Goal: Task Accomplishment & Management: Use online tool/utility

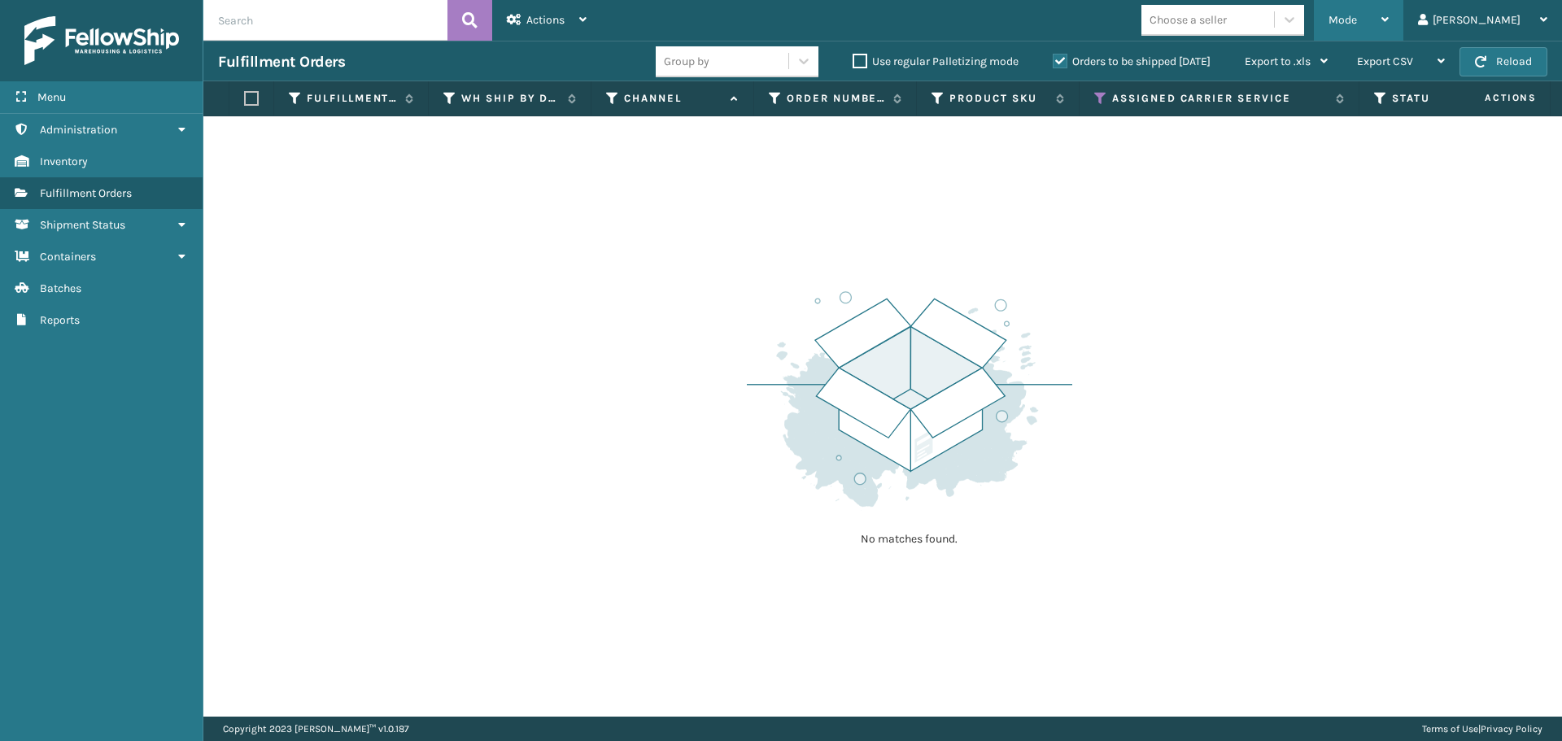
click at [1357, 22] on span "Mode" at bounding box center [1343, 20] width 28 height 14
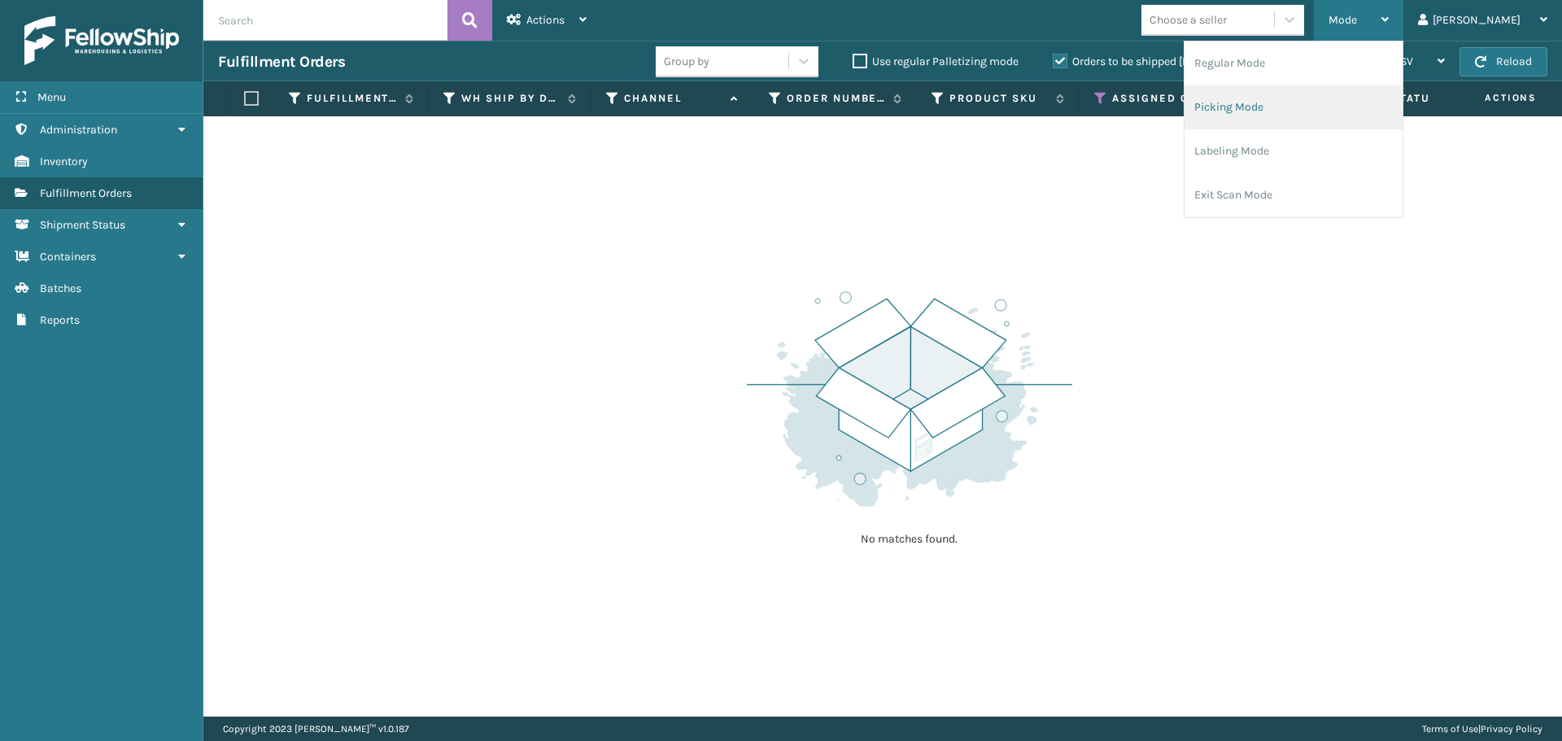
click at [1369, 97] on li "Picking Mode" at bounding box center [1294, 107] width 218 height 44
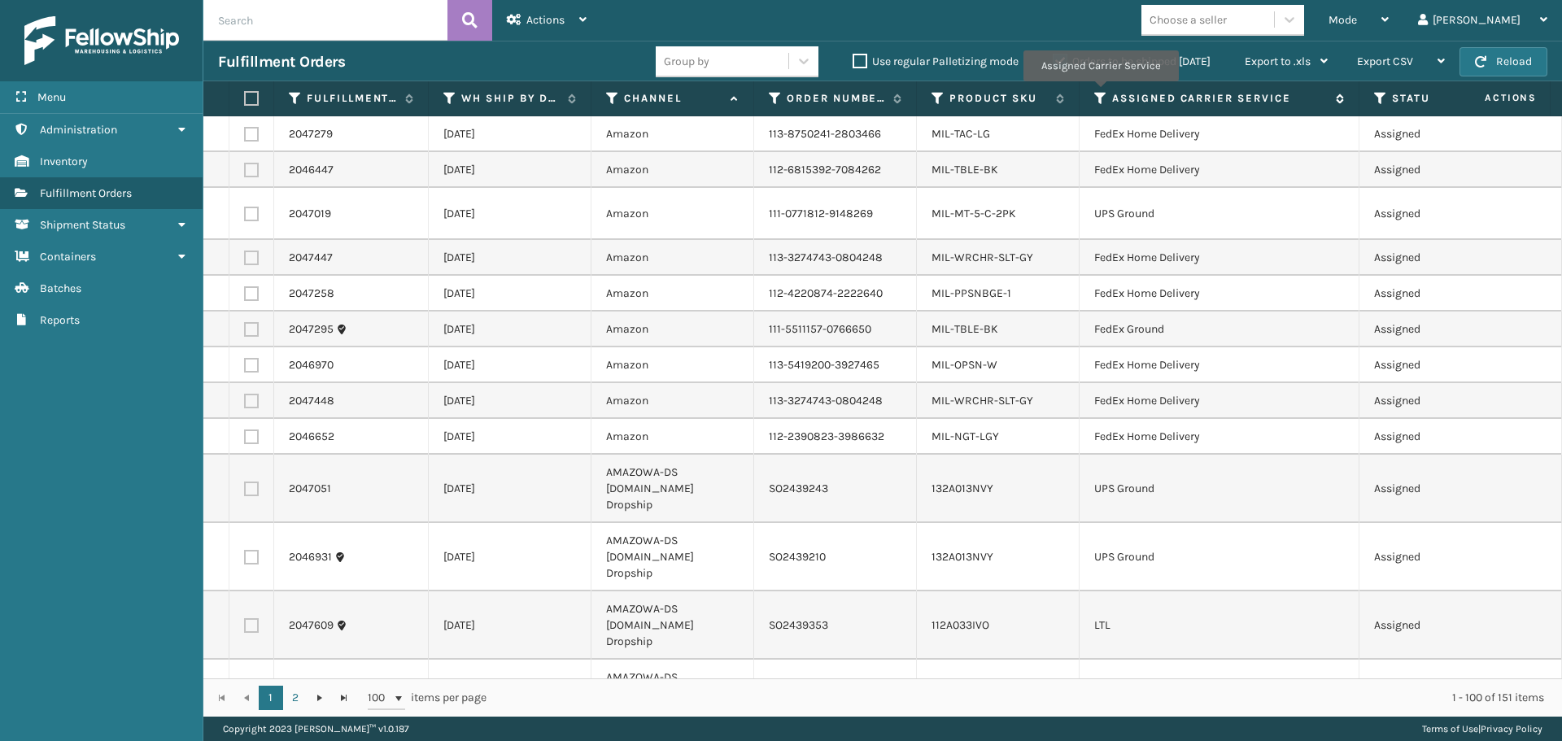
click at [1100, 93] on icon at bounding box center [1100, 98] width 13 height 15
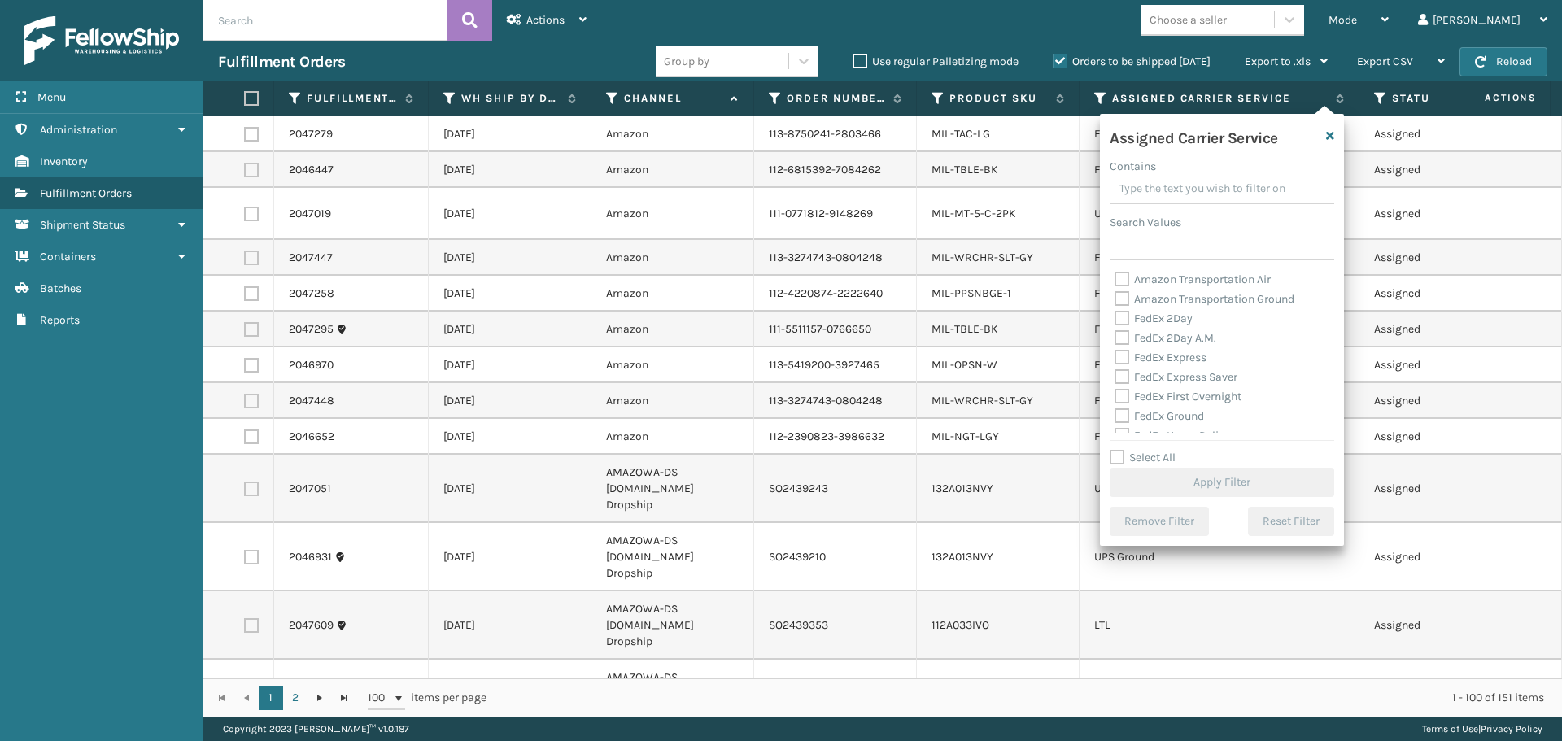
click at [1123, 318] on label "FedEx 2Day" at bounding box center [1154, 319] width 78 height 14
click at [1116, 318] on input "FedEx 2Day" at bounding box center [1115, 314] width 1 height 11
checkbox input "true"
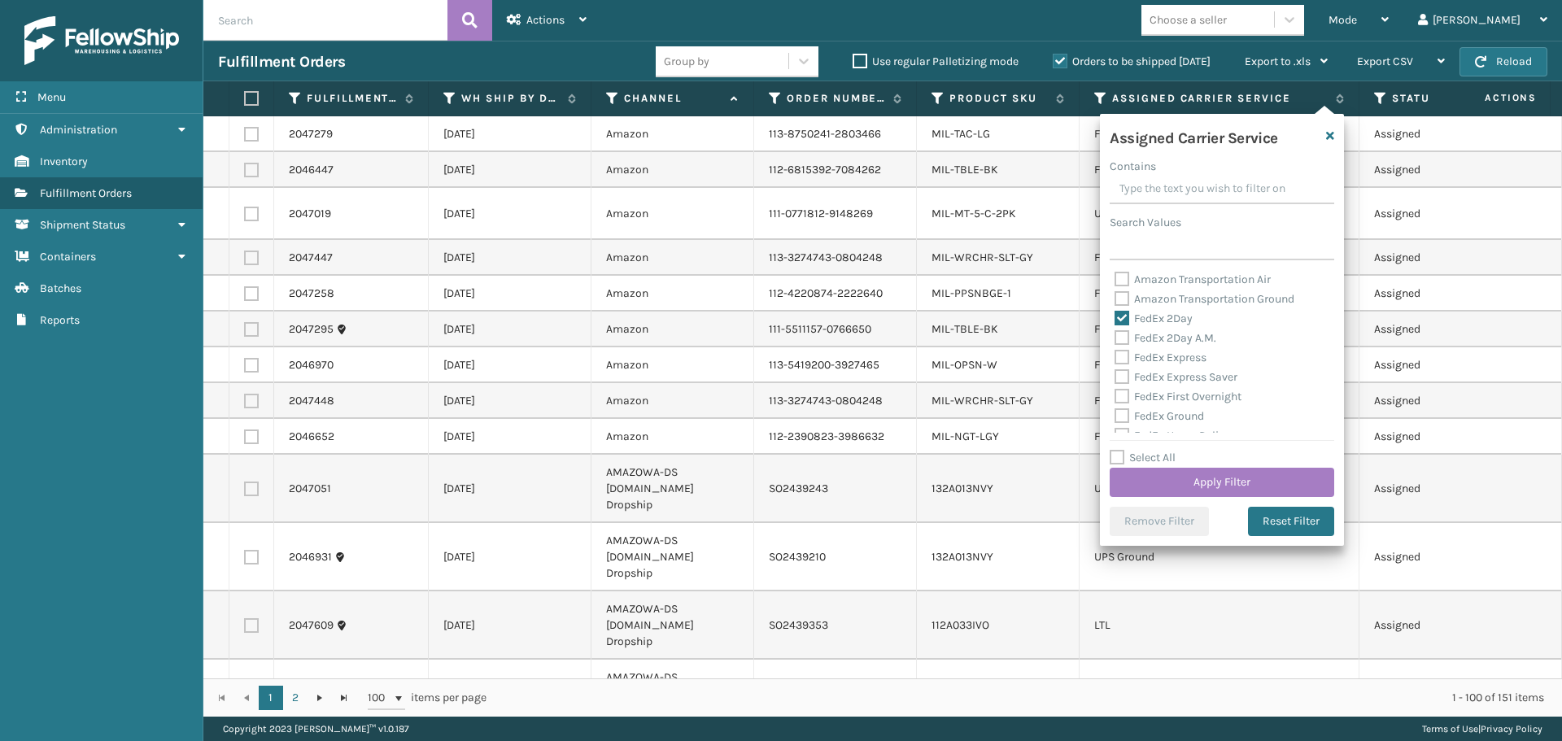
click at [1118, 340] on label "FedEx 2Day A.M." at bounding box center [1166, 338] width 102 height 14
click at [1116, 339] on input "FedEx 2Day A.M." at bounding box center [1115, 334] width 1 height 11
checkbox input "true"
click at [1119, 356] on label "FedEx Express" at bounding box center [1161, 358] width 92 height 14
click at [1116, 356] on input "FedEx Express" at bounding box center [1115, 353] width 1 height 11
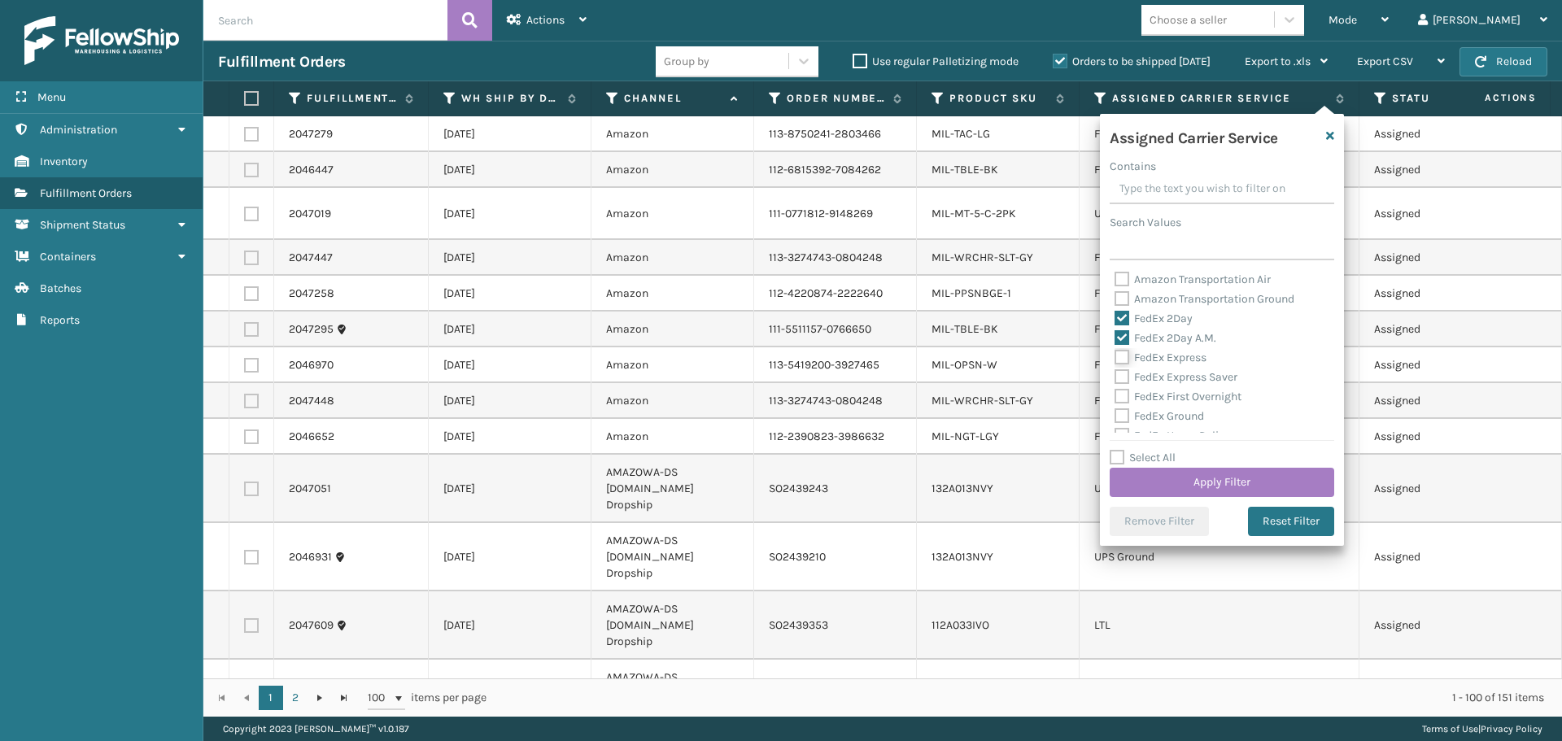
checkbox input "true"
click at [1123, 380] on label "FedEx Express Saver" at bounding box center [1176, 377] width 123 height 14
click at [1116, 378] on input "FedEx Express Saver" at bounding box center [1115, 373] width 1 height 11
checkbox input "true"
click at [1123, 390] on label "FedEx First Overnight" at bounding box center [1178, 397] width 127 height 14
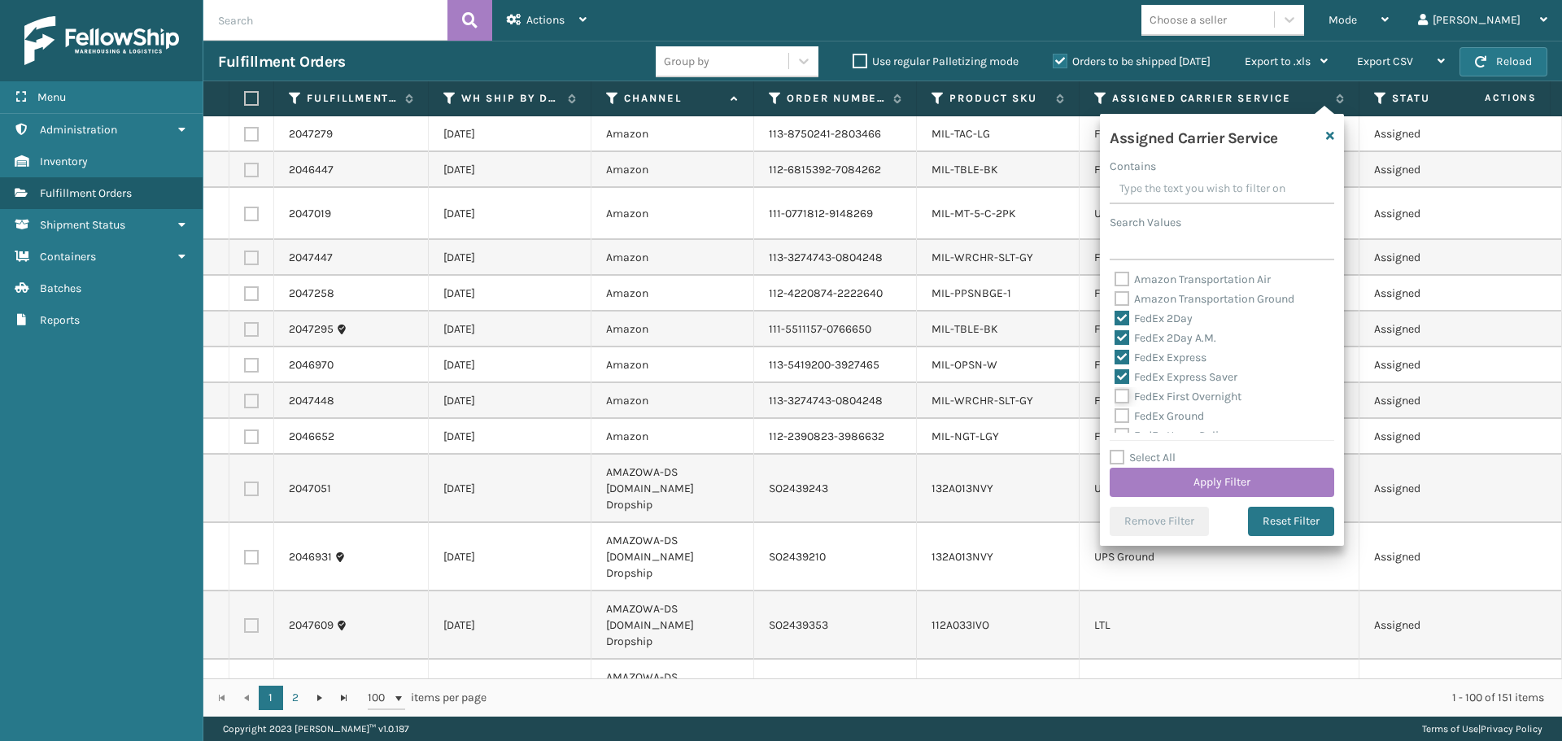
click at [1116, 390] on input "FedEx First Overnight" at bounding box center [1115, 392] width 1 height 11
checkbox input "true"
click at [1118, 415] on label "FedEx Ground" at bounding box center [1160, 416] width 90 height 14
click at [1116, 415] on input "FedEx Ground" at bounding box center [1115, 412] width 1 height 11
checkbox input "true"
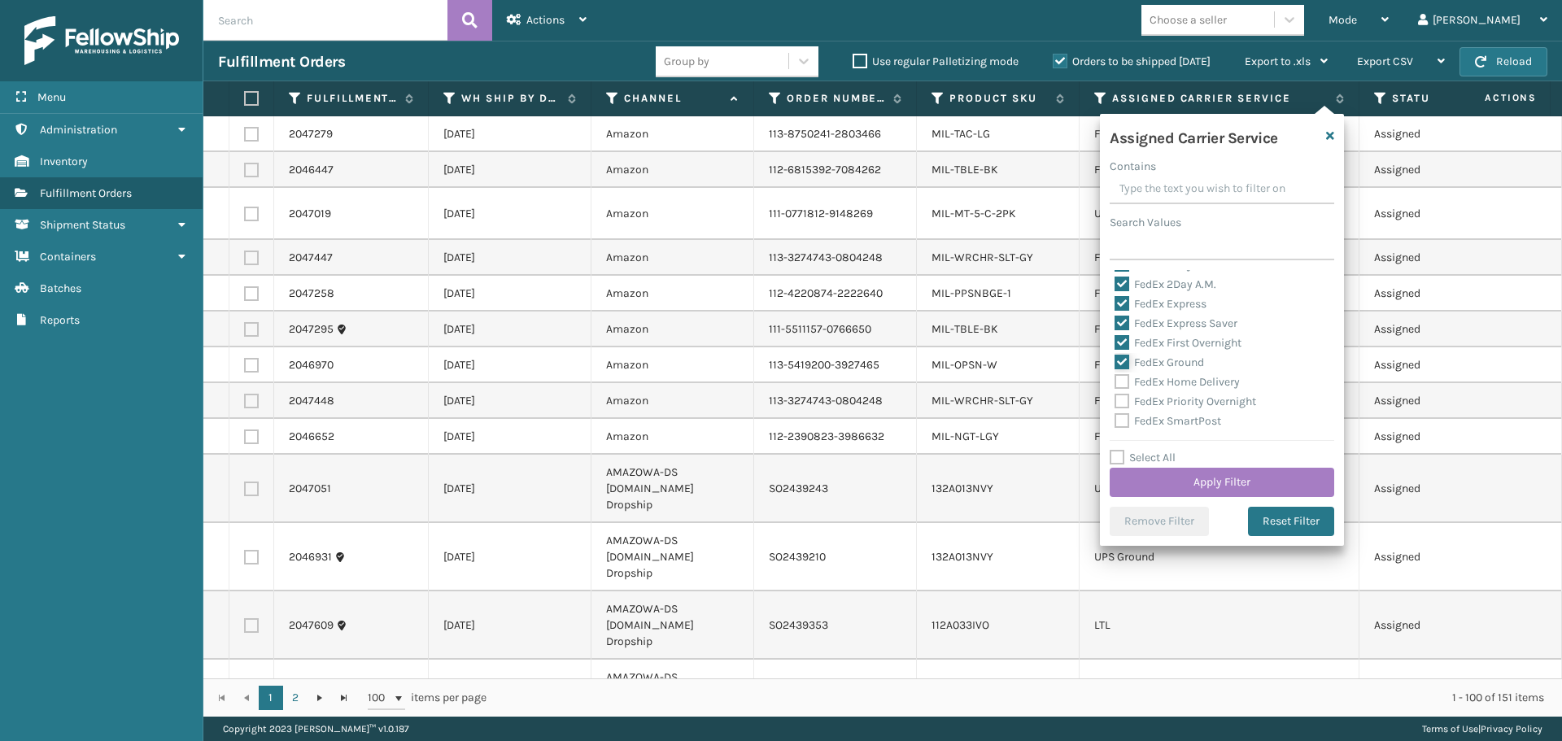
scroll to position [81, 0]
click at [1125, 351] on label "FedEx Home Delivery" at bounding box center [1177, 354] width 125 height 14
click at [1116, 351] on input "FedEx Home Delivery" at bounding box center [1115, 350] width 1 height 11
checkbox input "true"
click at [1124, 375] on div "Amazon Transportation Air Amazon Transportation Ground FedEx 2Day FedEx 2Day A.…" at bounding box center [1222, 351] width 225 height 163
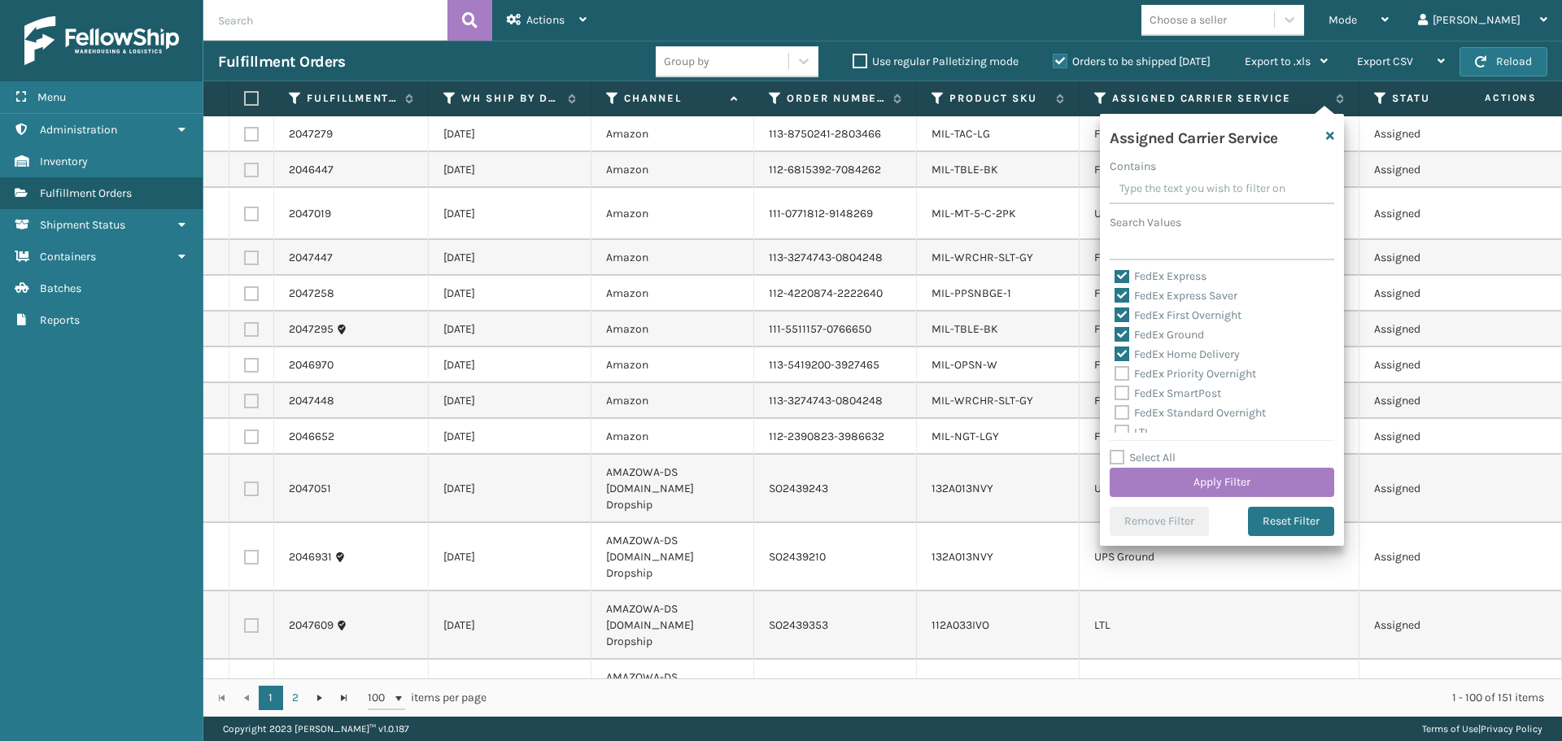
scroll to position [163, 0]
click at [1123, 295] on label "FedEx Priority Overnight" at bounding box center [1186, 293] width 142 height 14
click at [1116, 294] on input "FedEx Priority Overnight" at bounding box center [1115, 288] width 1 height 11
checkbox input "true"
click at [1123, 314] on label "FedEx SmartPost" at bounding box center [1168, 312] width 107 height 14
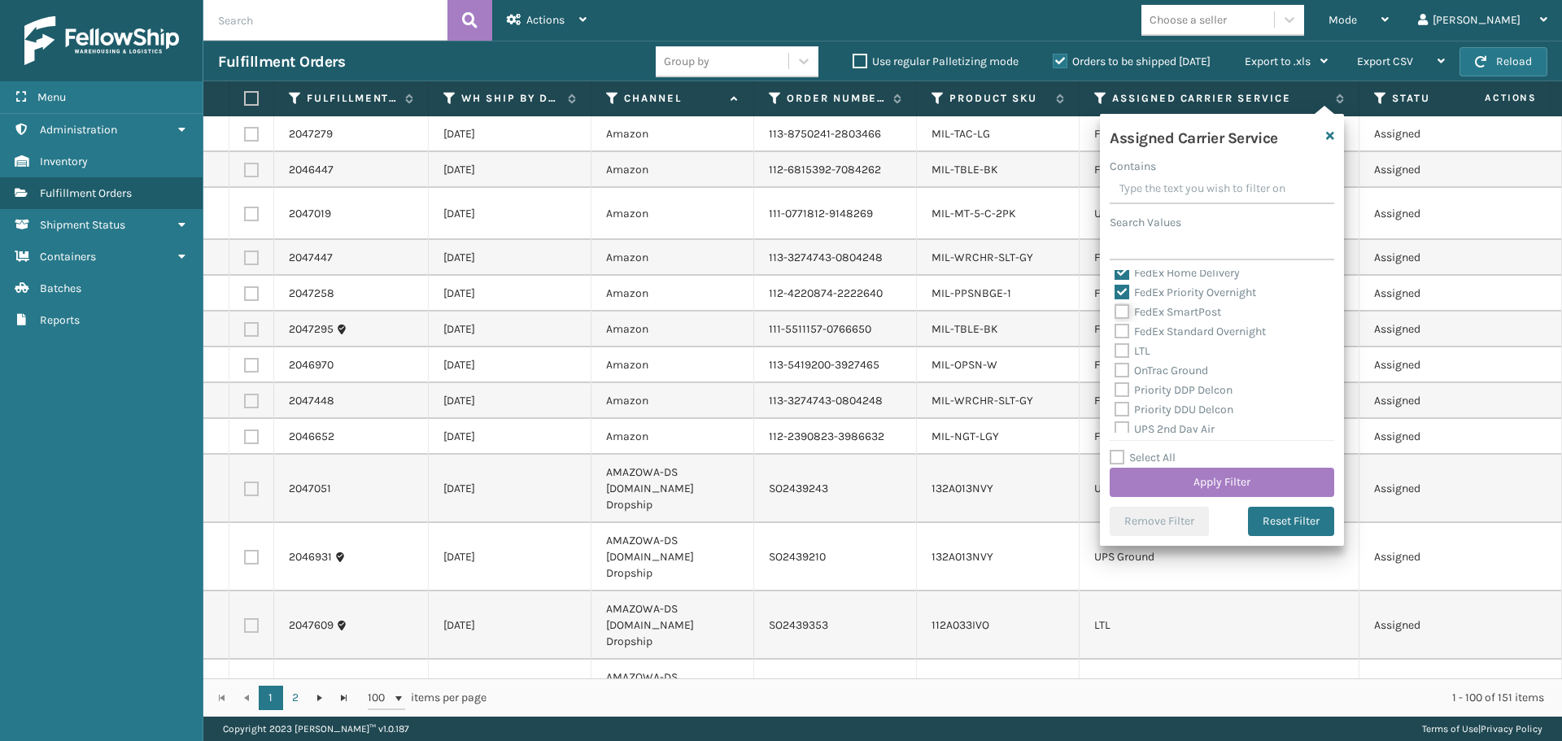
click at [1116, 313] on input "FedEx SmartPost" at bounding box center [1115, 308] width 1 height 11
checkbox input "true"
click at [1123, 327] on label "FedEx Standard Overnight" at bounding box center [1190, 332] width 151 height 14
click at [1116, 327] on input "FedEx Standard Overnight" at bounding box center [1115, 327] width 1 height 11
checkbox input "true"
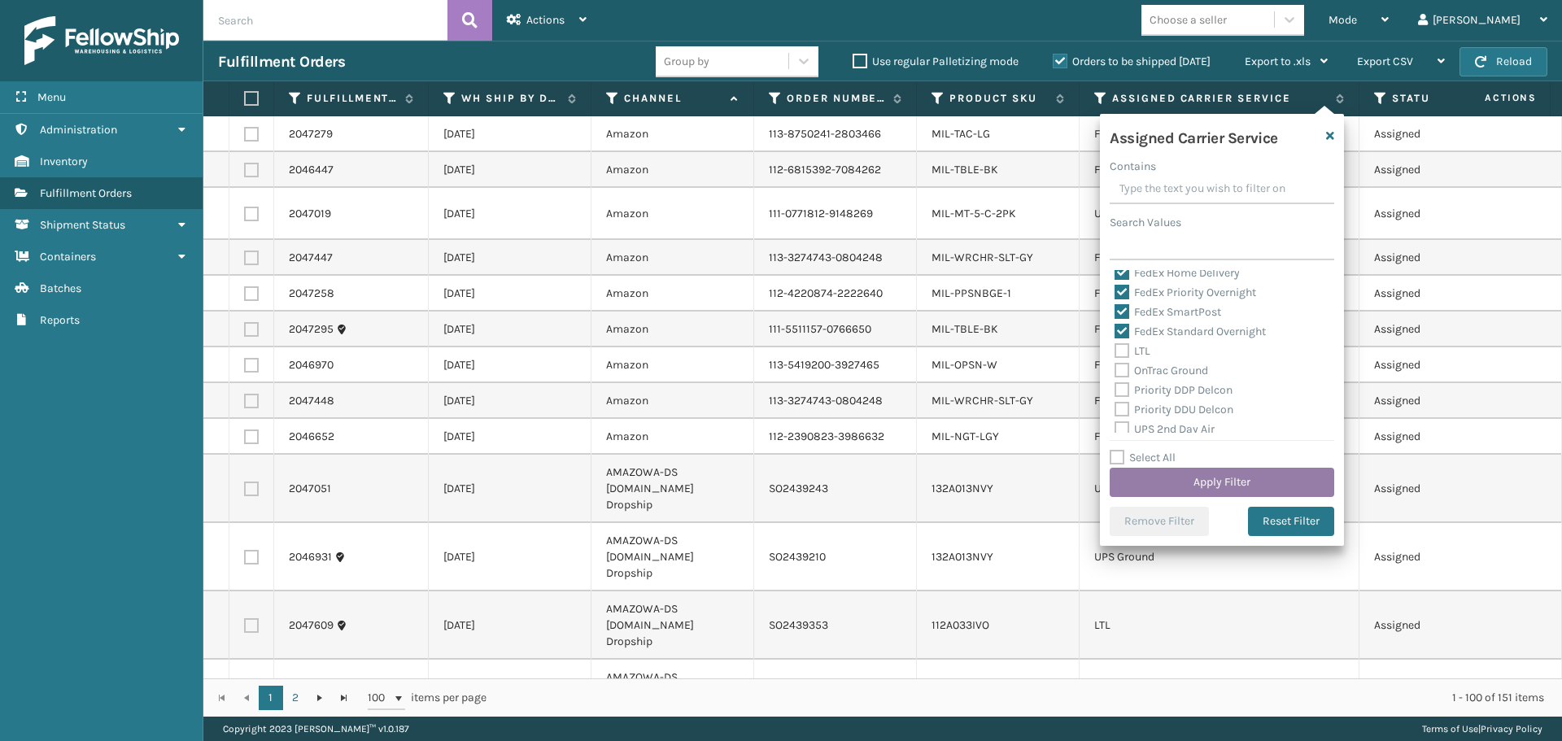
click at [1150, 478] on button "Apply Filter" at bounding box center [1222, 482] width 225 height 29
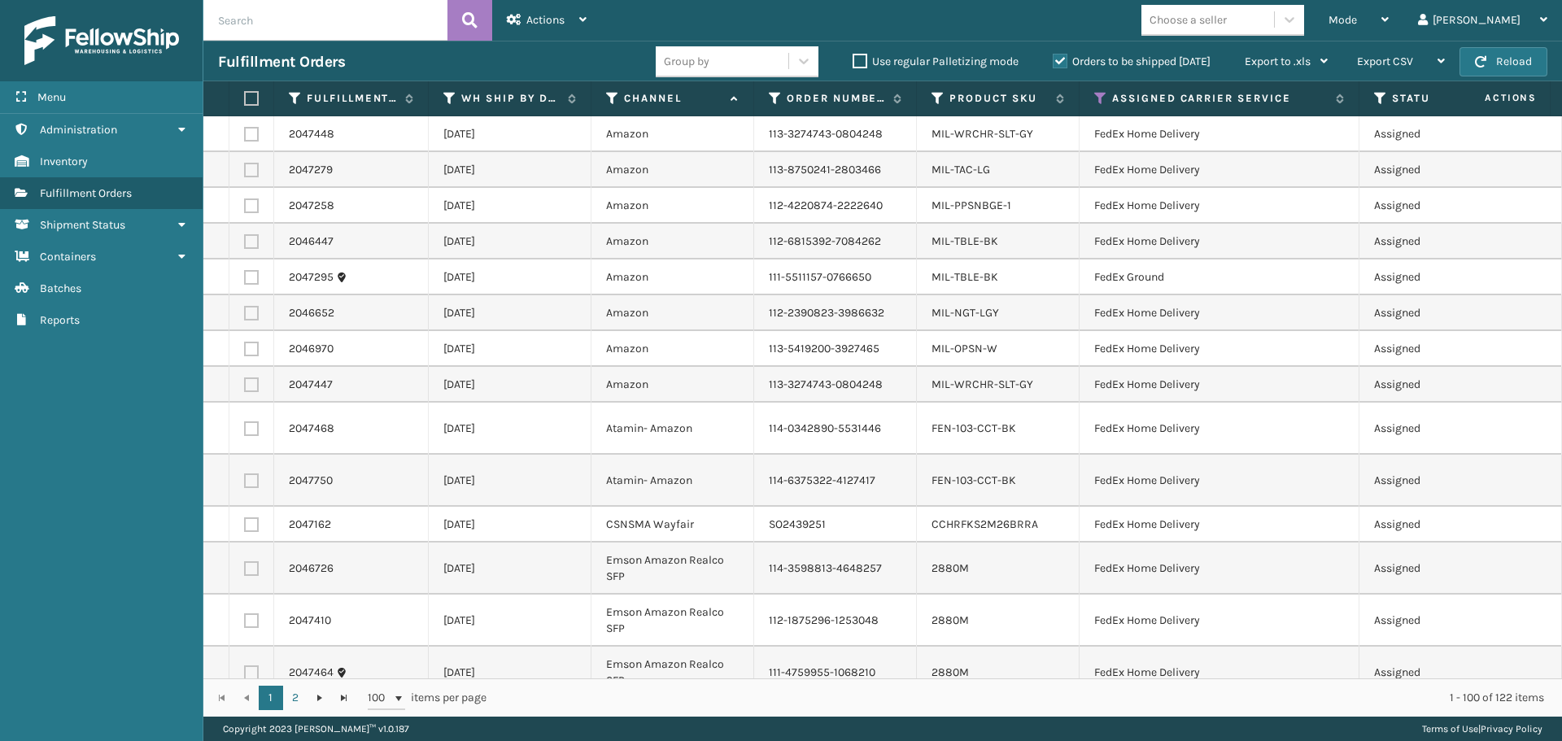
click at [252, 98] on label at bounding box center [249, 98] width 10 height 15
click at [245, 98] on input "checkbox" at bounding box center [244, 99] width 1 height 11
checkbox input "true"
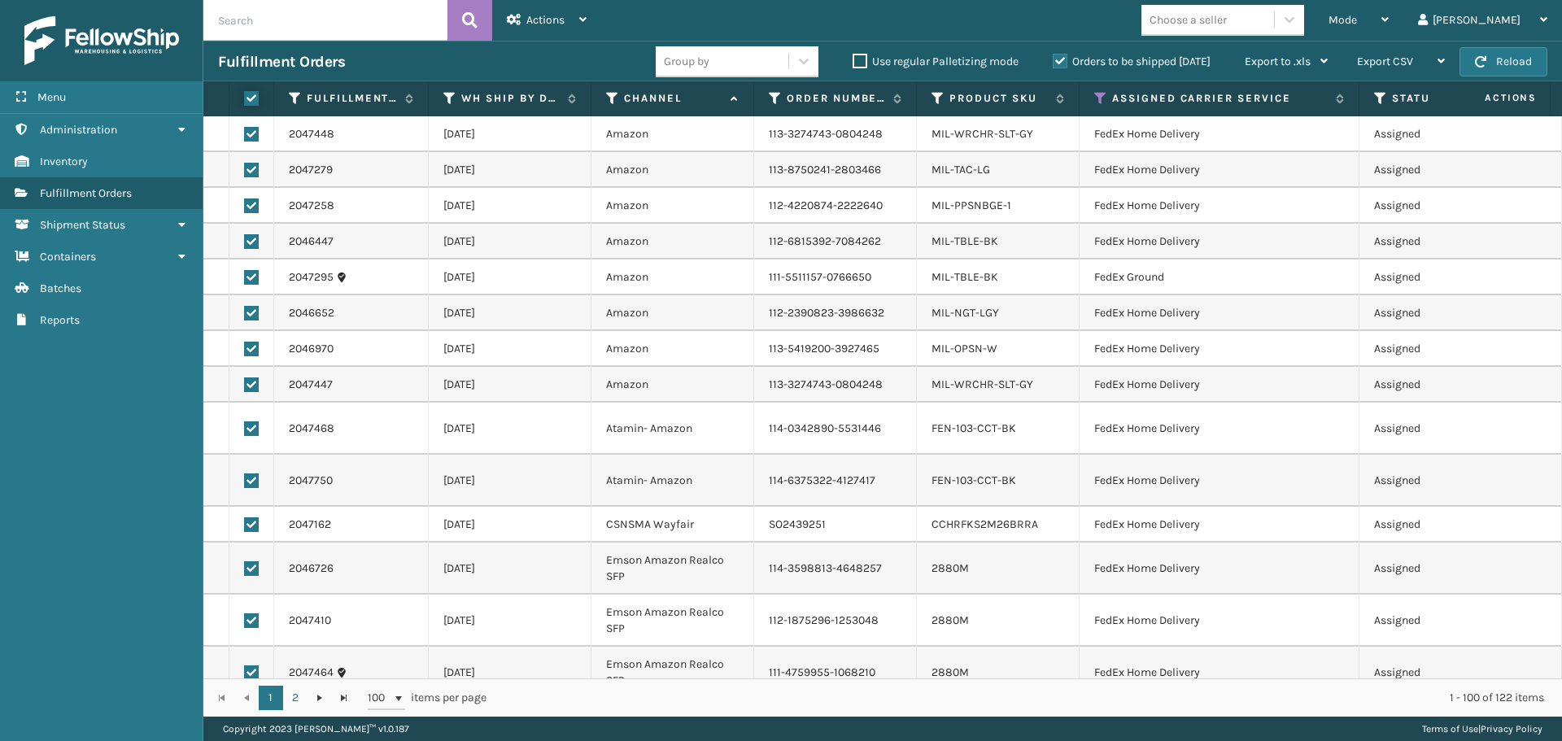
checkbox input "true"
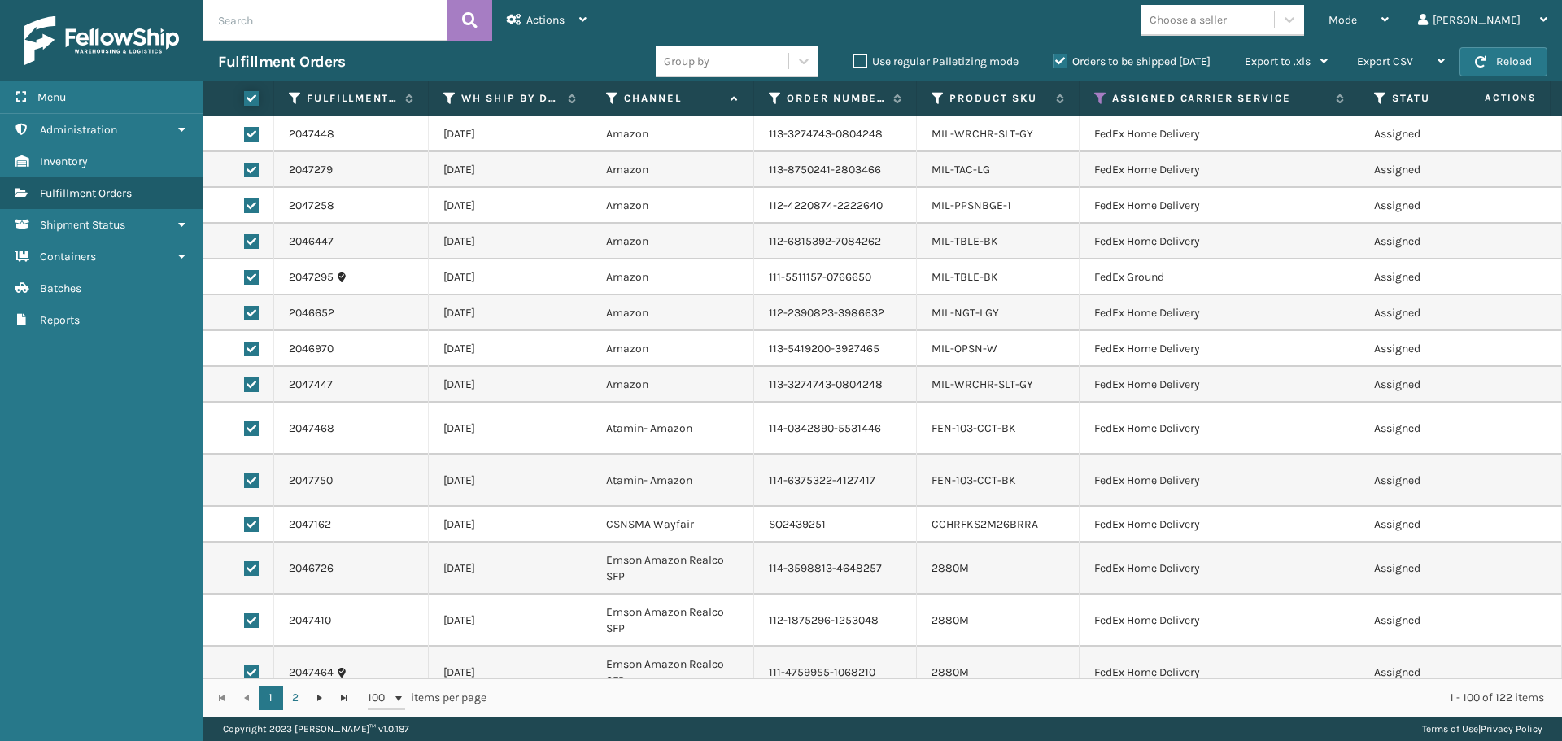
checkbox input "true"
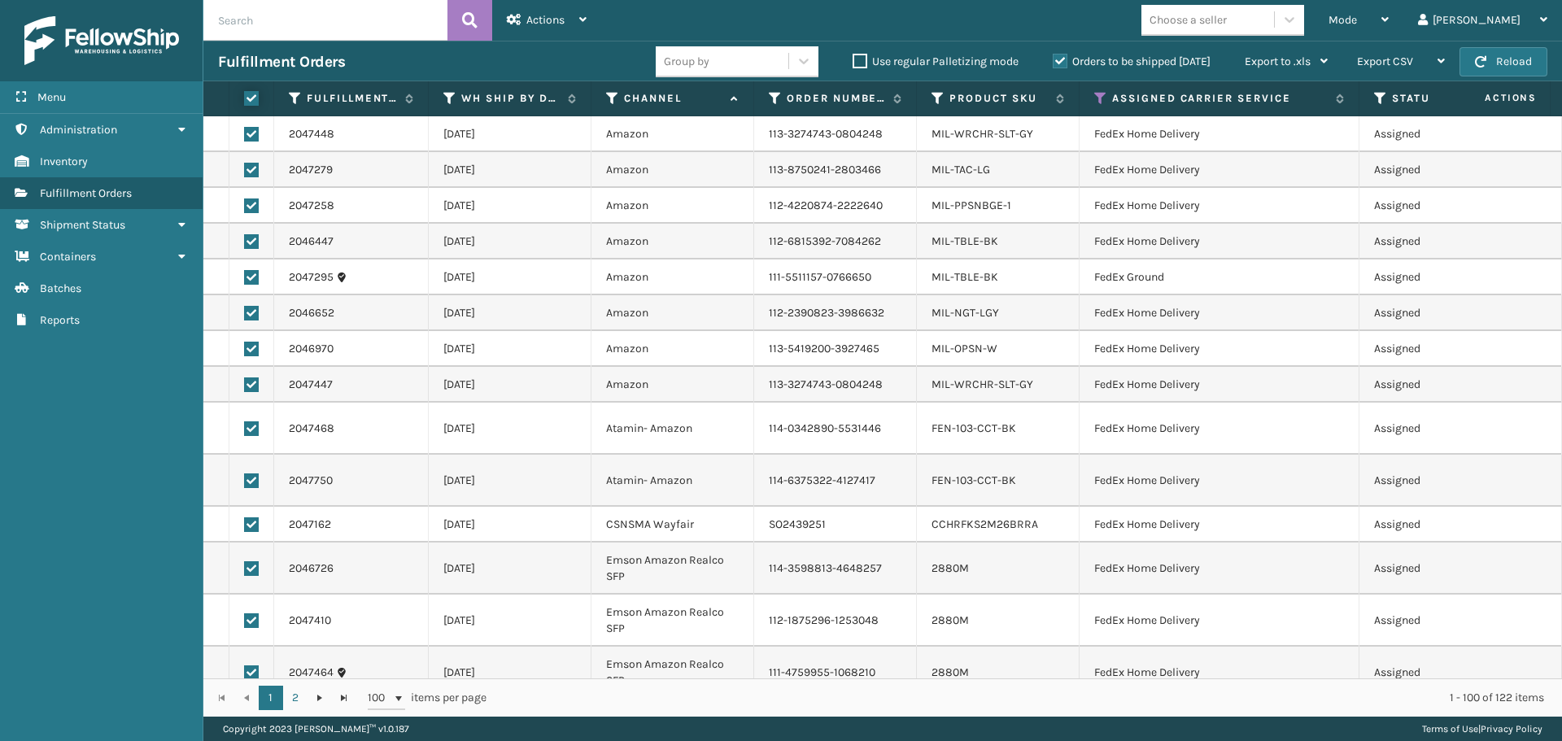
checkbox input "true"
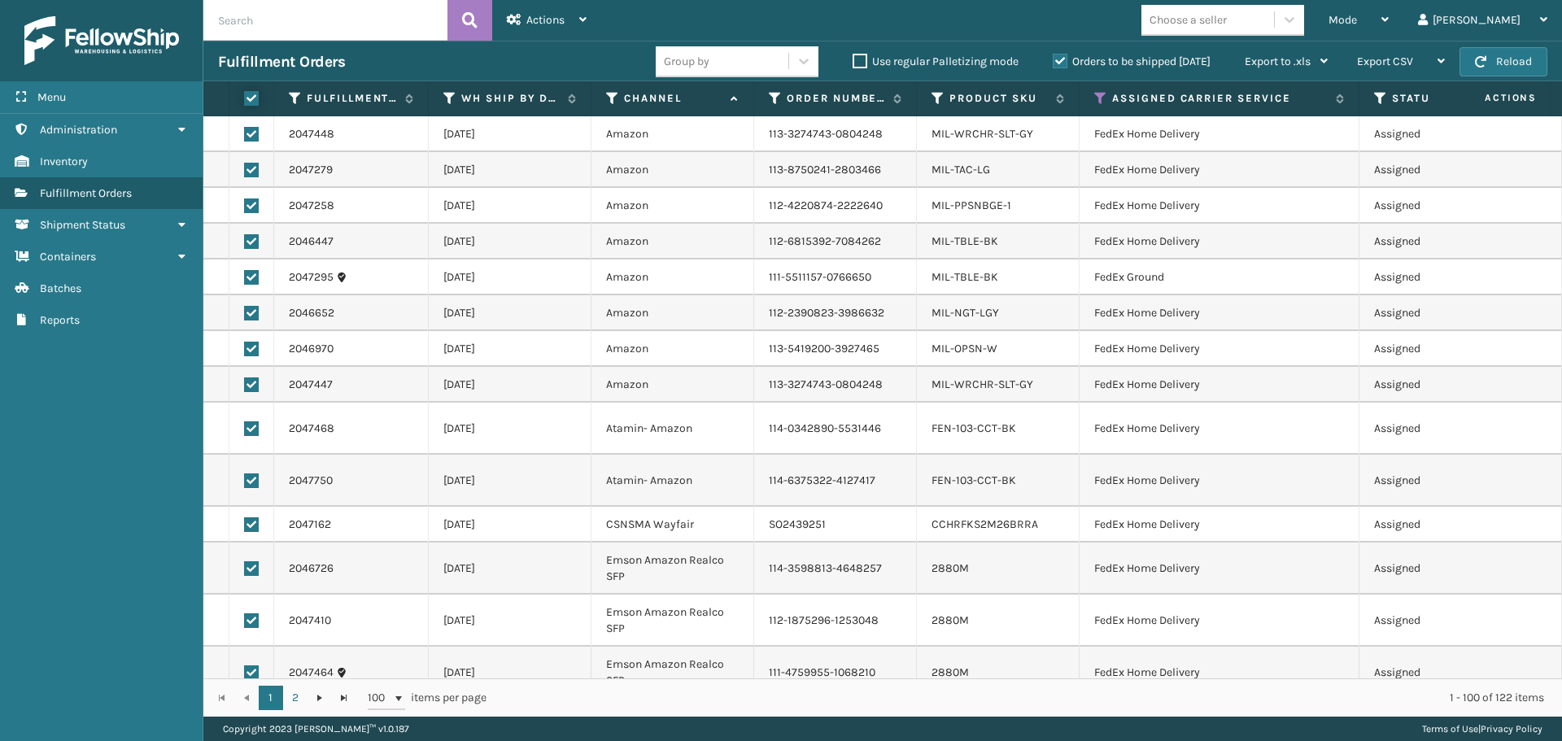
checkbox input "true"
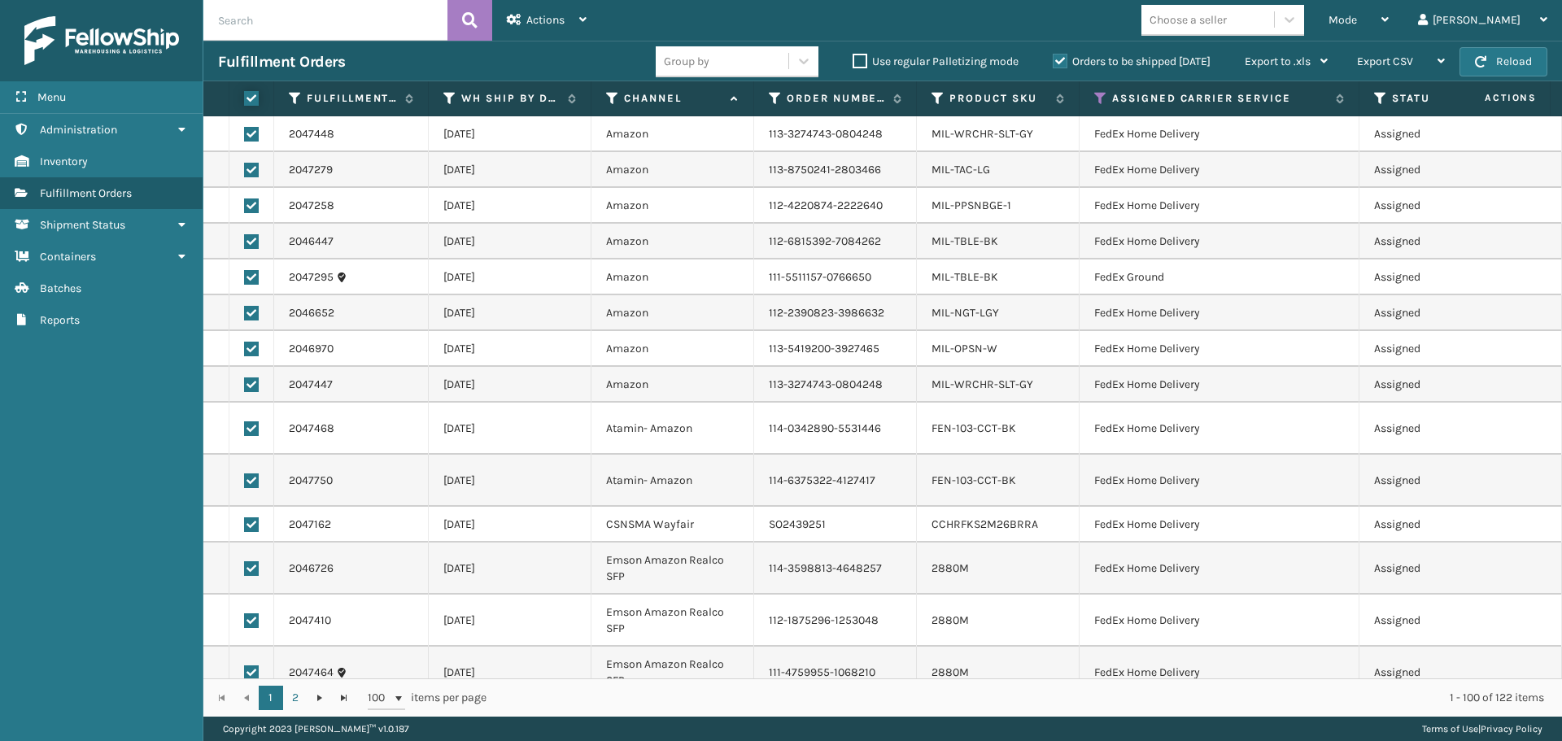
checkbox input "true"
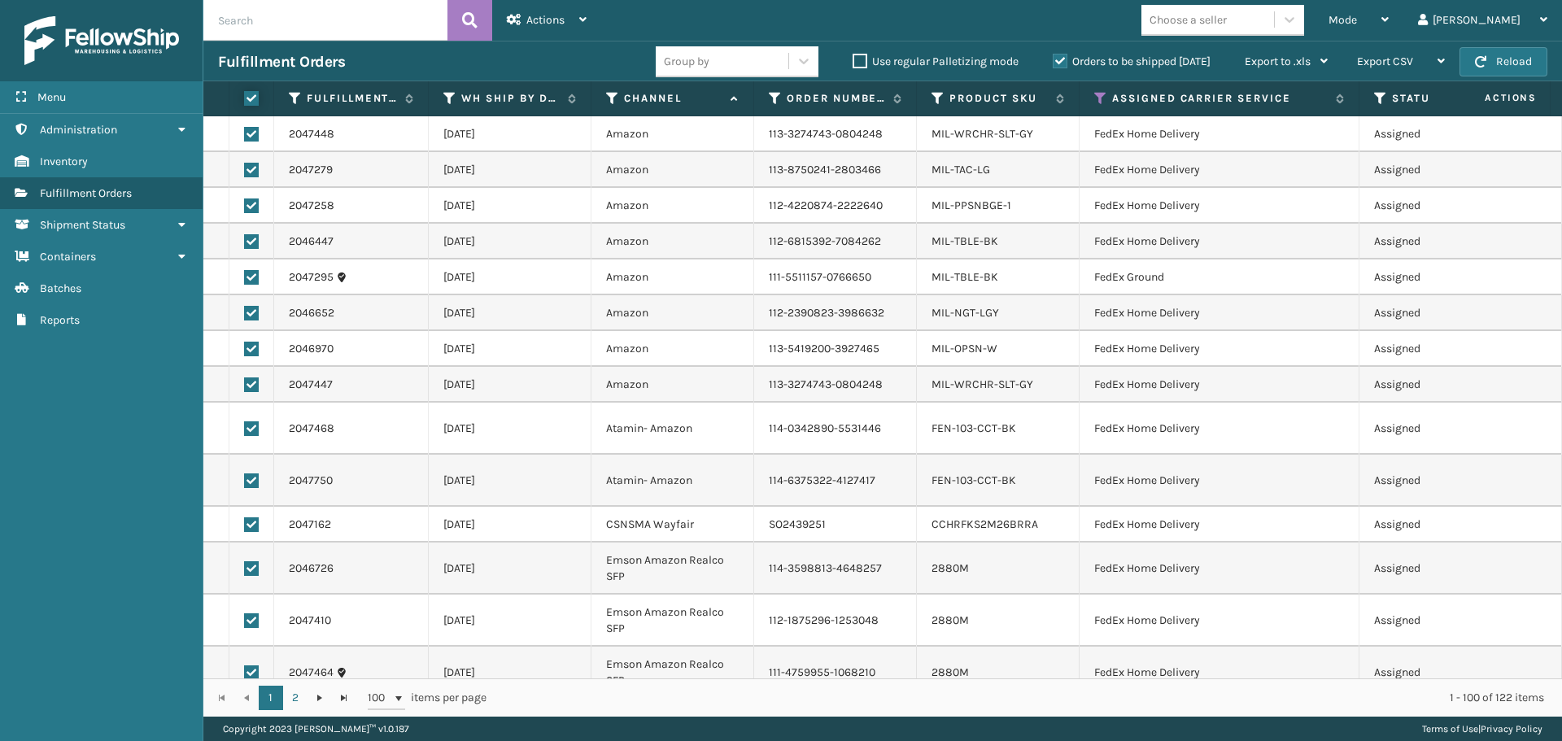
checkbox input "true"
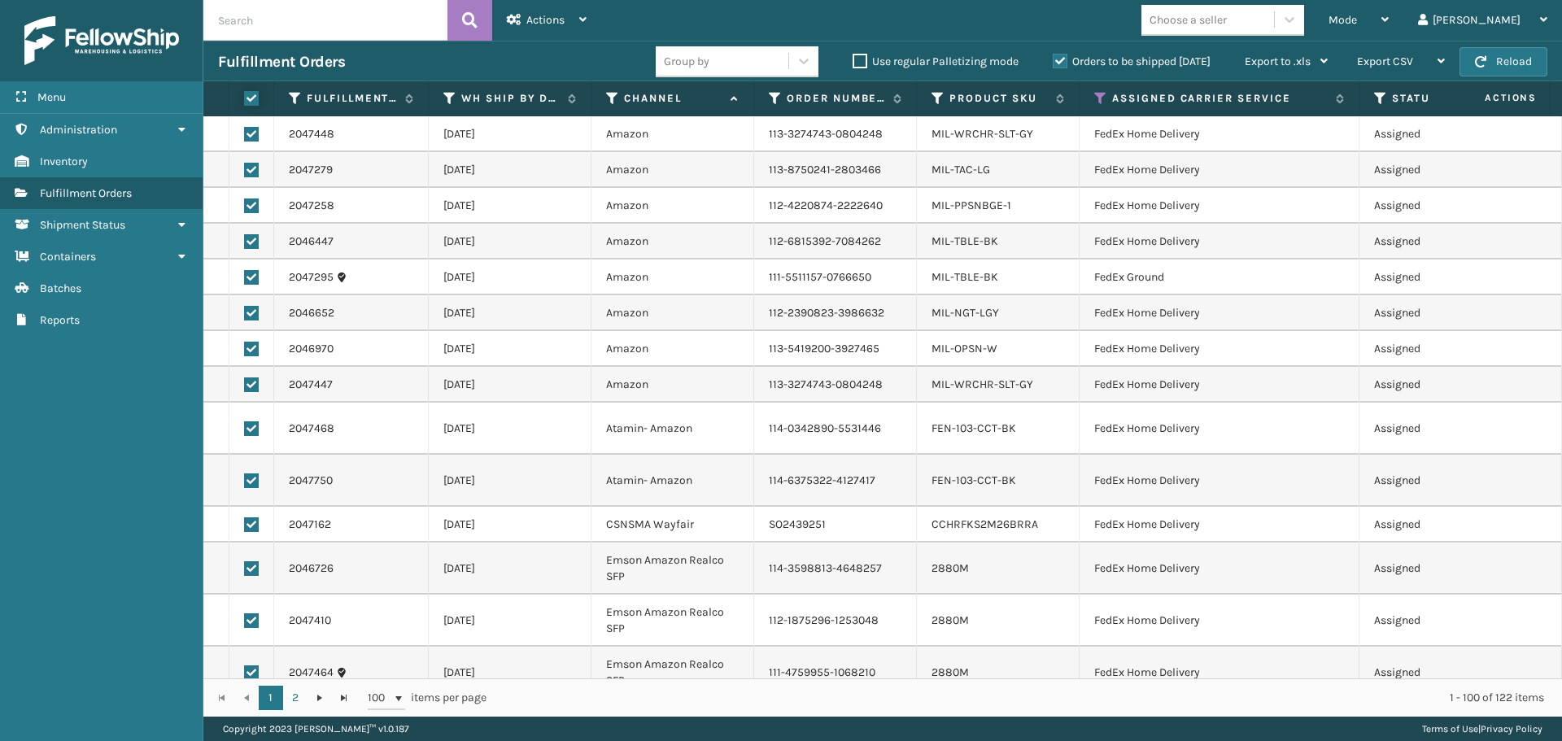
checkbox input "true"
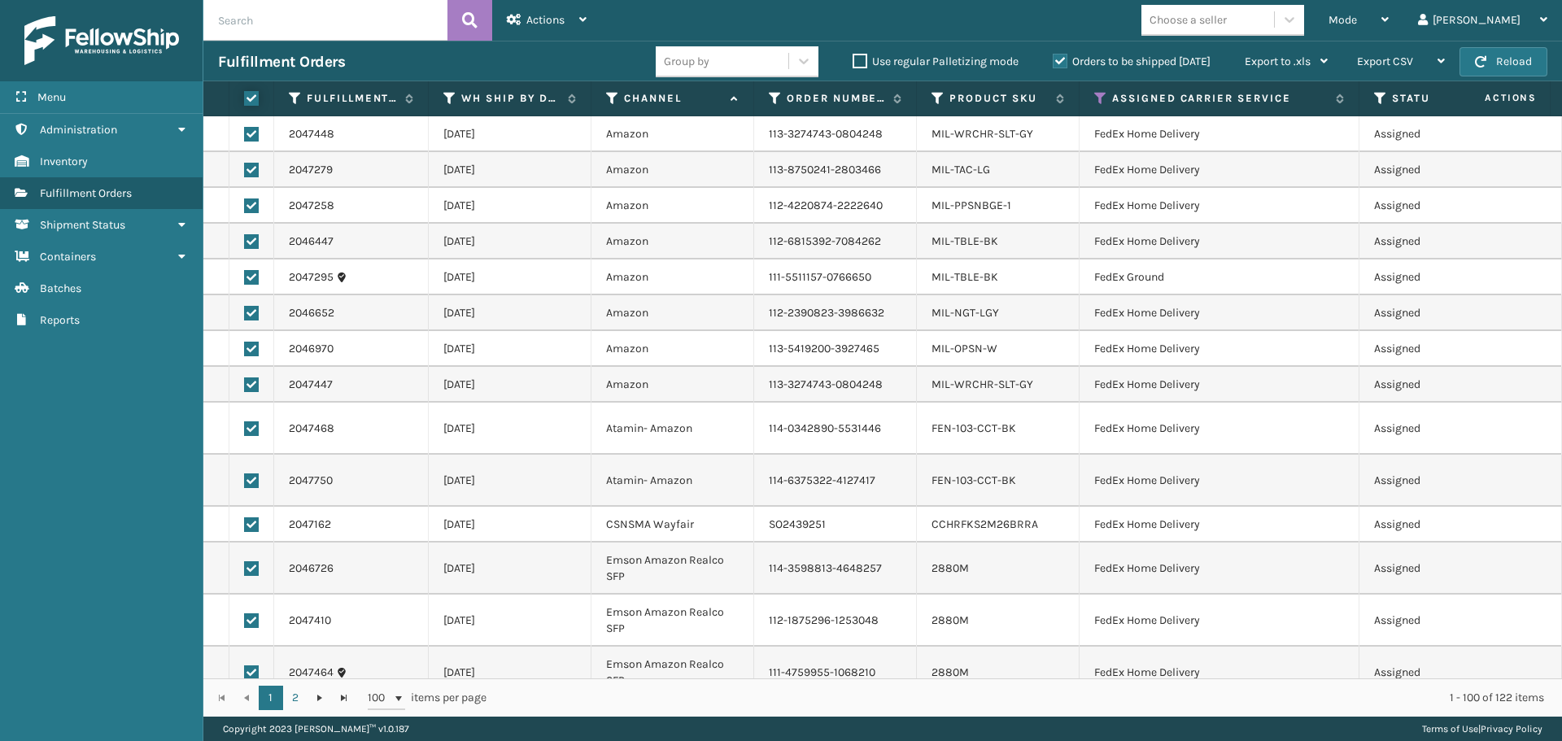
checkbox input "true"
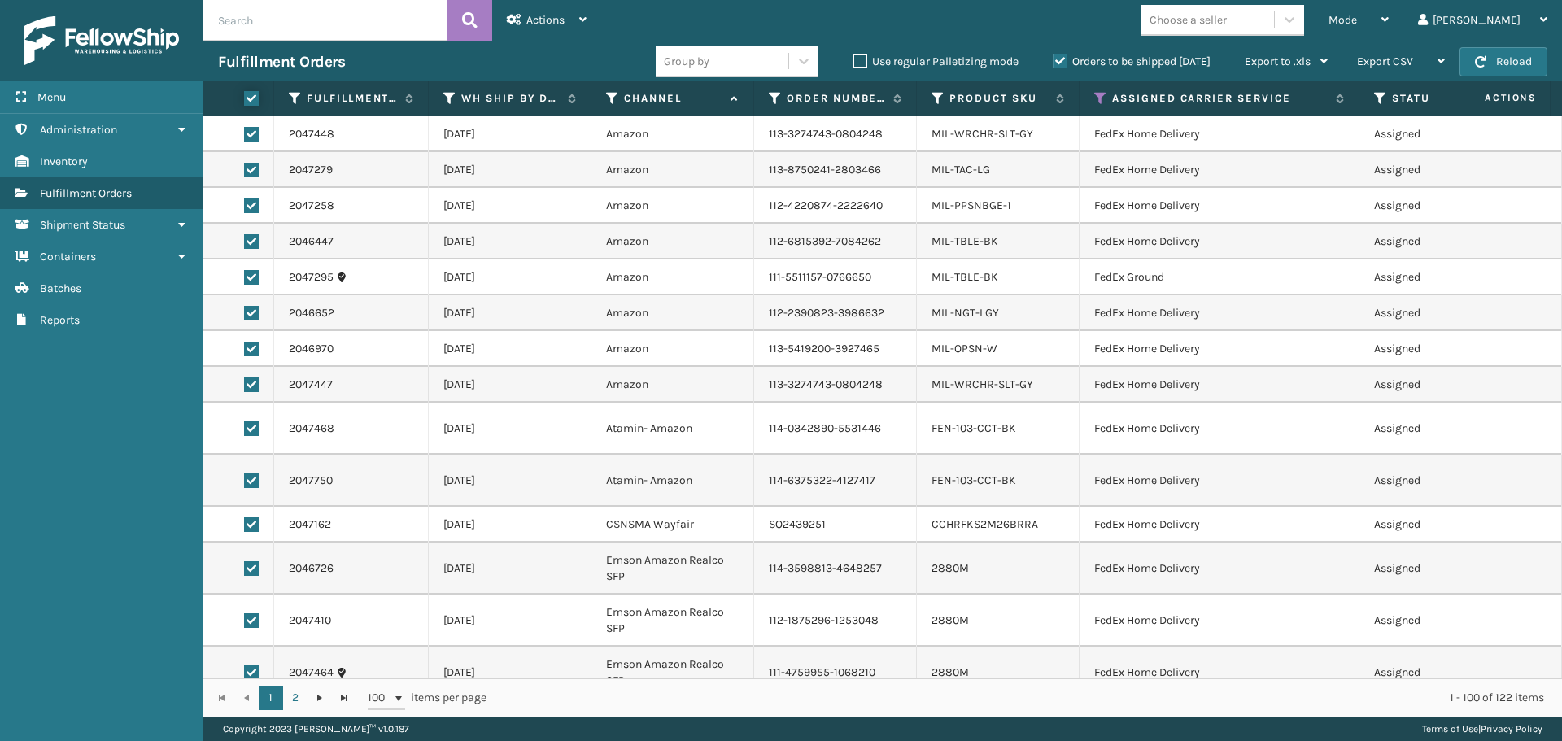
checkbox input "true"
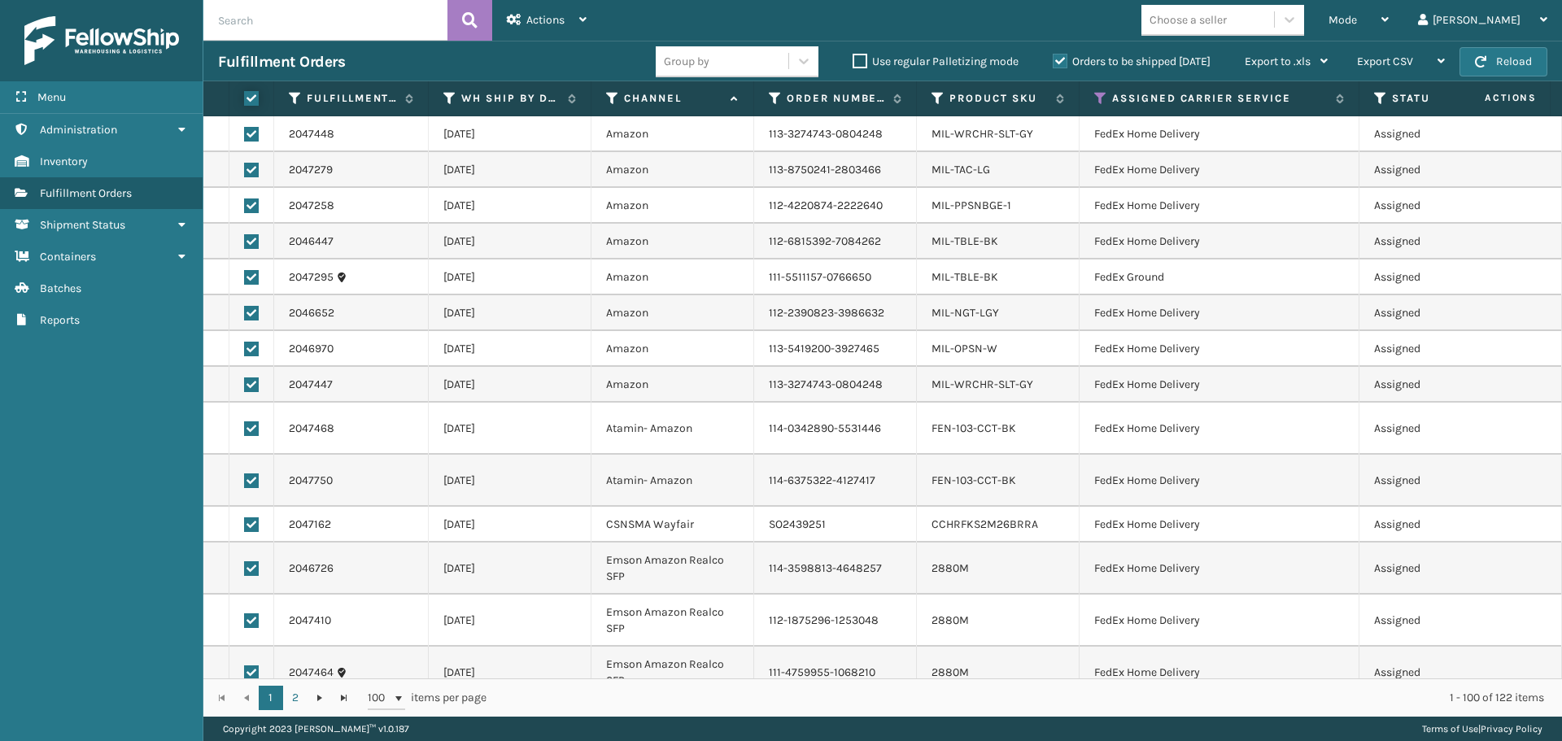
checkbox input "true"
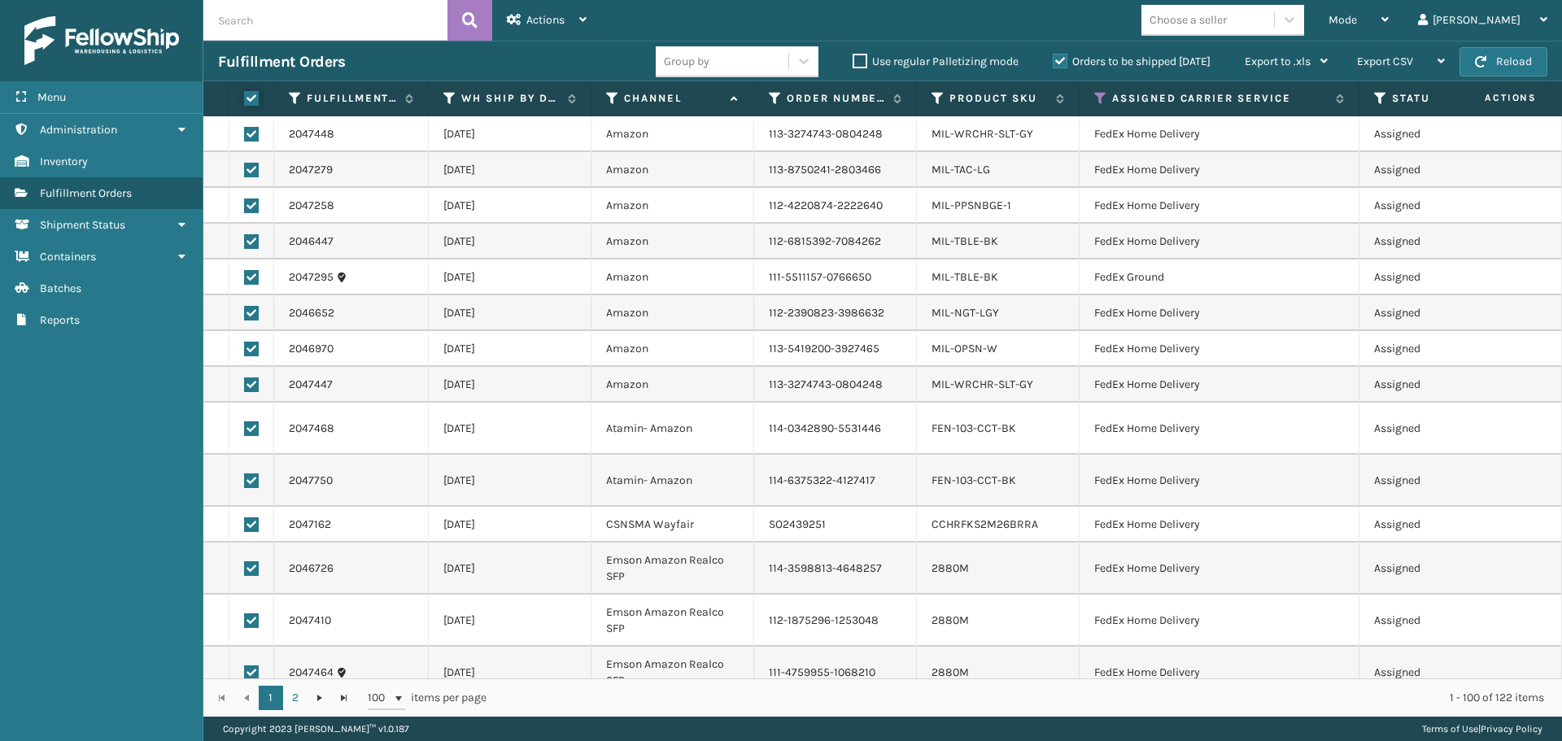
checkbox input "true"
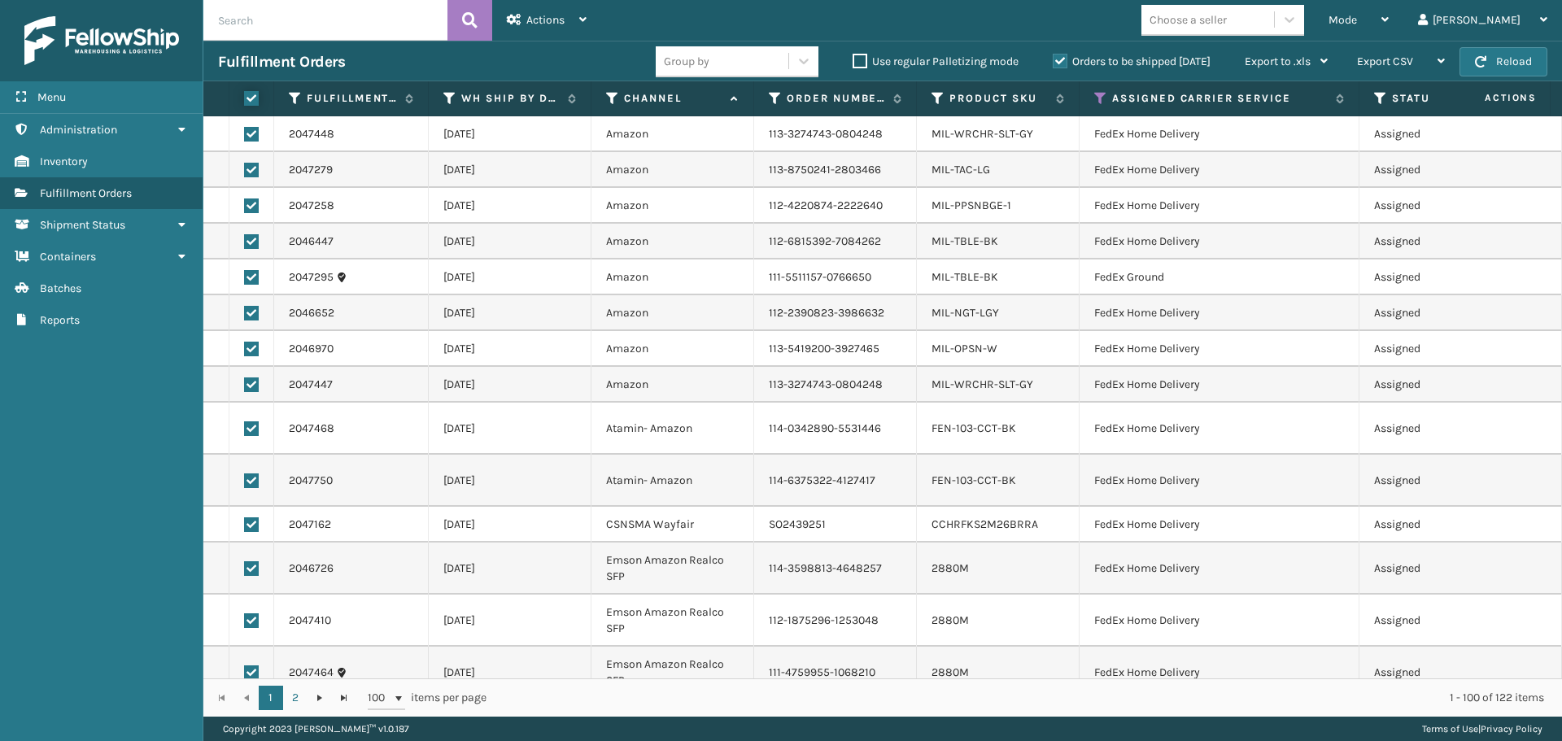
checkbox input "true"
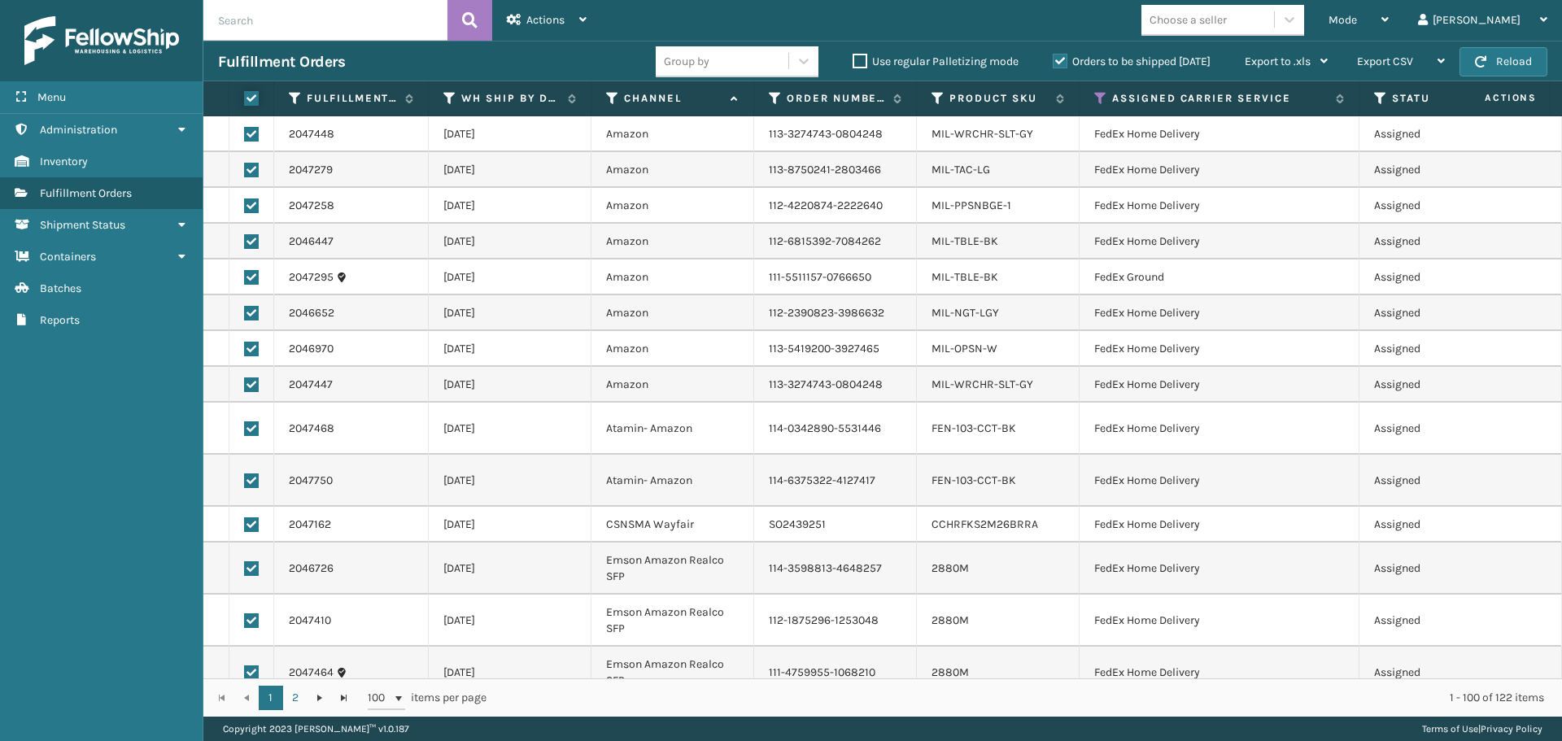
checkbox input "true"
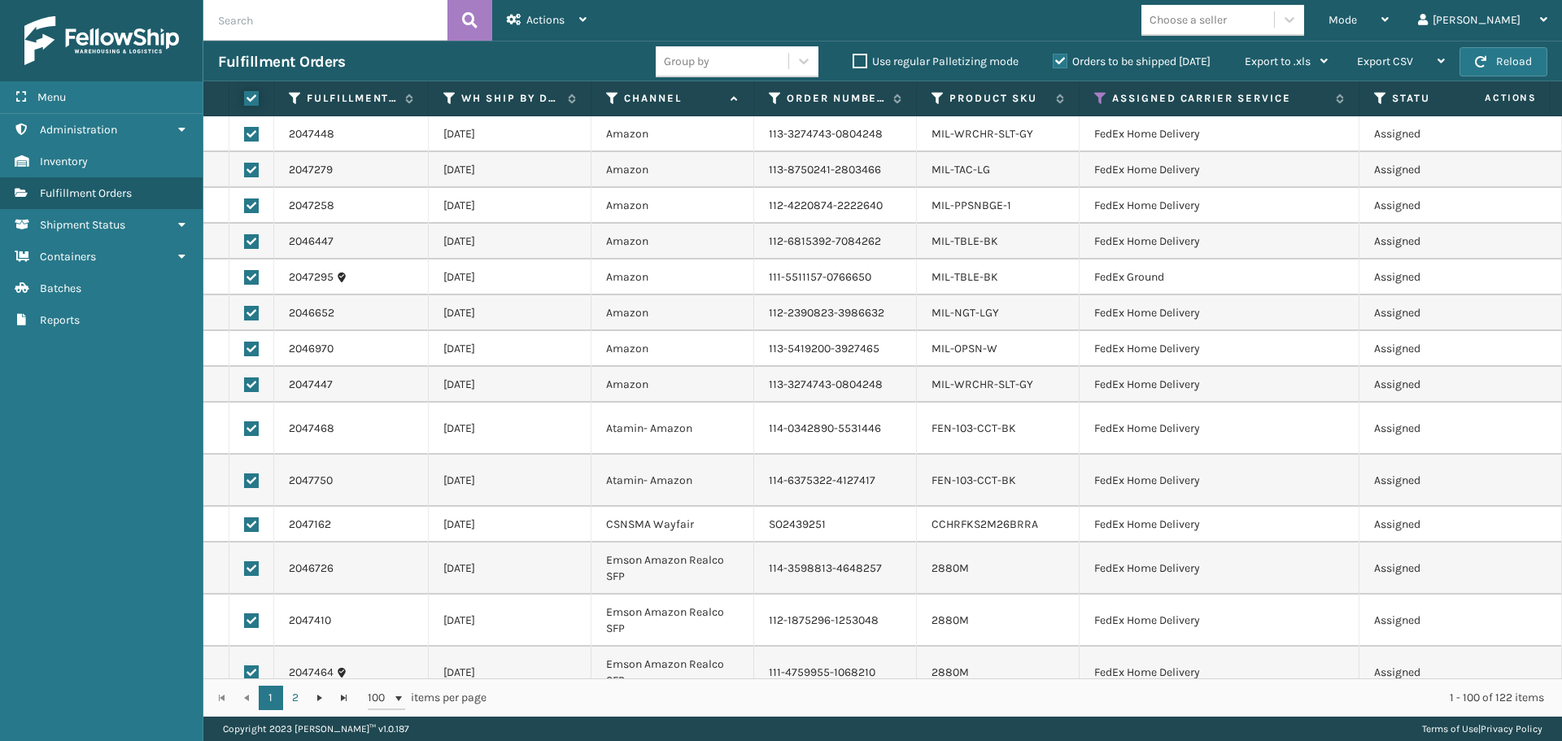
checkbox input "true"
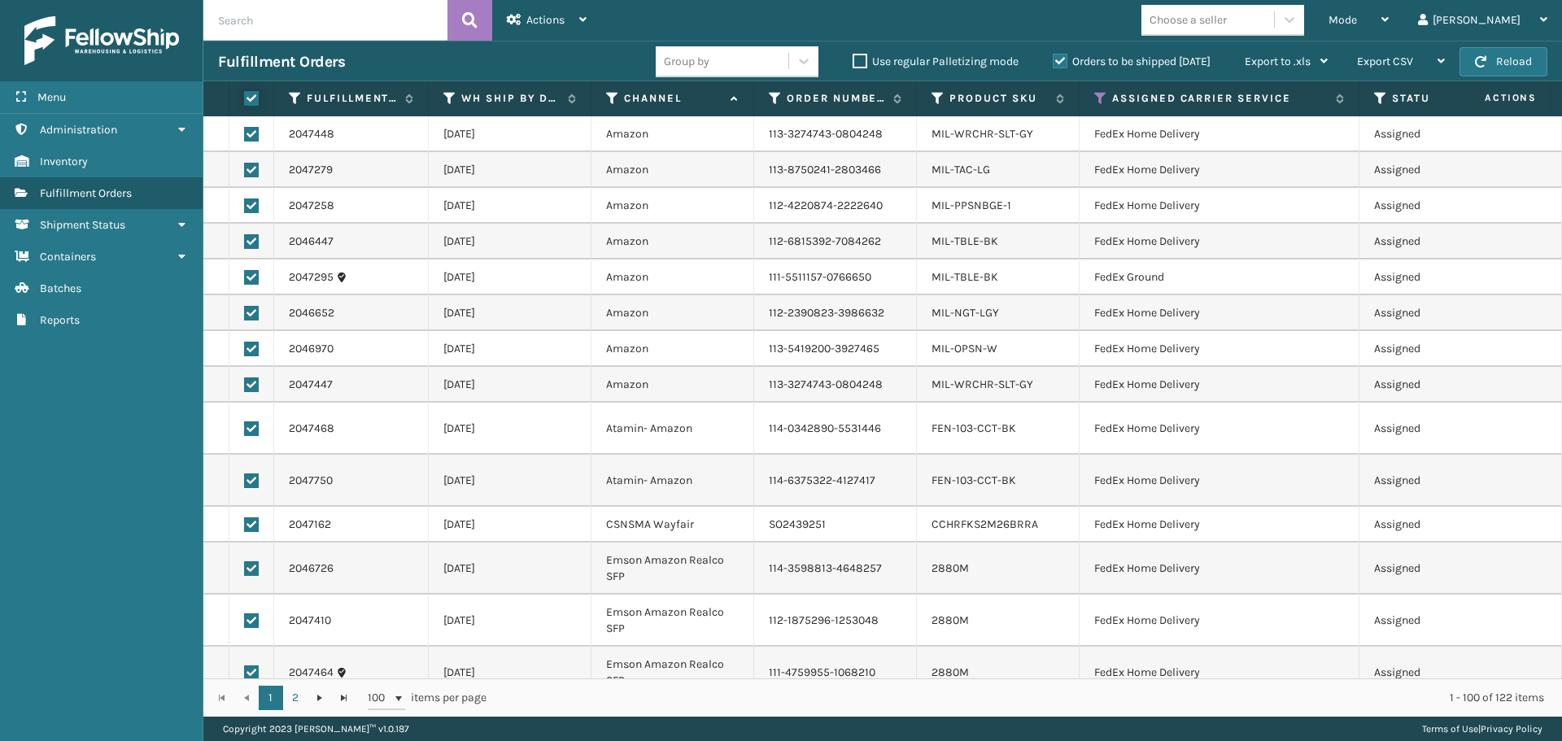
checkbox input "true"
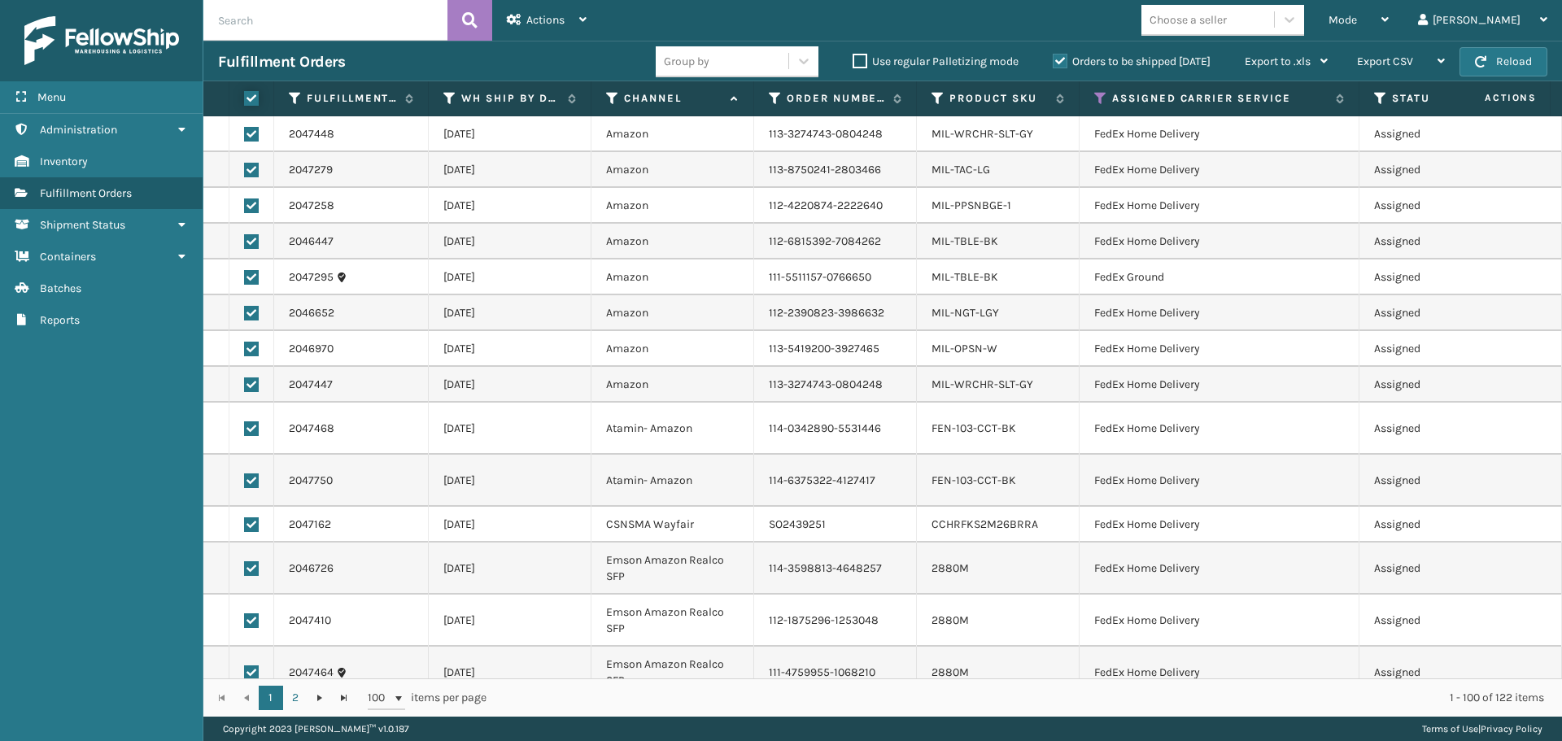
checkbox input "true"
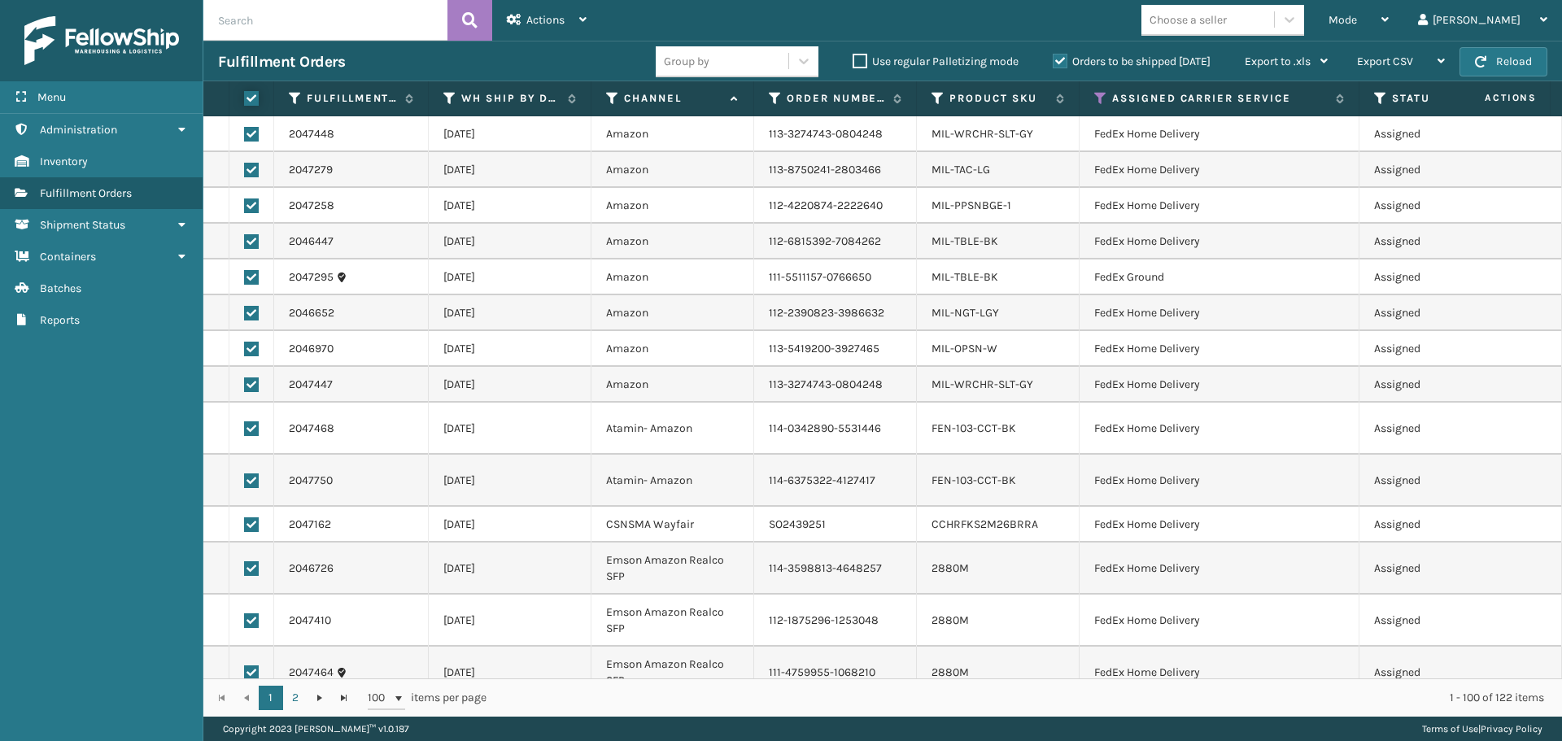
checkbox input "true"
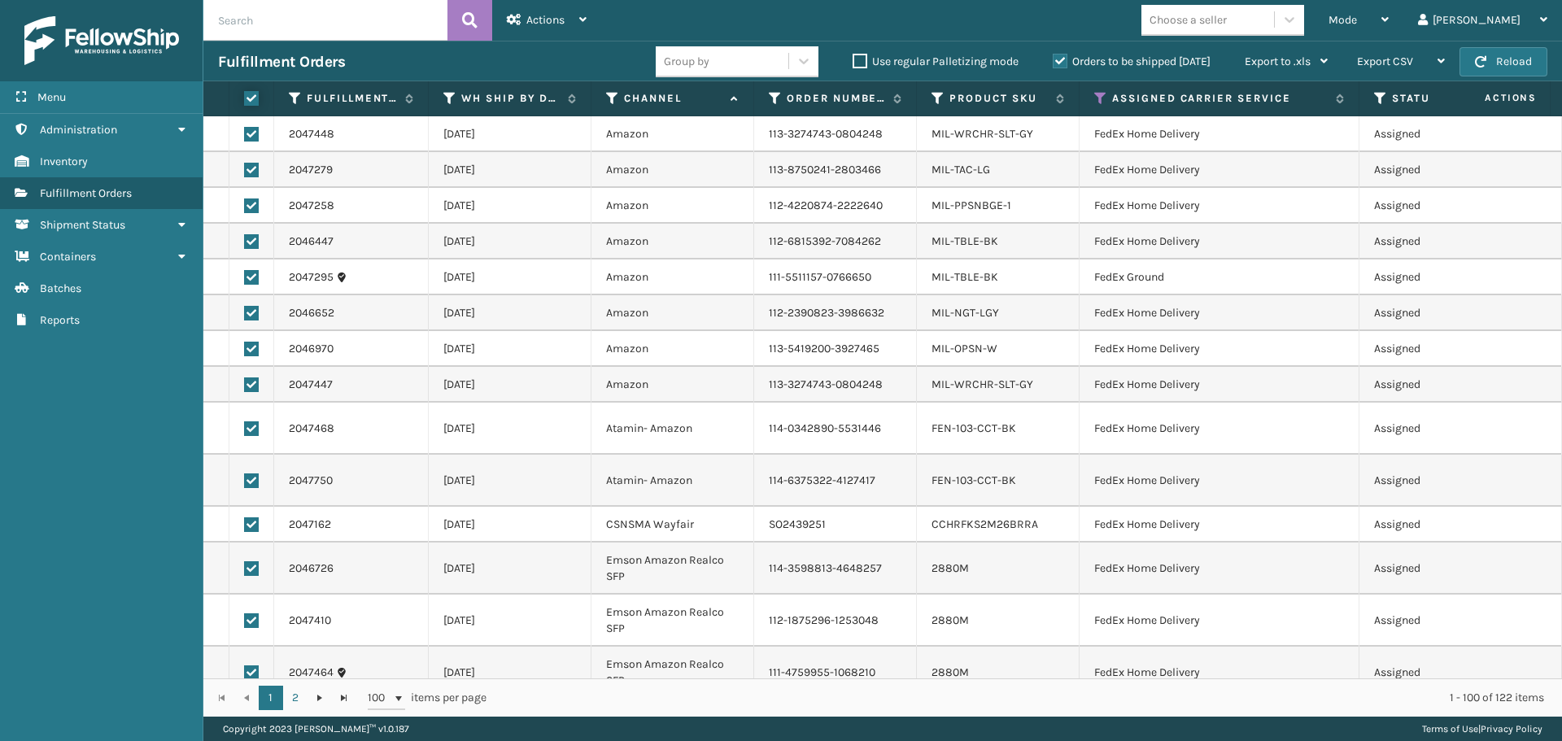
checkbox input "true"
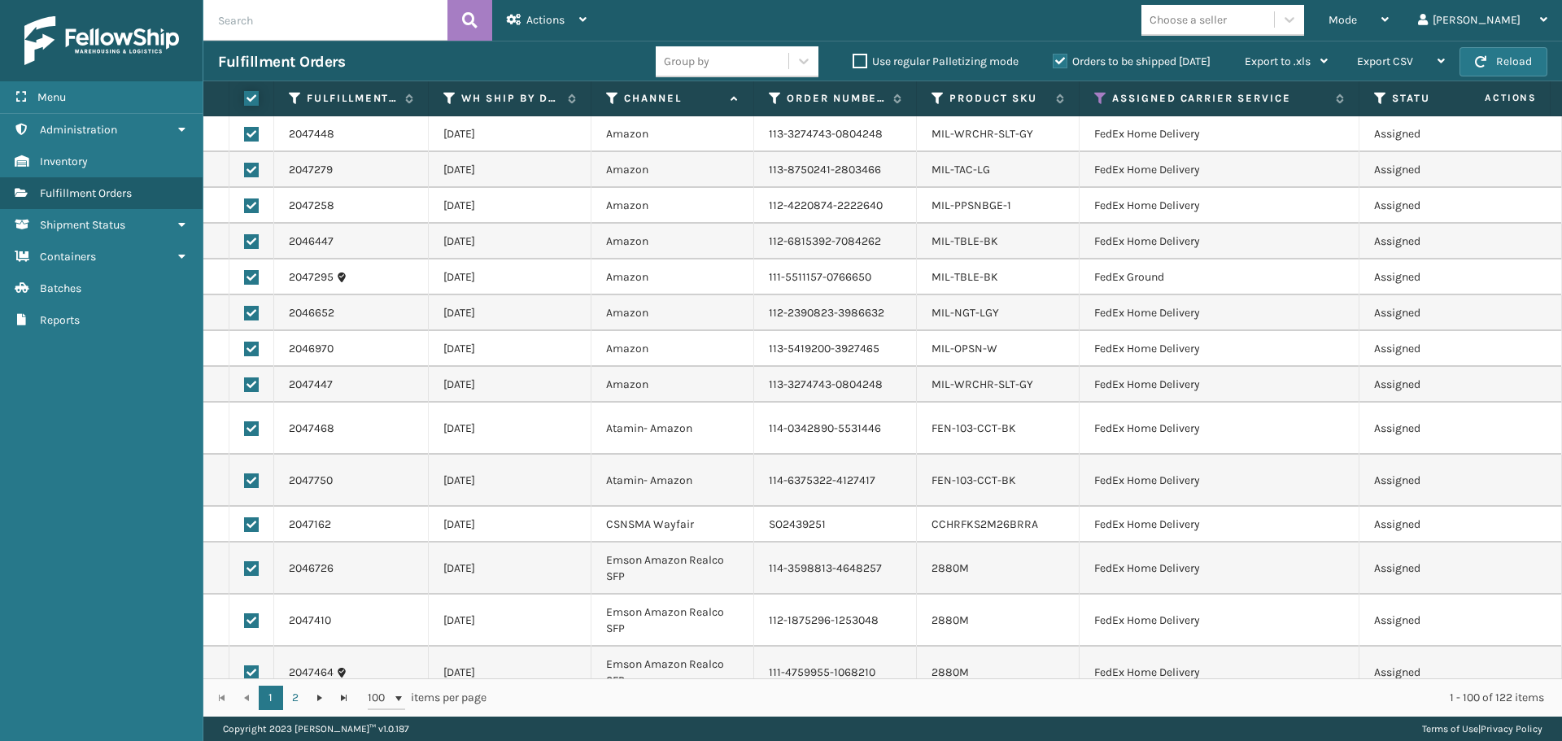
checkbox input "true"
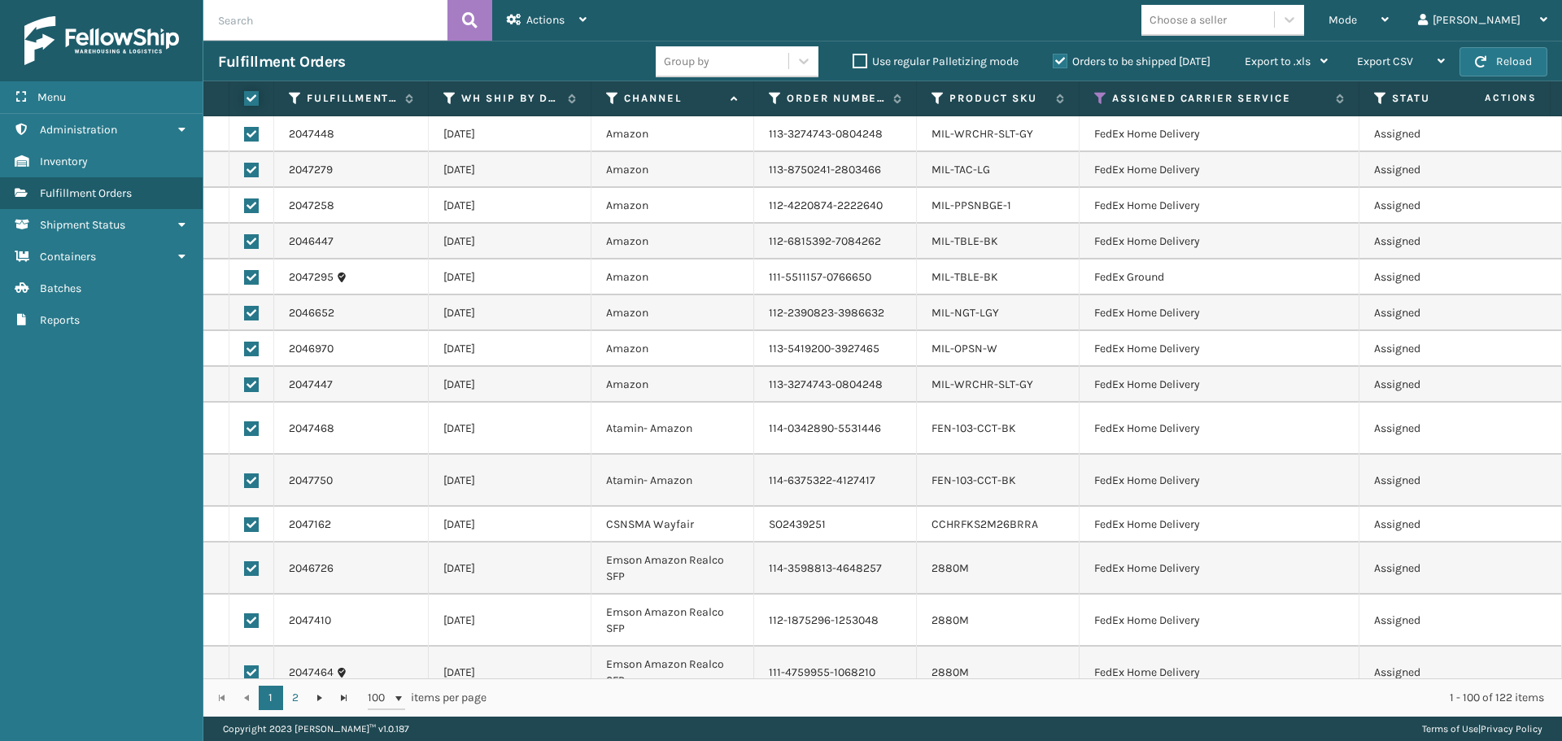
checkbox input "true"
click at [539, 24] on span "Actions" at bounding box center [545, 20] width 38 height 14
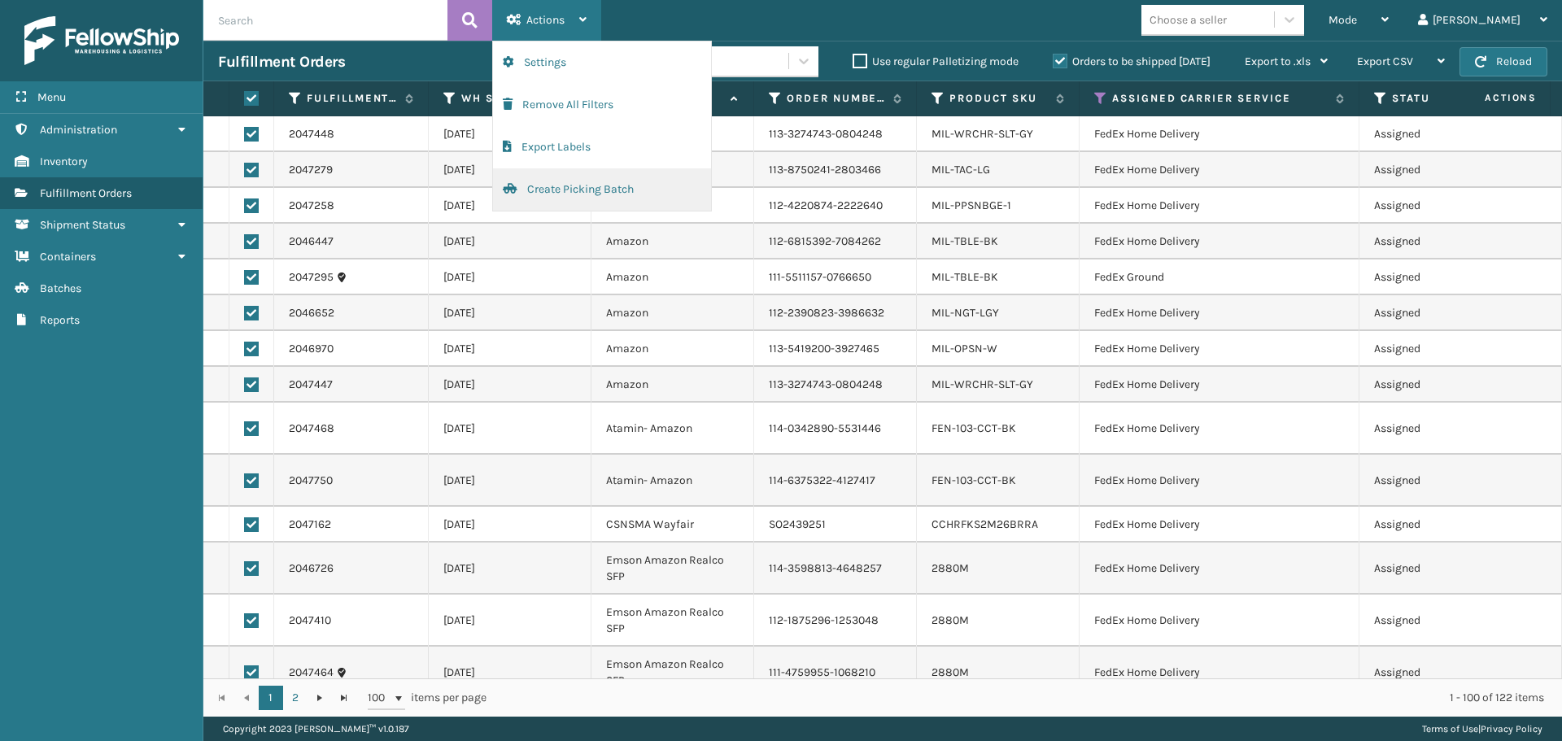
click at [565, 194] on button "Create Picking Batch" at bounding box center [602, 189] width 218 height 42
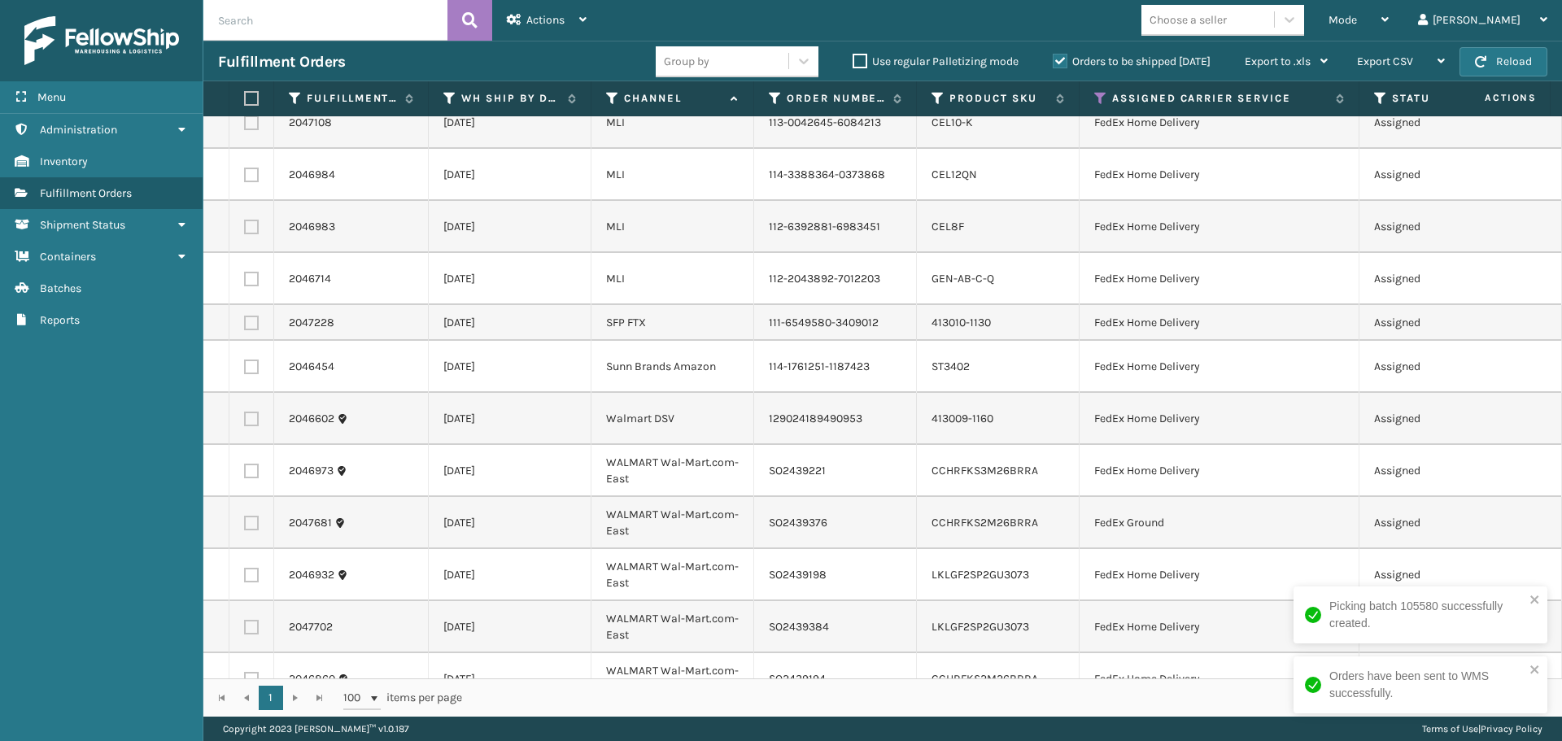
scroll to position [0, 0]
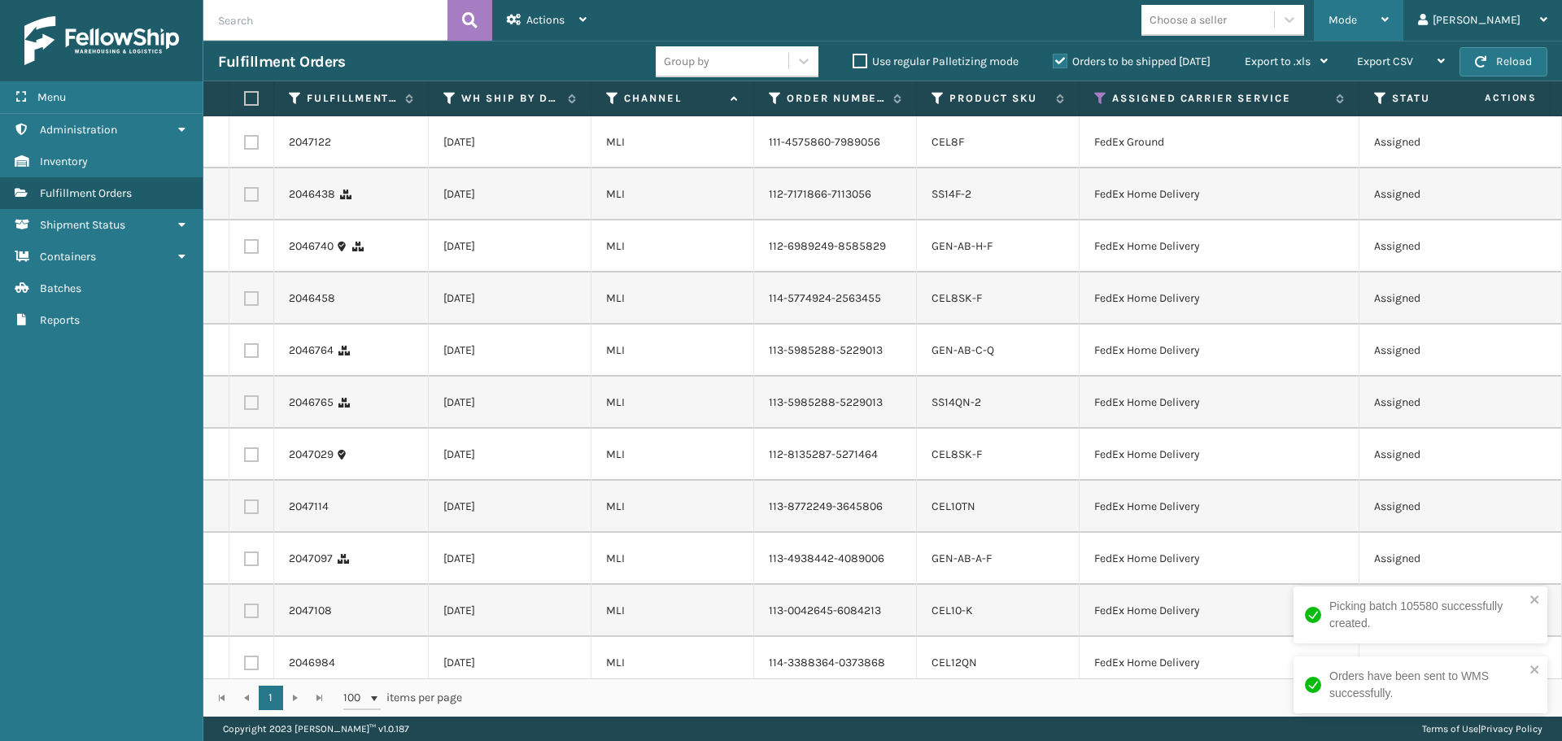
click at [1395, 13] on div "Mode Regular Mode Picking Mode Labeling Mode Exit Scan Mode" at bounding box center [1359, 20] width 90 height 41
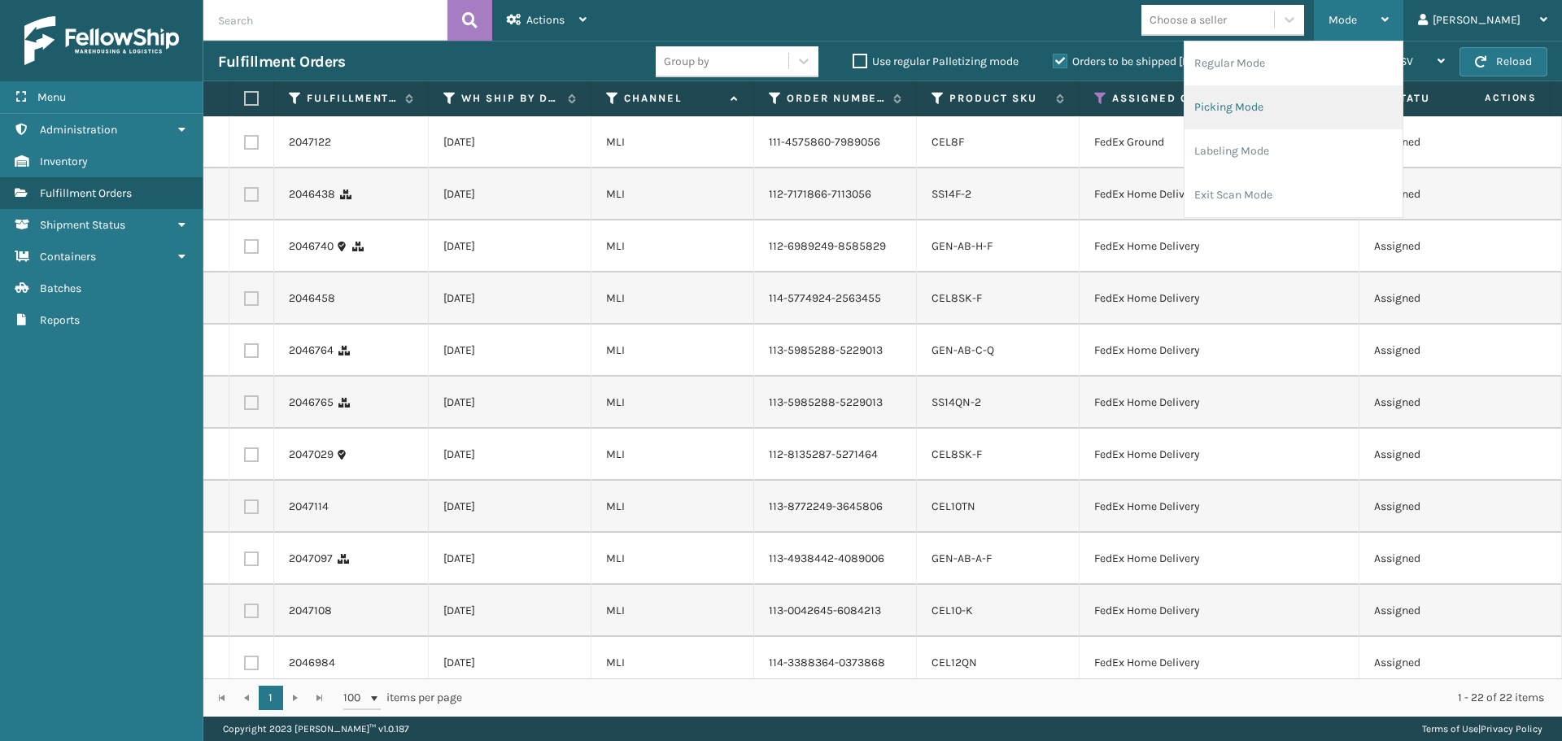
click at [1315, 107] on li "Picking Mode" at bounding box center [1294, 107] width 218 height 44
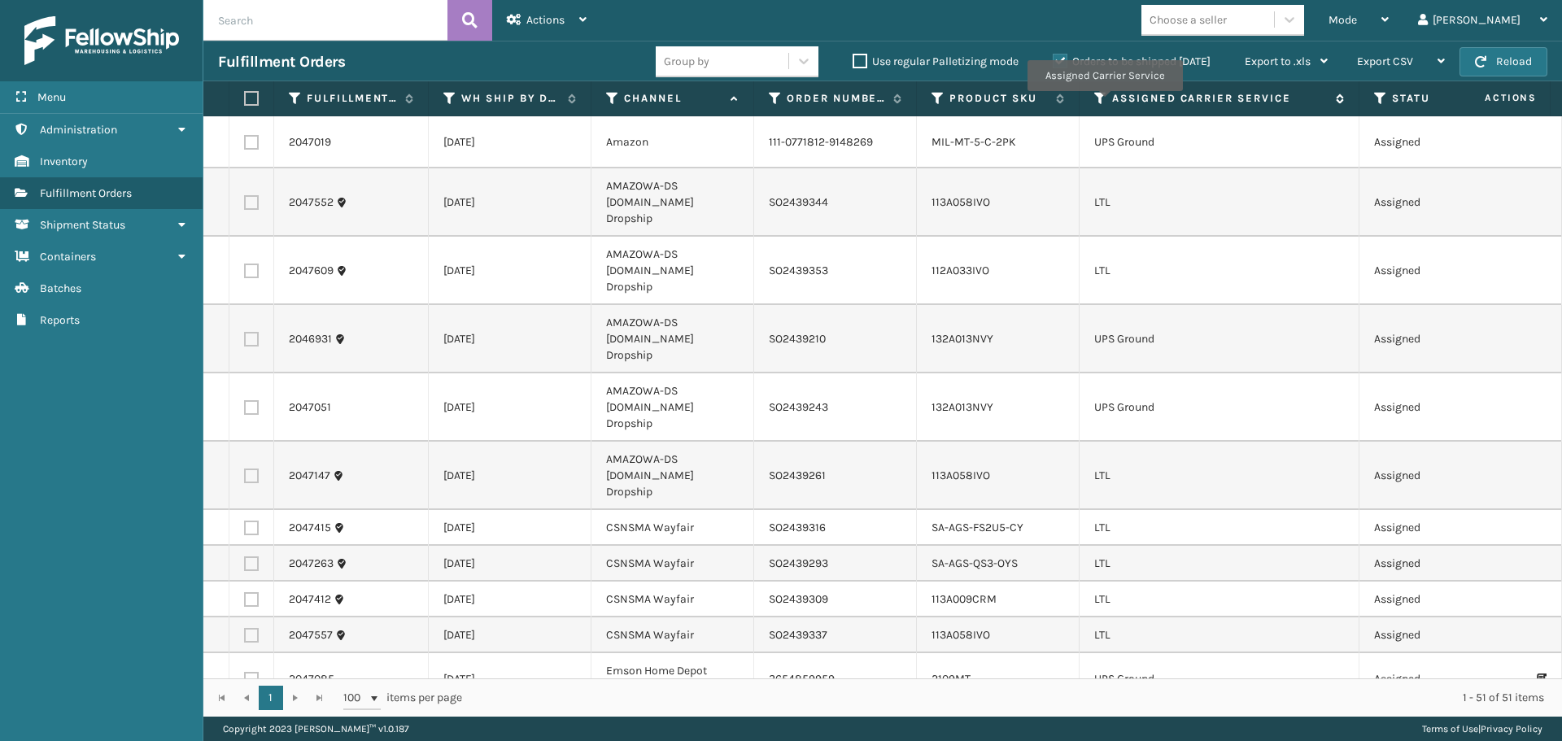
click at [1104, 103] on icon at bounding box center [1100, 98] width 13 height 15
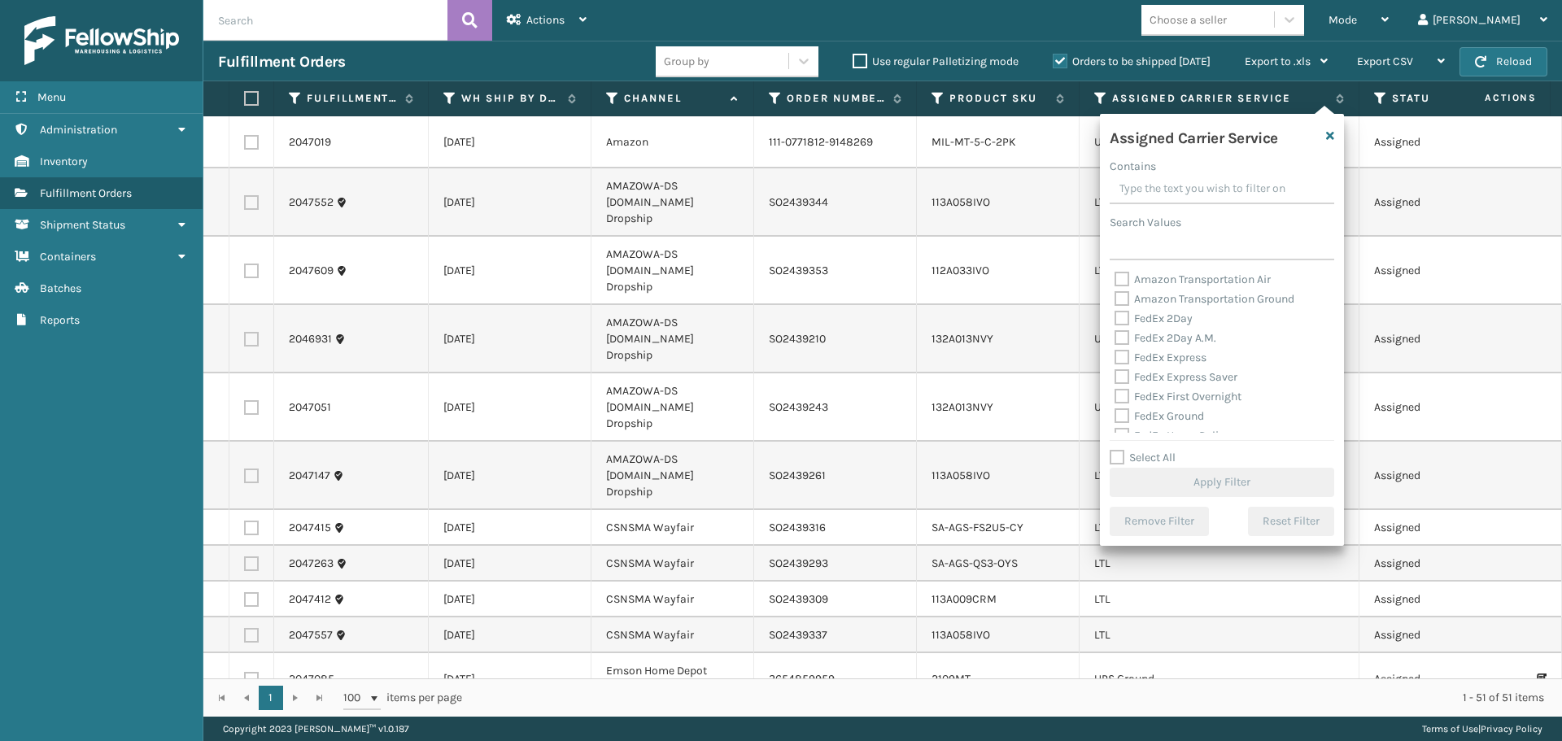
click at [1126, 320] on label "FedEx 2Day" at bounding box center [1154, 319] width 78 height 14
click at [1116, 320] on input "FedEx 2Day" at bounding box center [1115, 314] width 1 height 11
checkbox input "true"
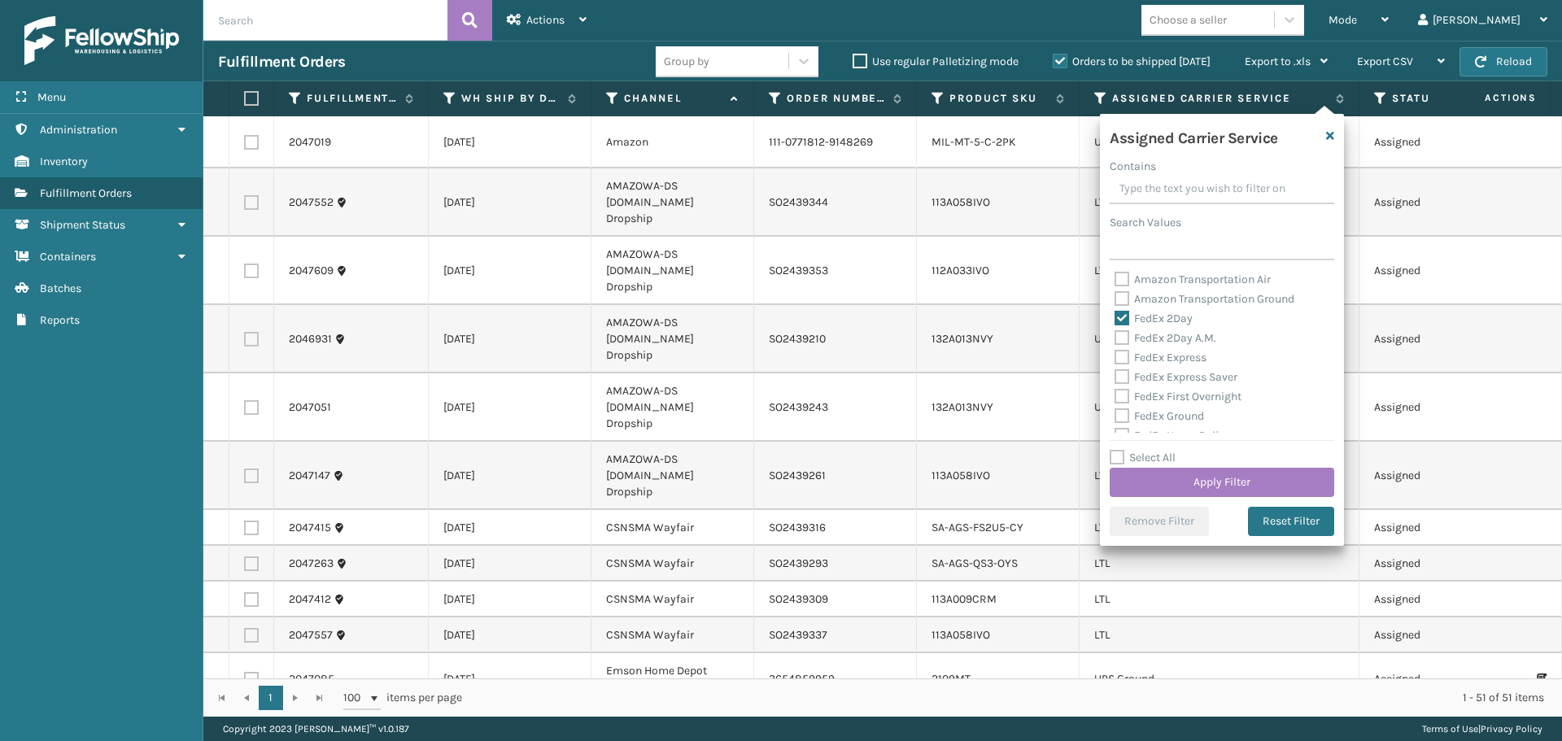
click at [1126, 333] on label "FedEx 2Day A.M." at bounding box center [1166, 338] width 102 height 14
click at [1116, 333] on input "FedEx 2Day A.M." at bounding box center [1115, 334] width 1 height 11
checkbox input "true"
click at [1124, 359] on label "FedEx Express" at bounding box center [1161, 358] width 92 height 14
click at [1116, 359] on input "FedEx Express" at bounding box center [1115, 353] width 1 height 11
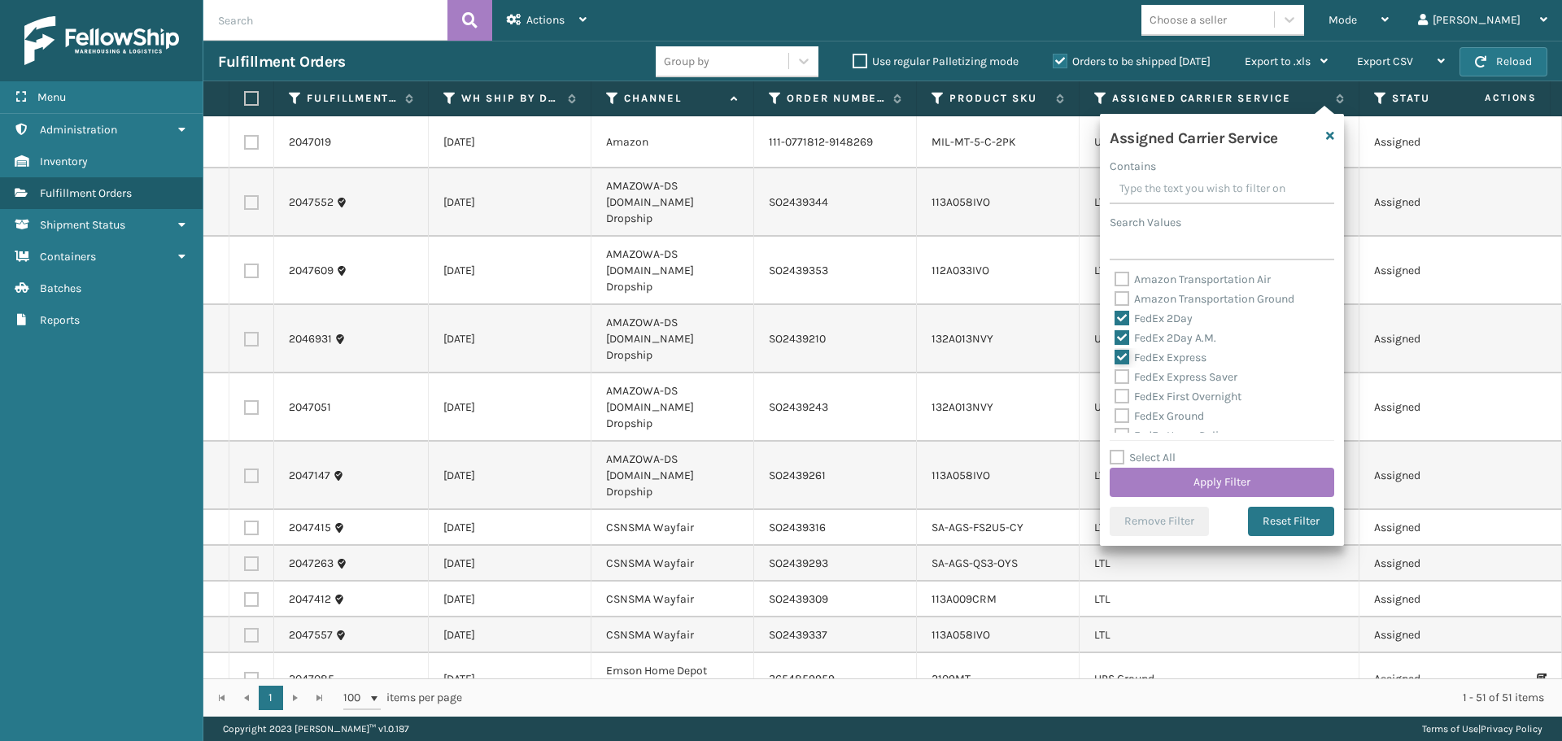
checkbox input "true"
click at [1121, 379] on label "FedEx Express Saver" at bounding box center [1176, 377] width 123 height 14
click at [1116, 378] on input "FedEx Express Saver" at bounding box center [1115, 373] width 1 height 11
checkbox input "true"
click at [1120, 407] on div "FedEx Ground" at bounding box center [1222, 417] width 215 height 20
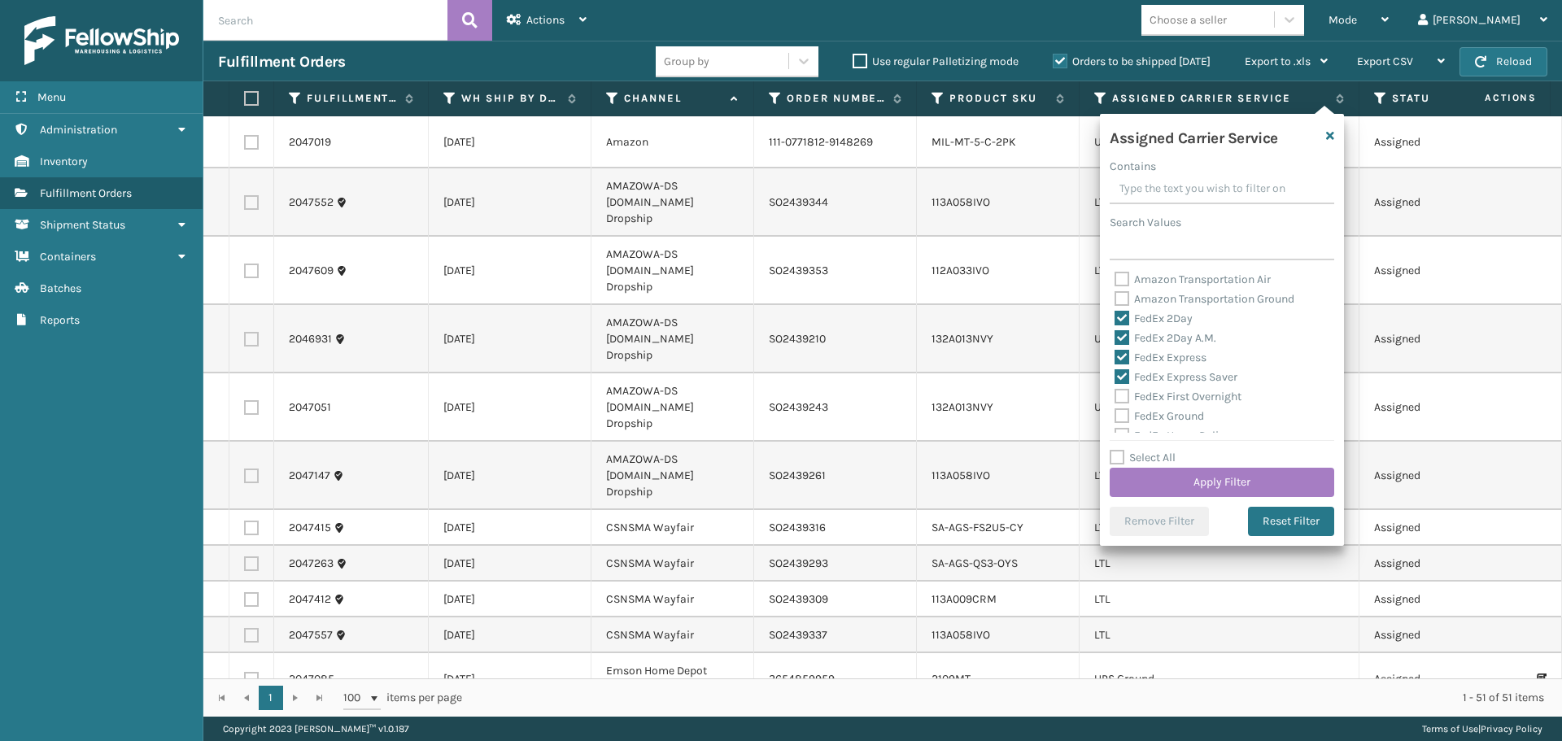
click at [1119, 397] on label "FedEx First Overnight" at bounding box center [1178, 397] width 127 height 14
click at [1116, 397] on input "FedEx First Overnight" at bounding box center [1115, 392] width 1 height 11
checkbox input "true"
click at [1124, 414] on label "FedEx Ground" at bounding box center [1160, 416] width 90 height 14
click at [1116, 414] on input "FedEx Ground" at bounding box center [1115, 412] width 1 height 11
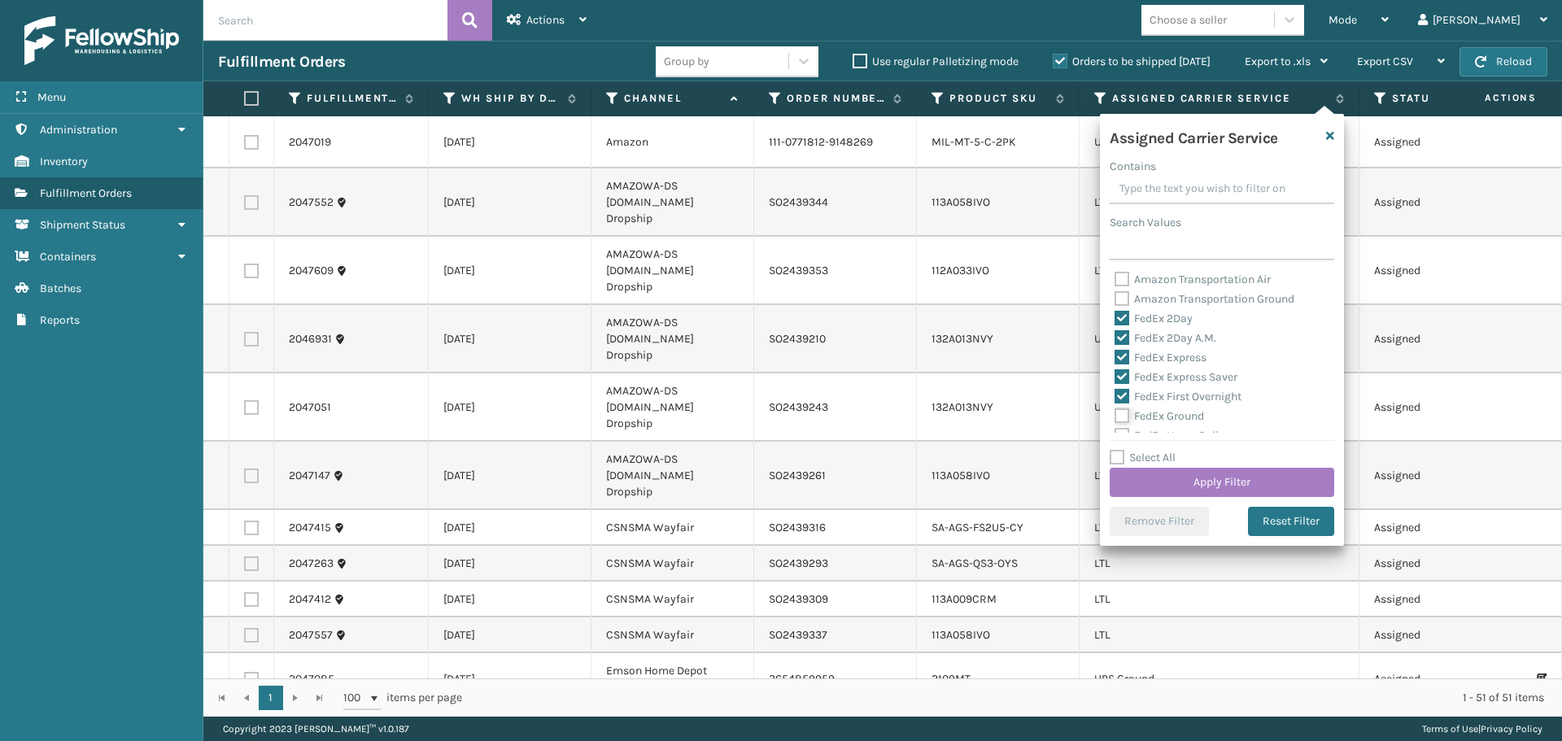
checkbox input "true"
drag, startPoint x: 1128, startPoint y: 350, endPoint x: 1125, endPoint y: 360, distance: 10.1
click at [1127, 350] on label "FedEx Home Delivery" at bounding box center [1177, 354] width 125 height 14
click at [1116, 350] on input "FedEx Home Delivery" at bounding box center [1115, 350] width 1 height 11
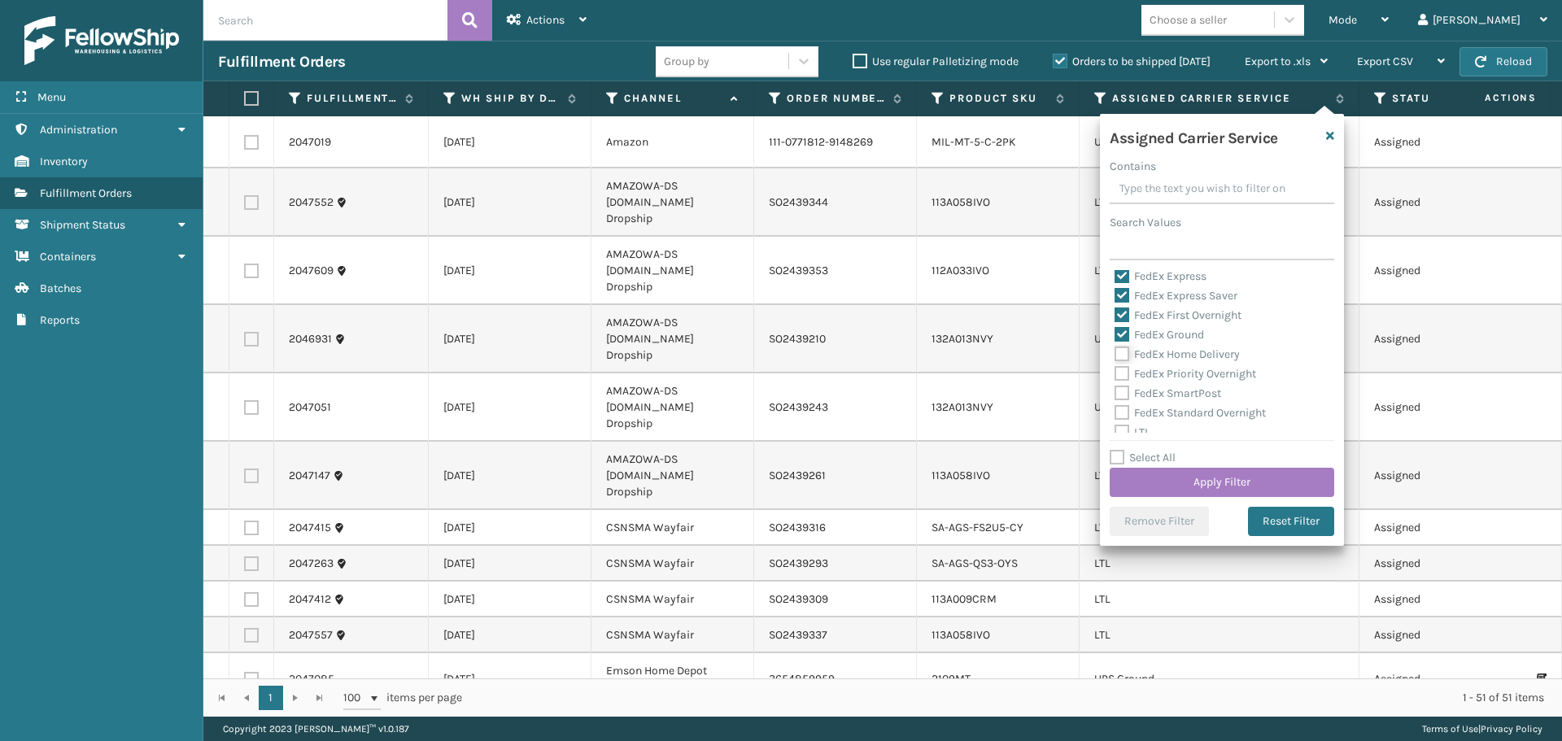
checkbox input "true"
click at [1124, 373] on label "FedEx Priority Overnight" at bounding box center [1186, 374] width 142 height 14
click at [1116, 373] on input "FedEx Priority Overnight" at bounding box center [1115, 370] width 1 height 11
checkbox input "true"
click at [1123, 393] on label "FedEx SmartPost" at bounding box center [1168, 393] width 107 height 14
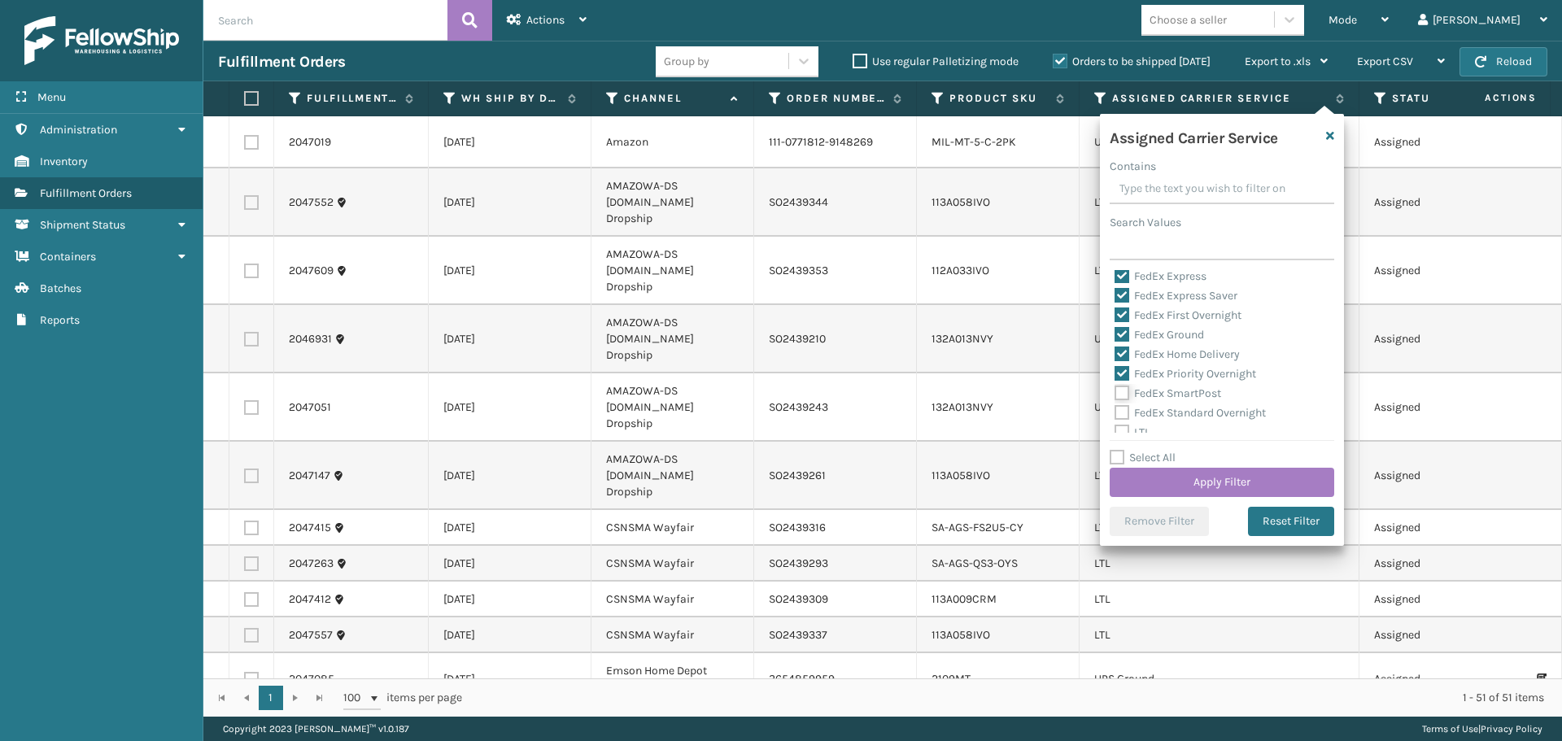
click at [1116, 393] on input "FedEx SmartPost" at bounding box center [1115, 389] width 1 height 11
checkbox input "true"
click at [1122, 406] on label "FedEx Standard Overnight" at bounding box center [1190, 413] width 151 height 14
click at [1116, 406] on input "FedEx Standard Overnight" at bounding box center [1115, 409] width 1 height 11
checkbox input "true"
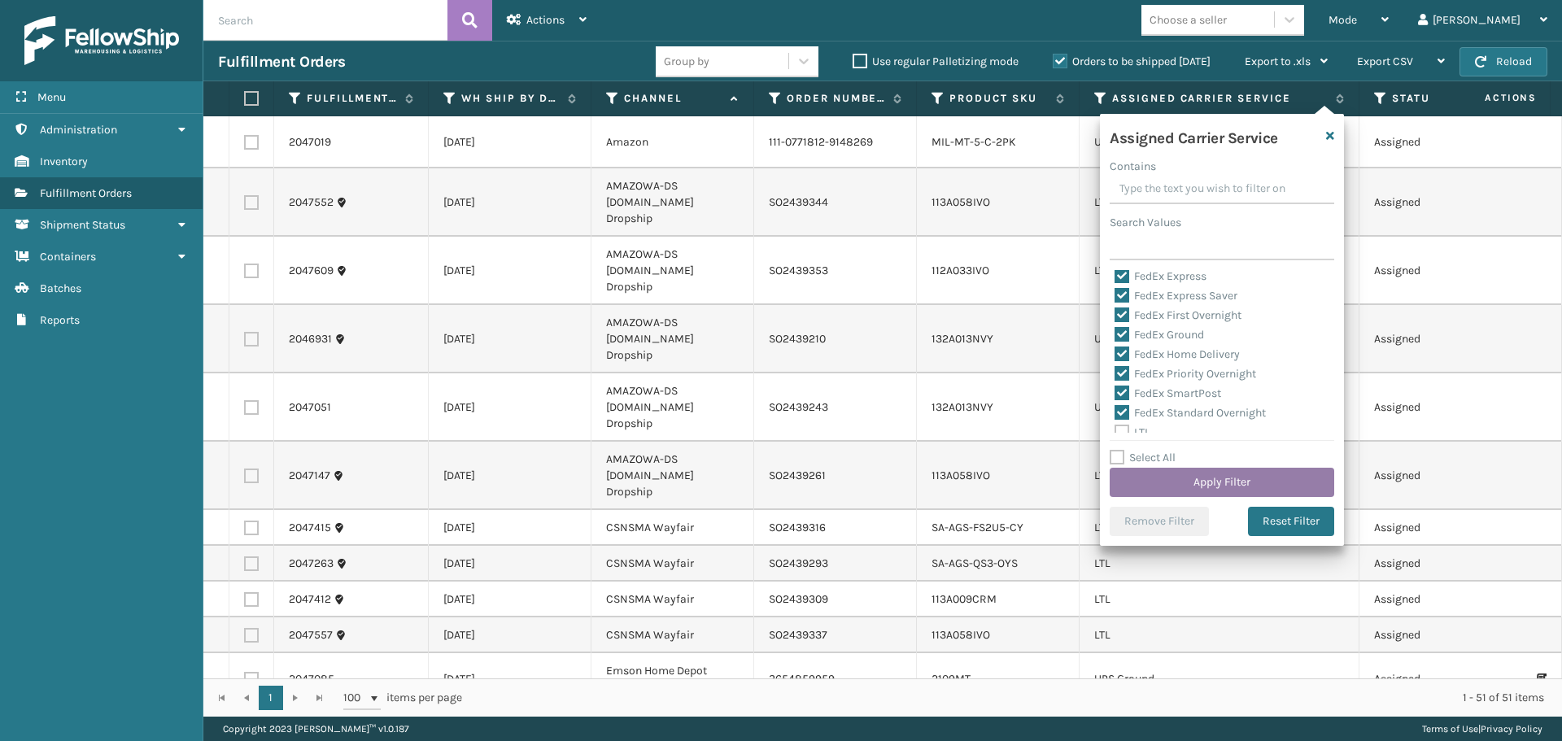
click at [1159, 482] on button "Apply Filter" at bounding box center [1222, 482] width 225 height 29
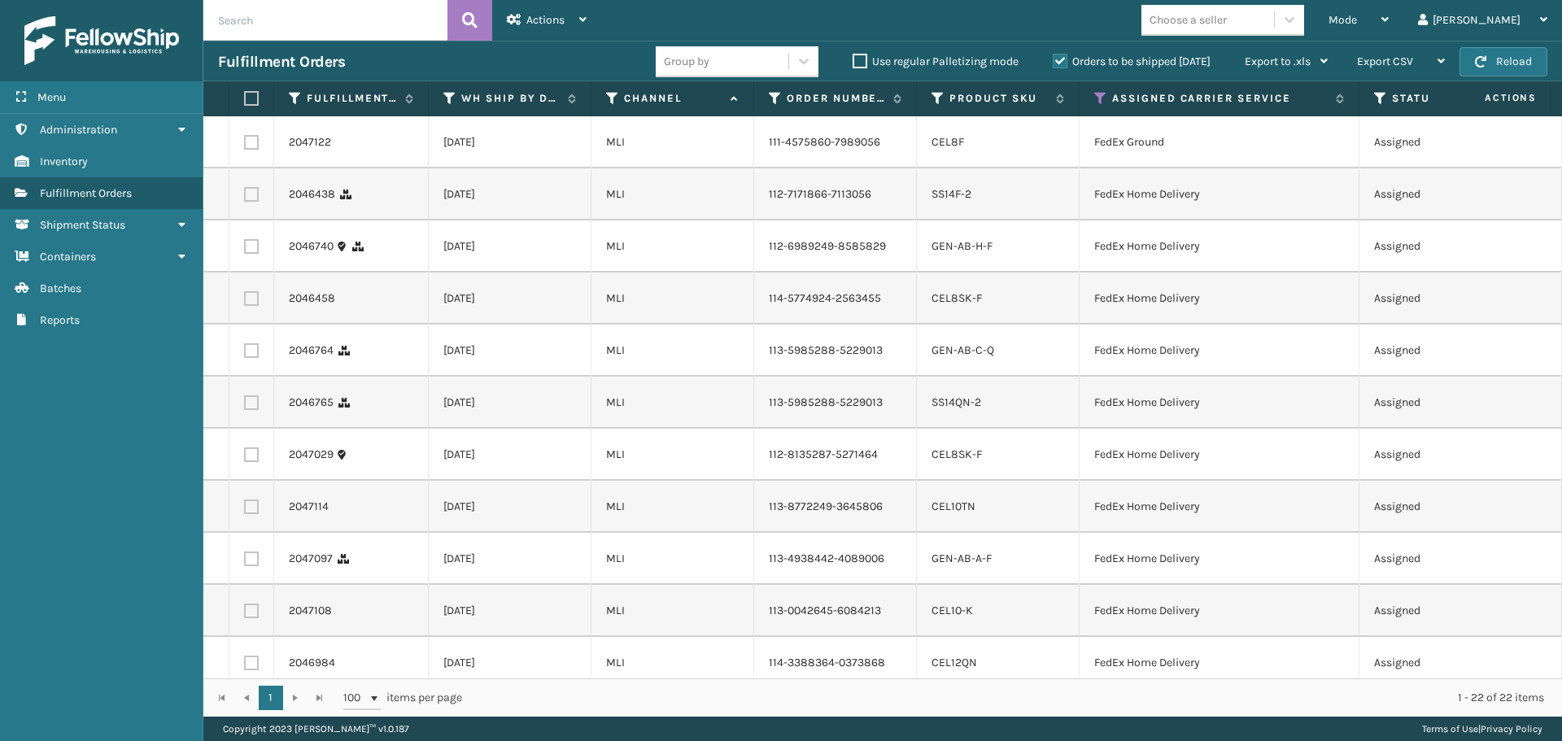
click at [254, 94] on label at bounding box center [249, 98] width 10 height 15
click at [245, 94] on input "checkbox" at bounding box center [244, 99] width 1 height 11
checkbox input "true"
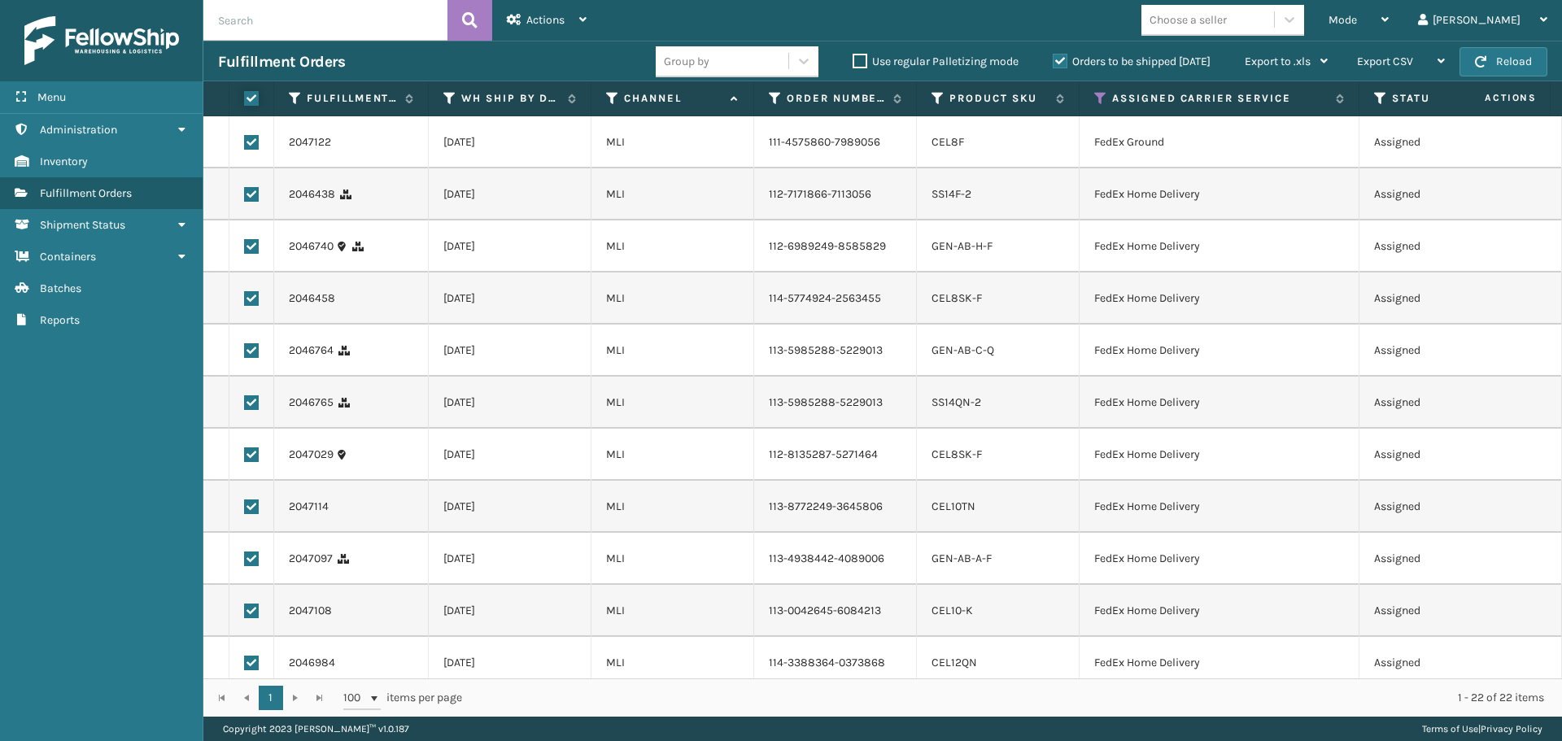
checkbox input "true"
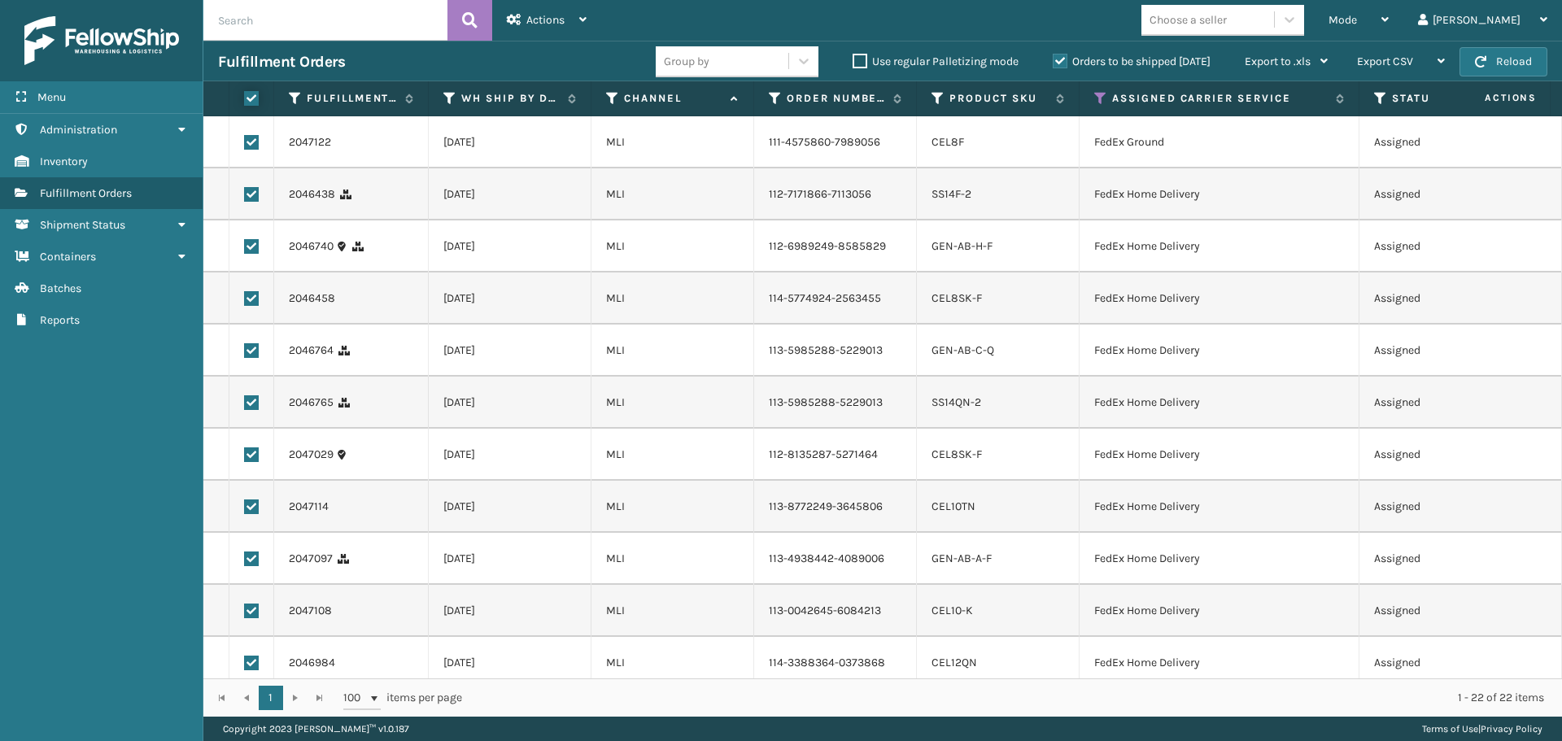
checkbox input "true"
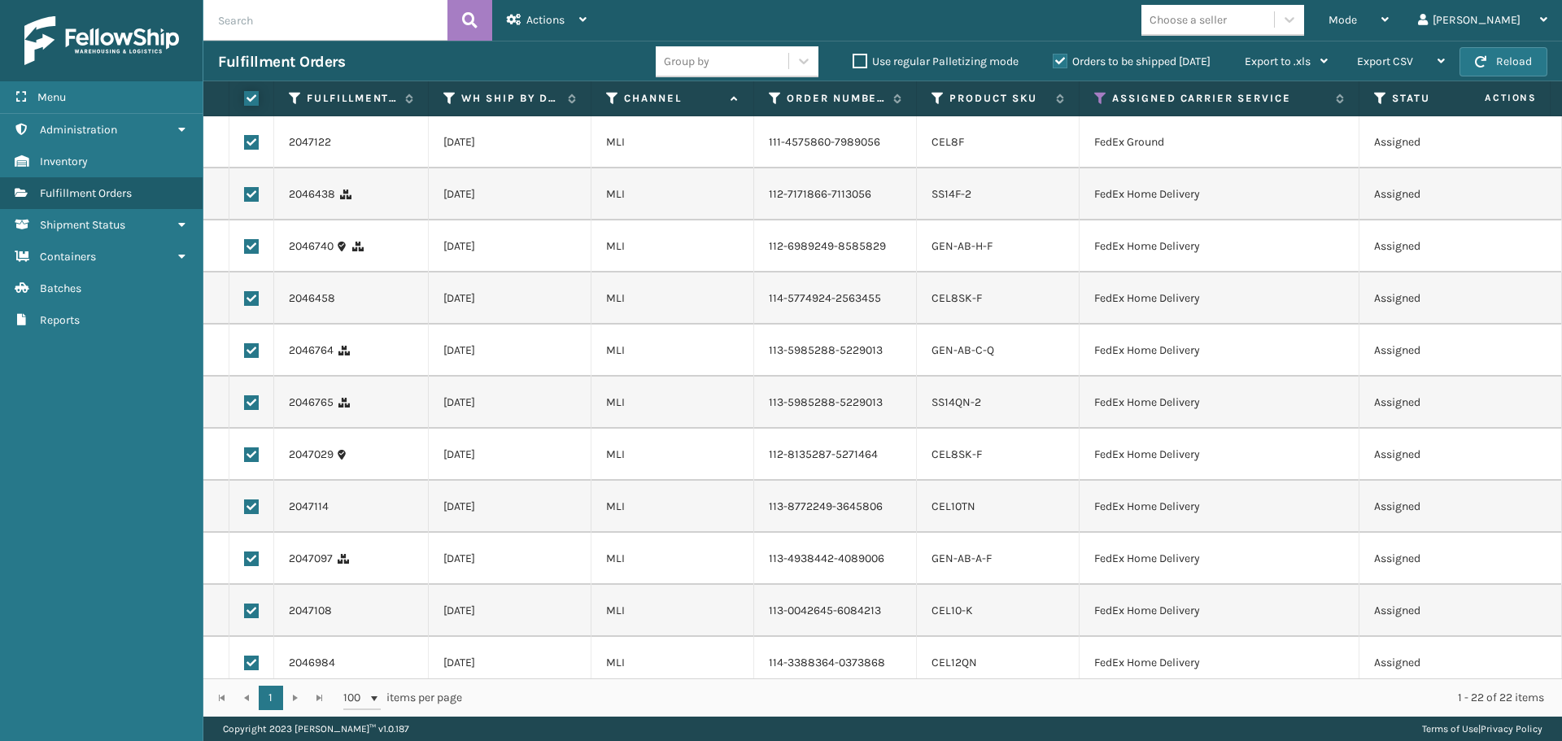
checkbox input "true"
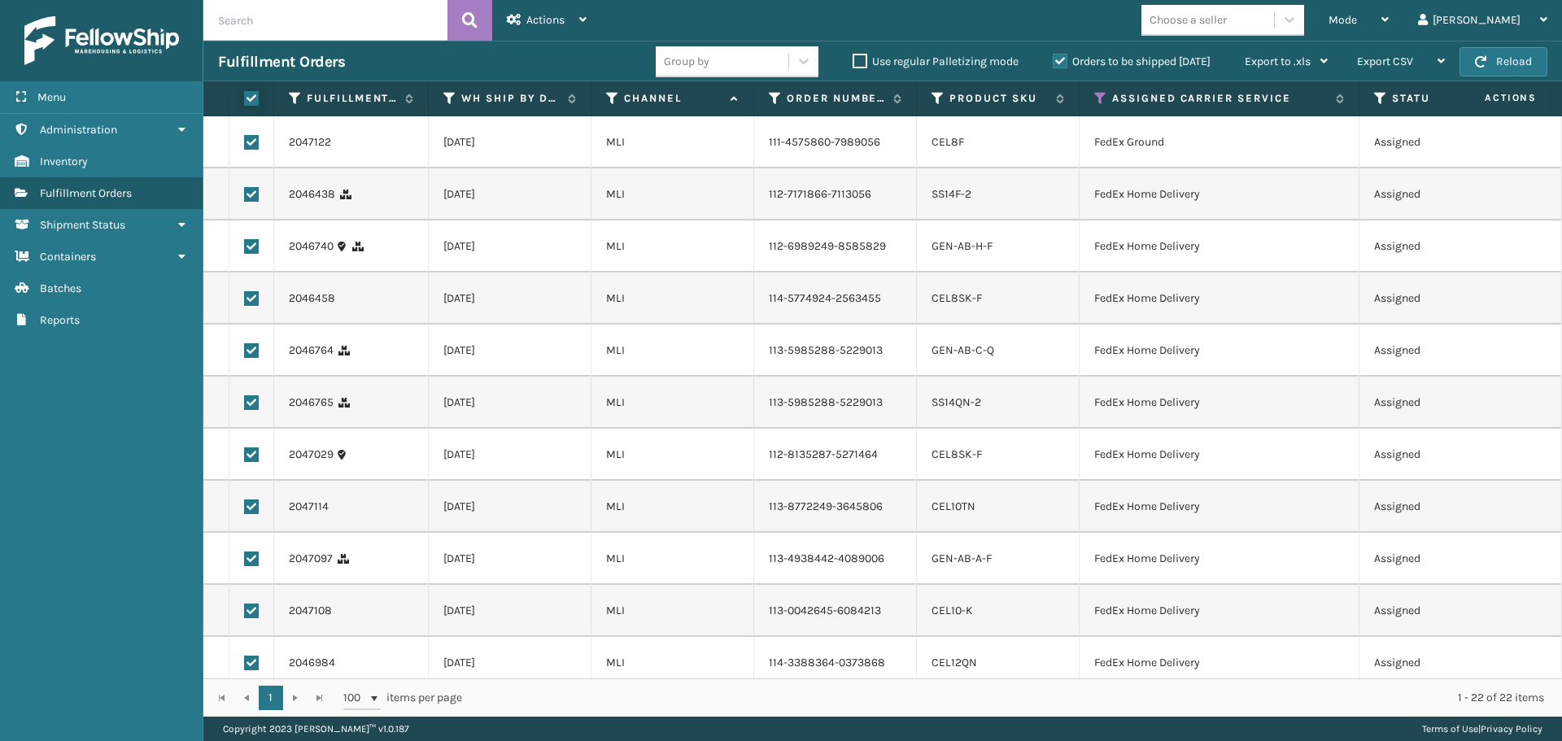
checkbox input "true"
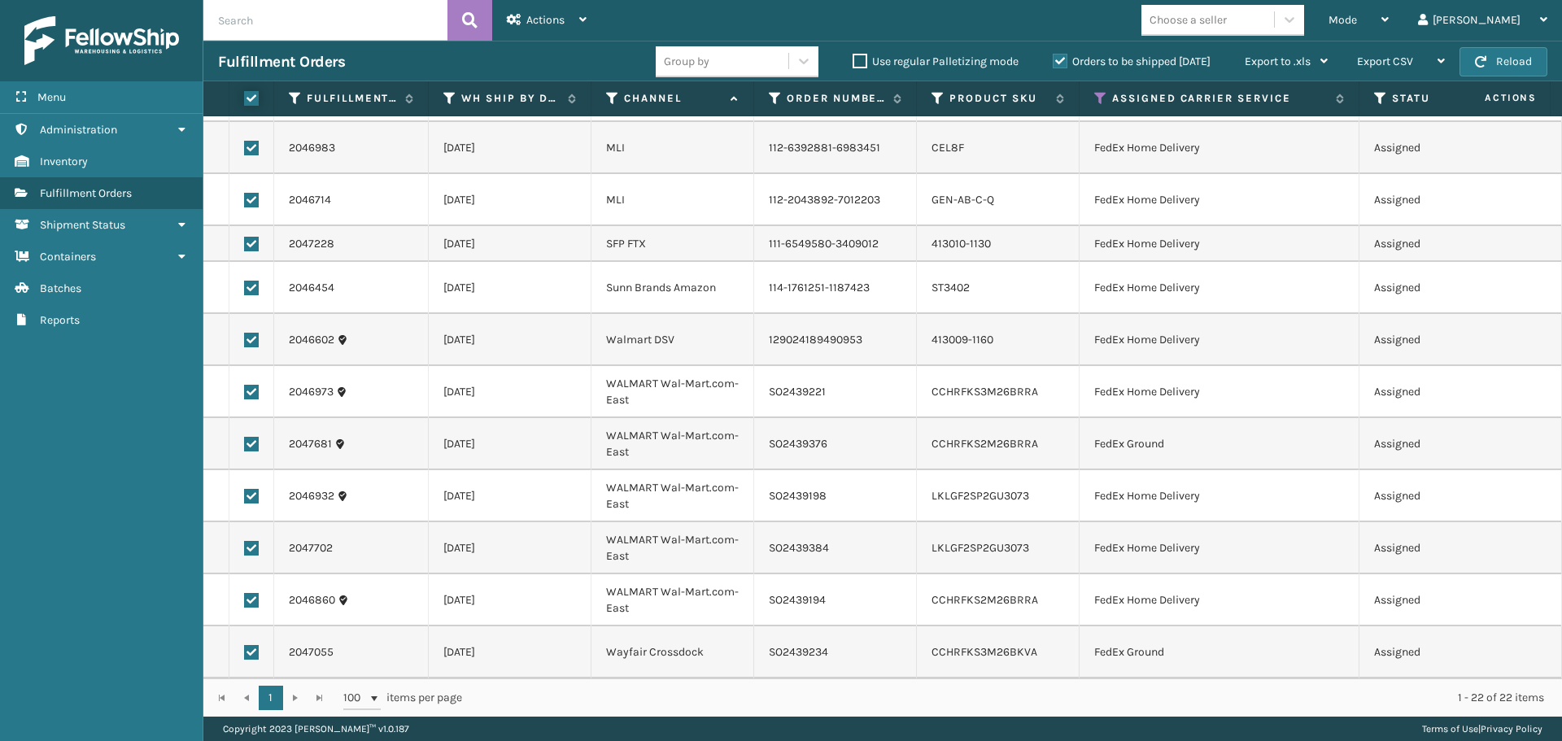
scroll to position [775, 0]
click at [542, 21] on span "Actions" at bounding box center [545, 20] width 38 height 14
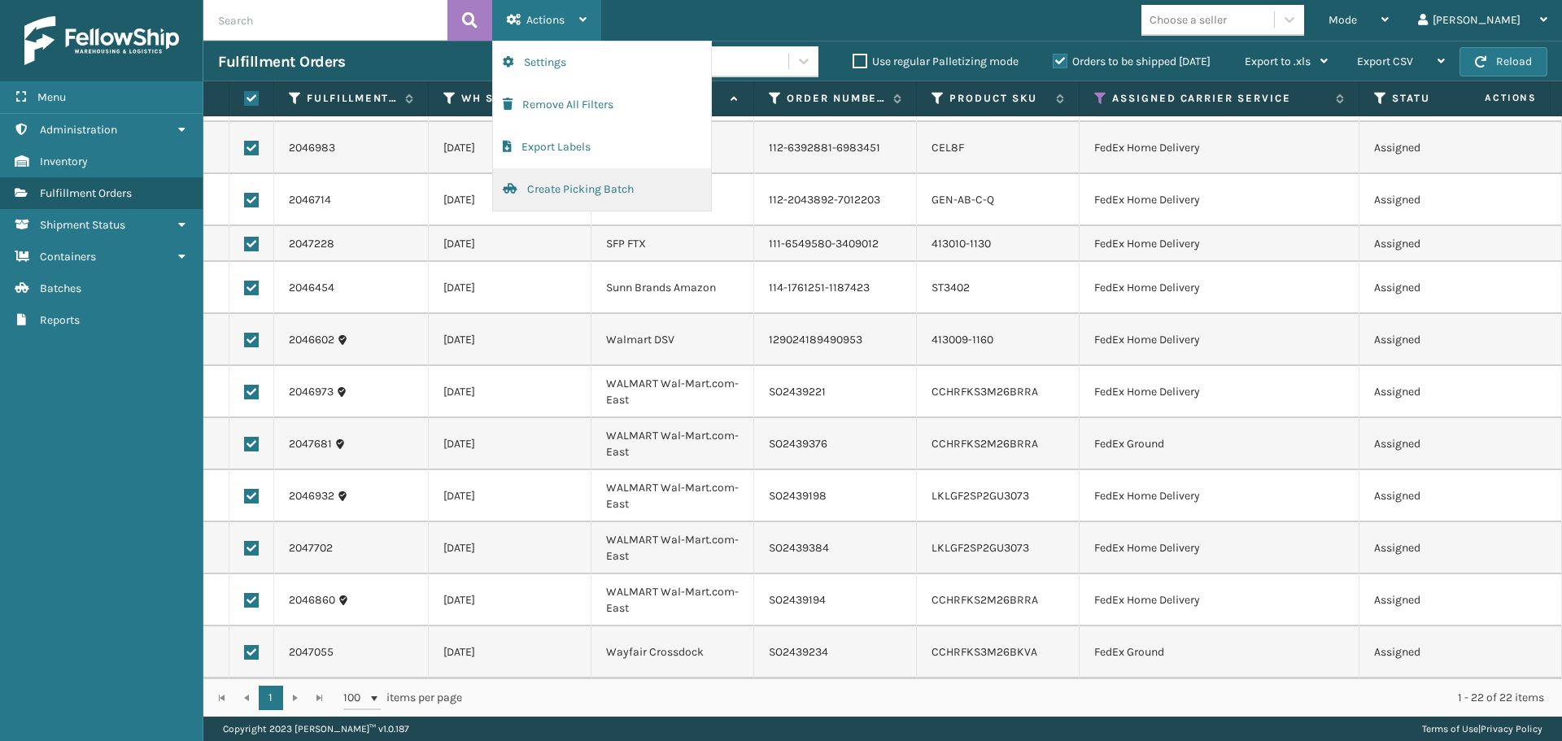
click at [552, 184] on button "Create Picking Batch" at bounding box center [602, 189] width 218 height 42
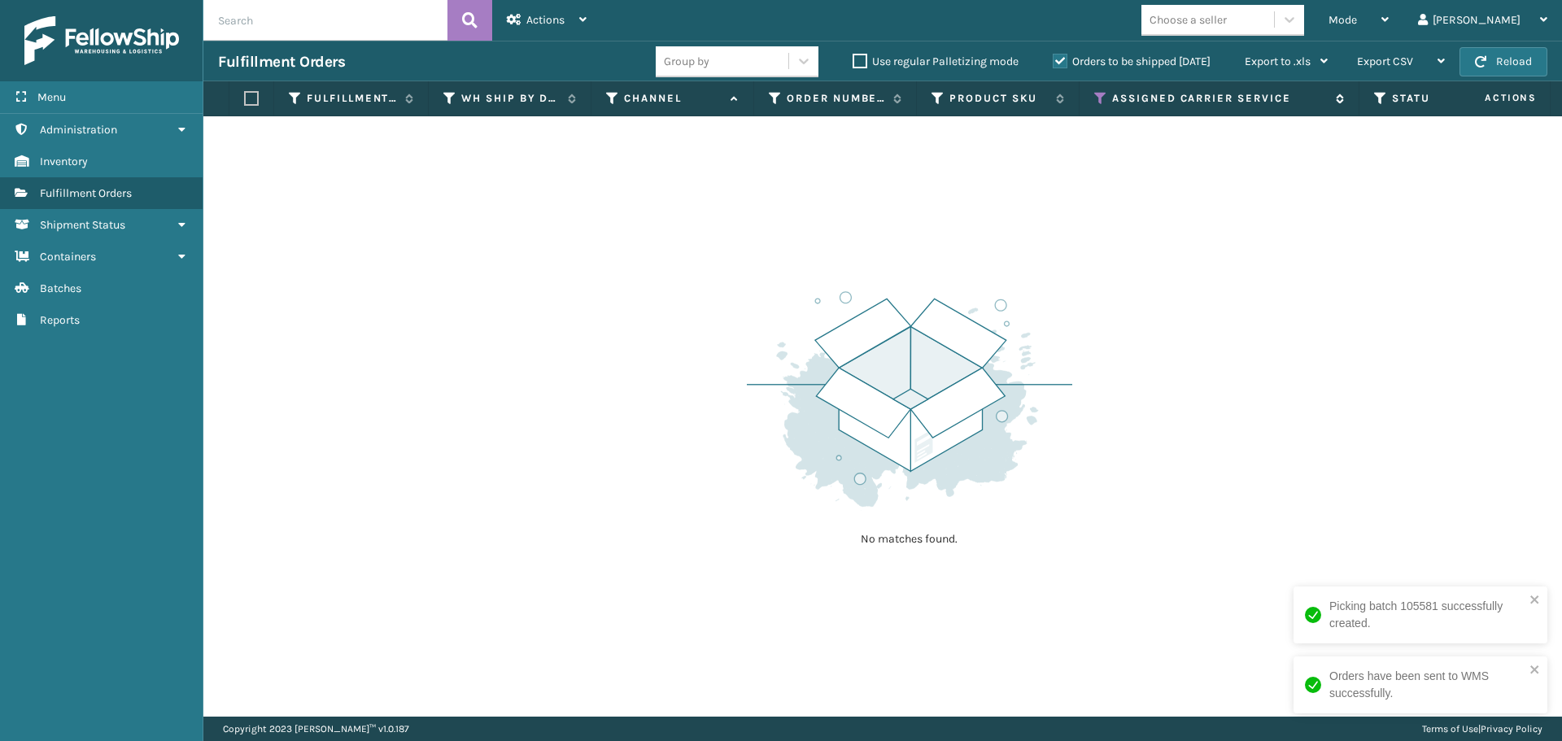
click at [1095, 95] on icon at bounding box center [1100, 98] width 13 height 15
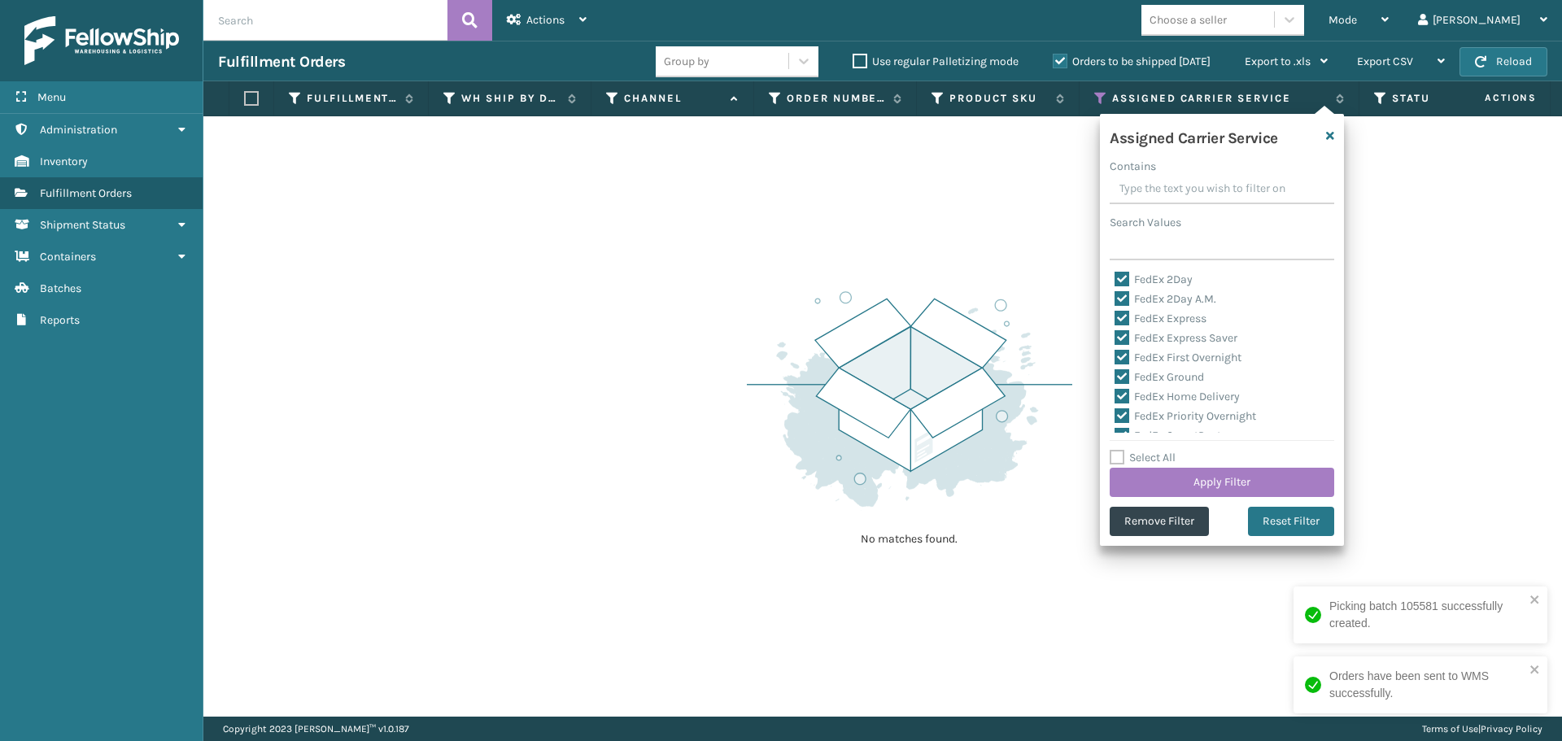
click at [1124, 457] on label "Select All" at bounding box center [1143, 458] width 66 height 14
click at [1124, 450] on input "Select All" at bounding box center [1232, 449] width 244 height 2
checkbox input "true"
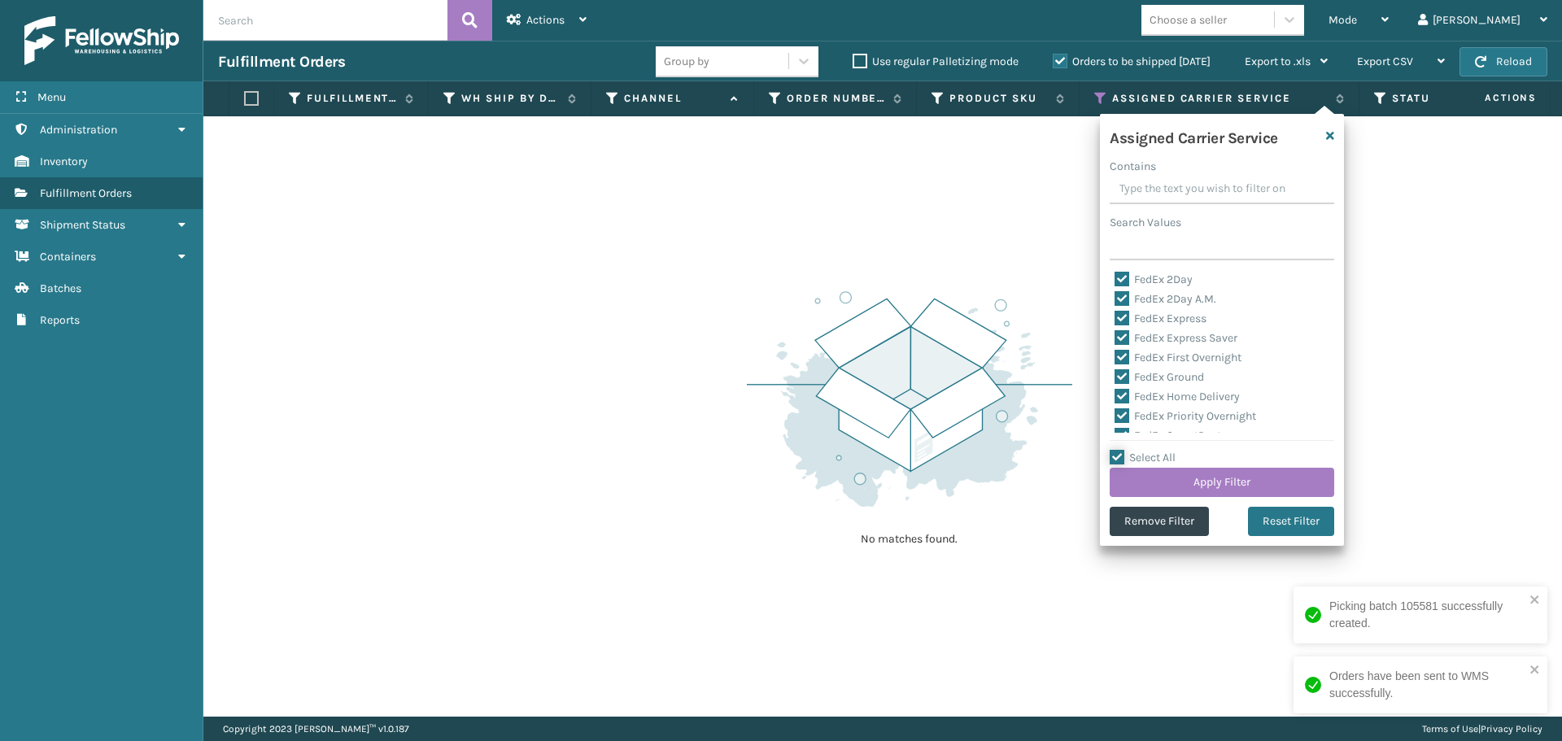
checkbox input "true"
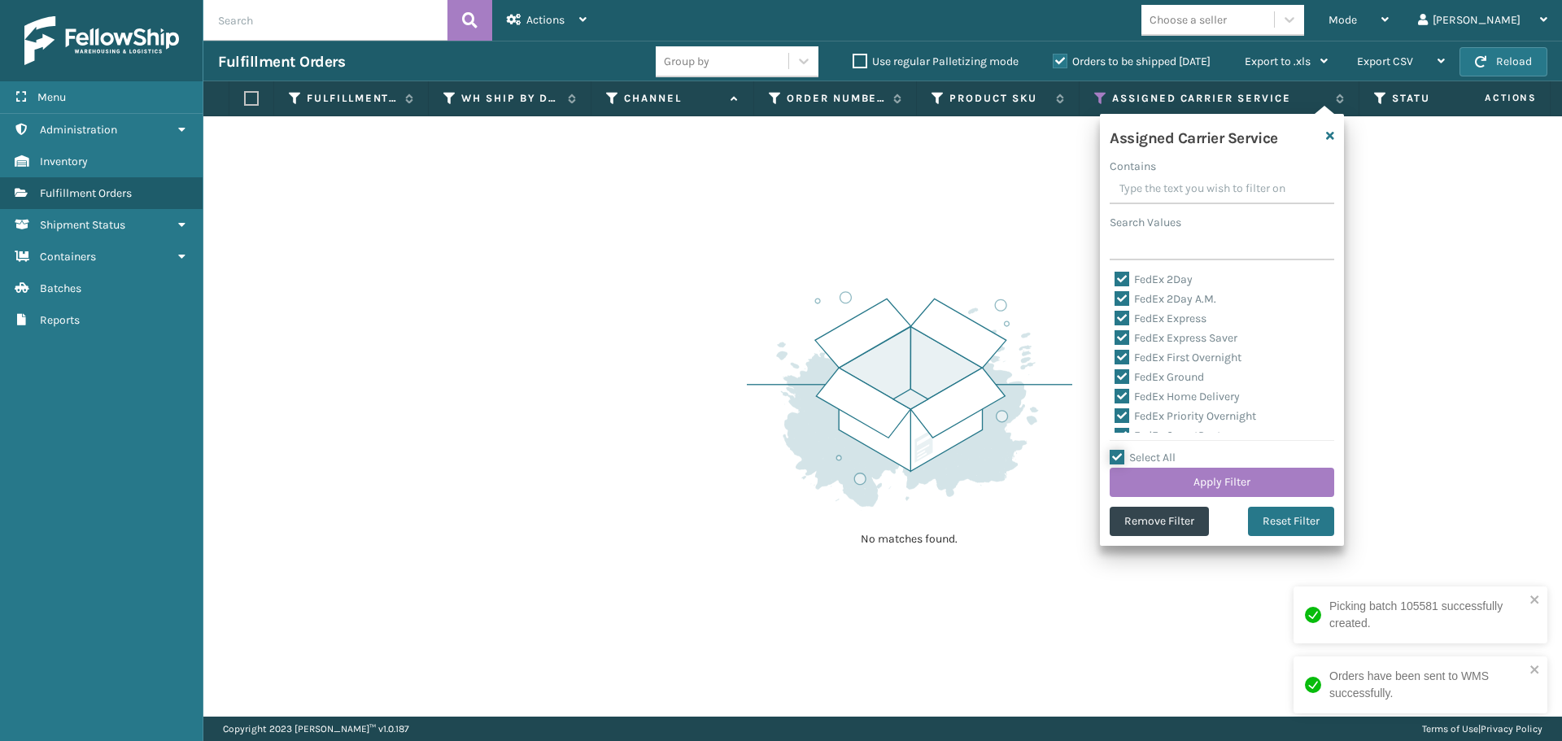
checkbox input "true"
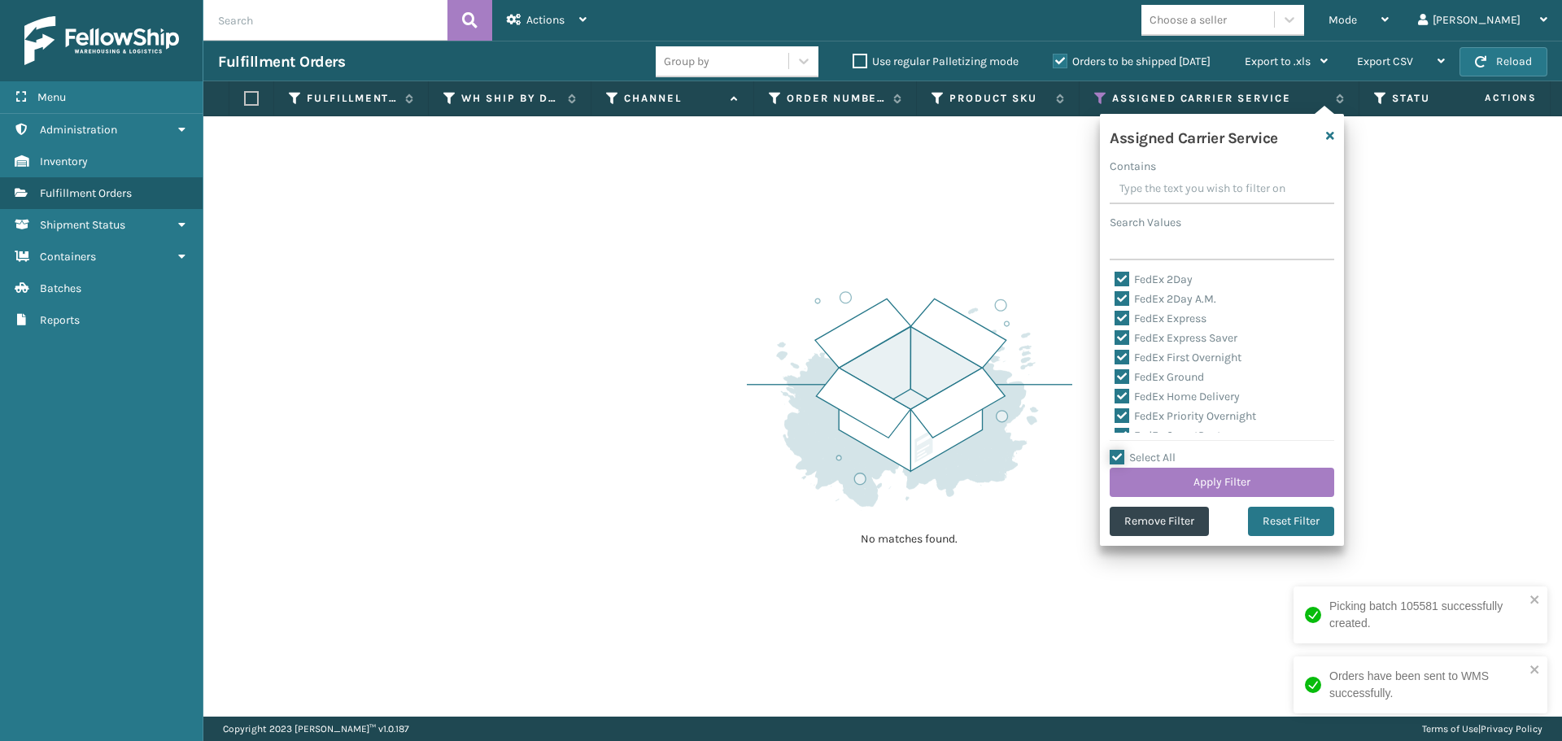
checkbox input "true"
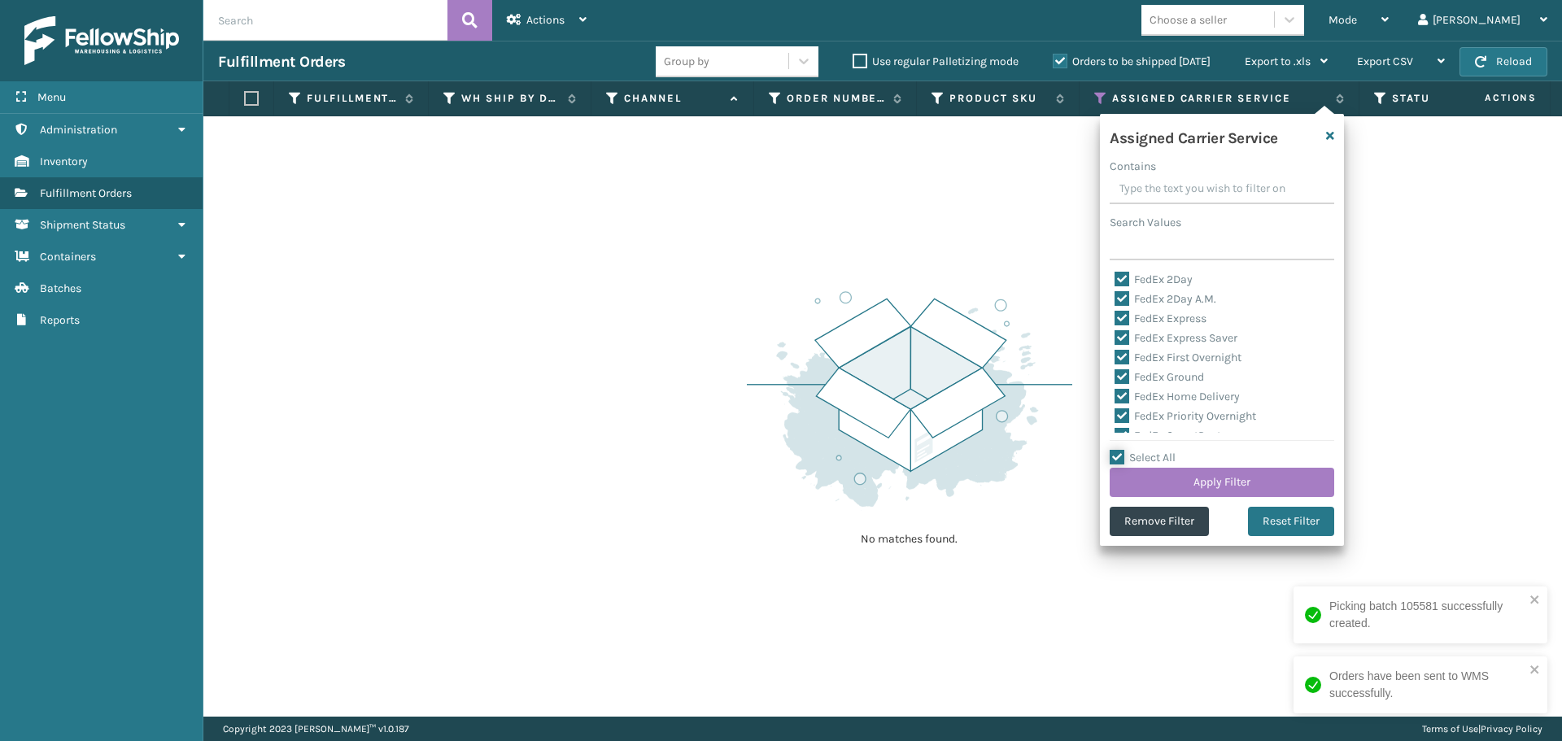
checkbox input "true"
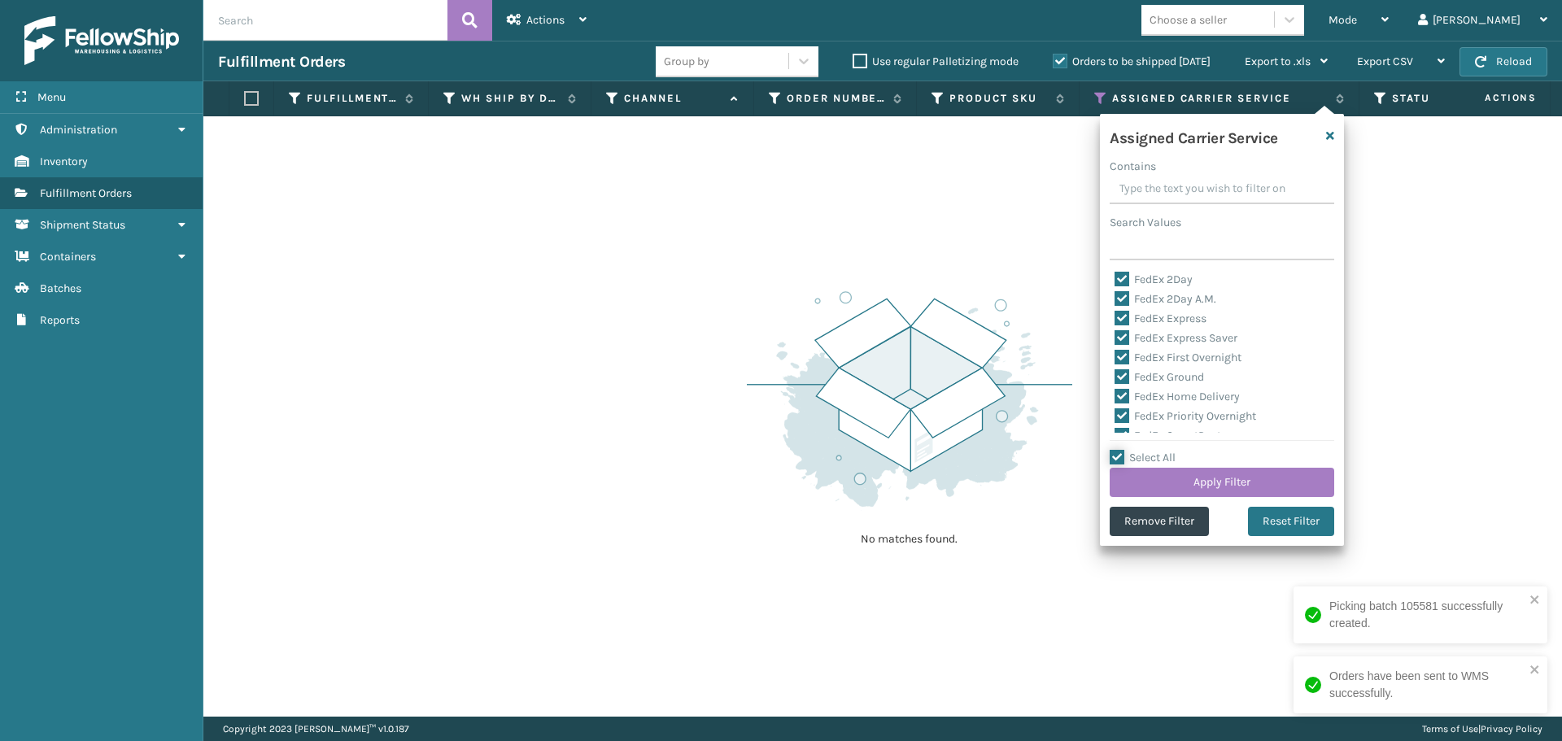
checkbox input "true"
click at [1116, 456] on label "Select All" at bounding box center [1143, 458] width 66 height 14
click at [1116, 450] on input "Select All" at bounding box center [1232, 449] width 244 height 2
checkbox input "false"
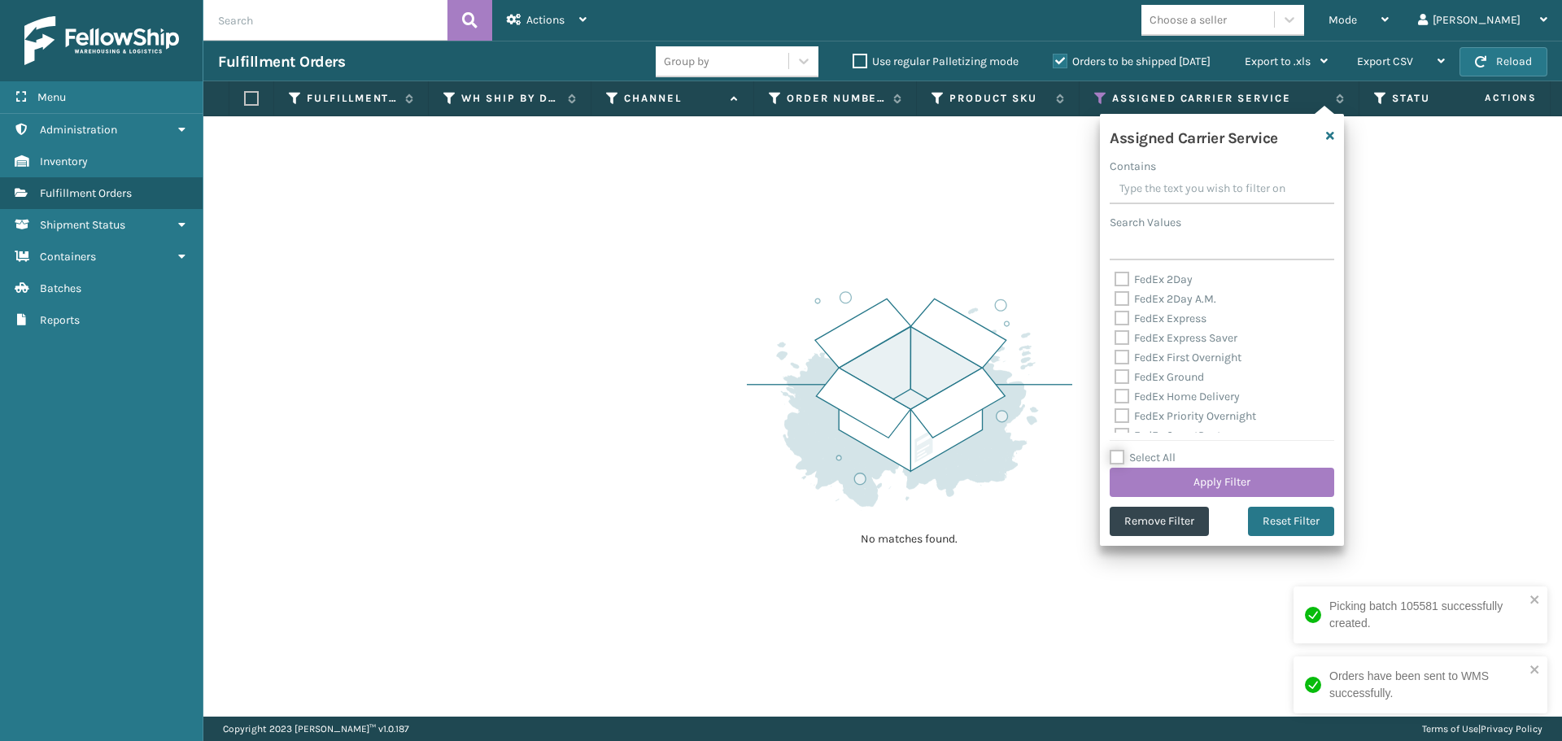
checkbox input "false"
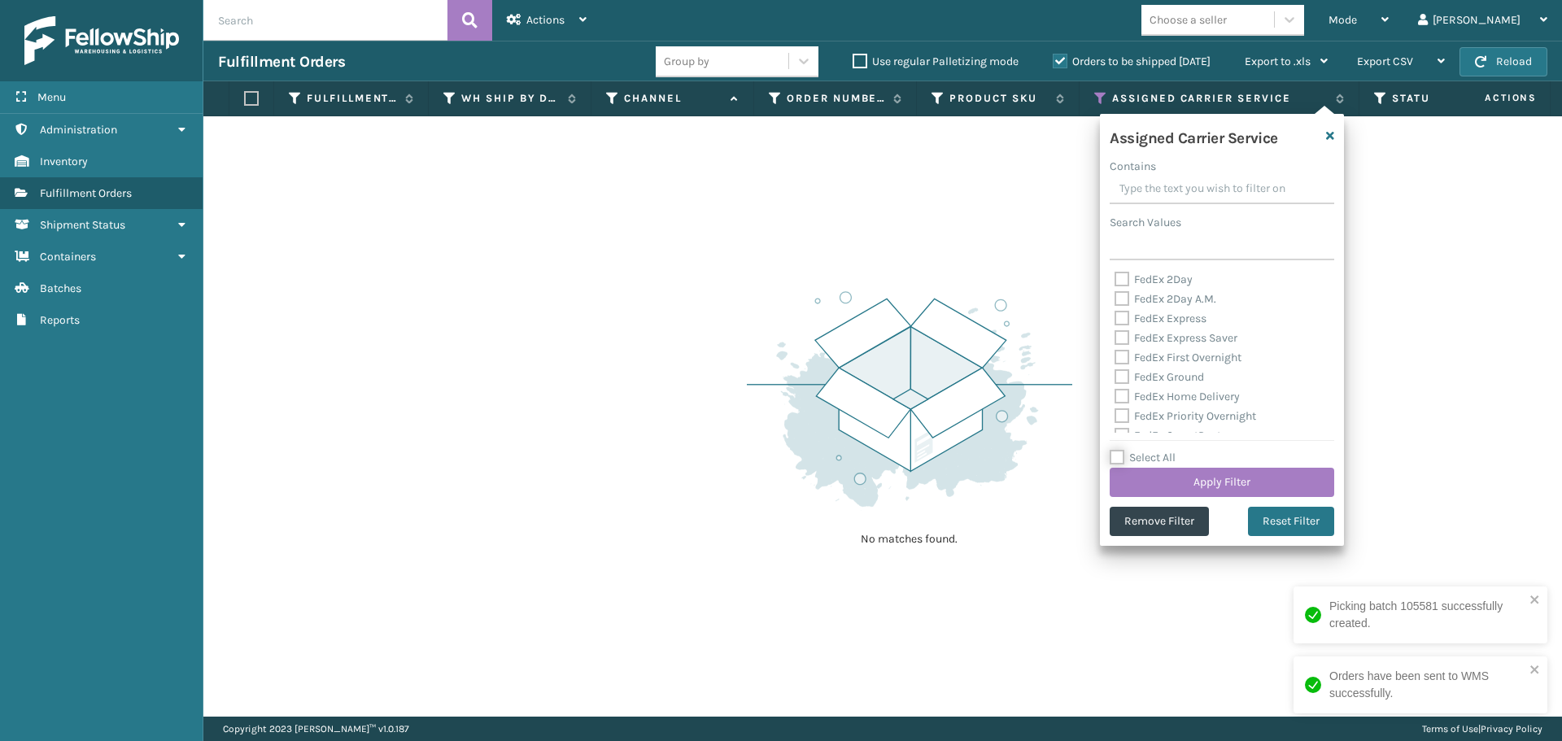
checkbox input "false"
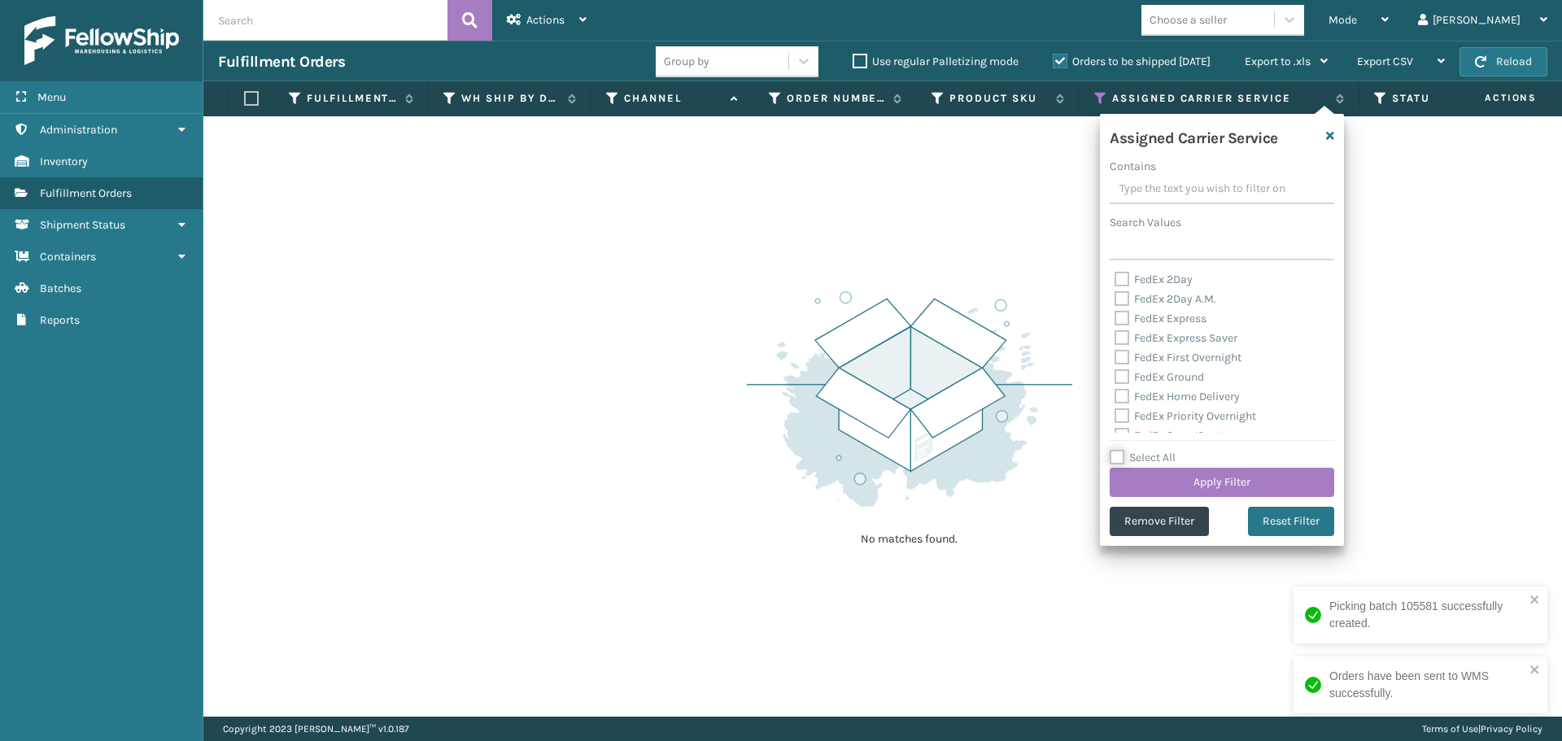
checkbox input "false"
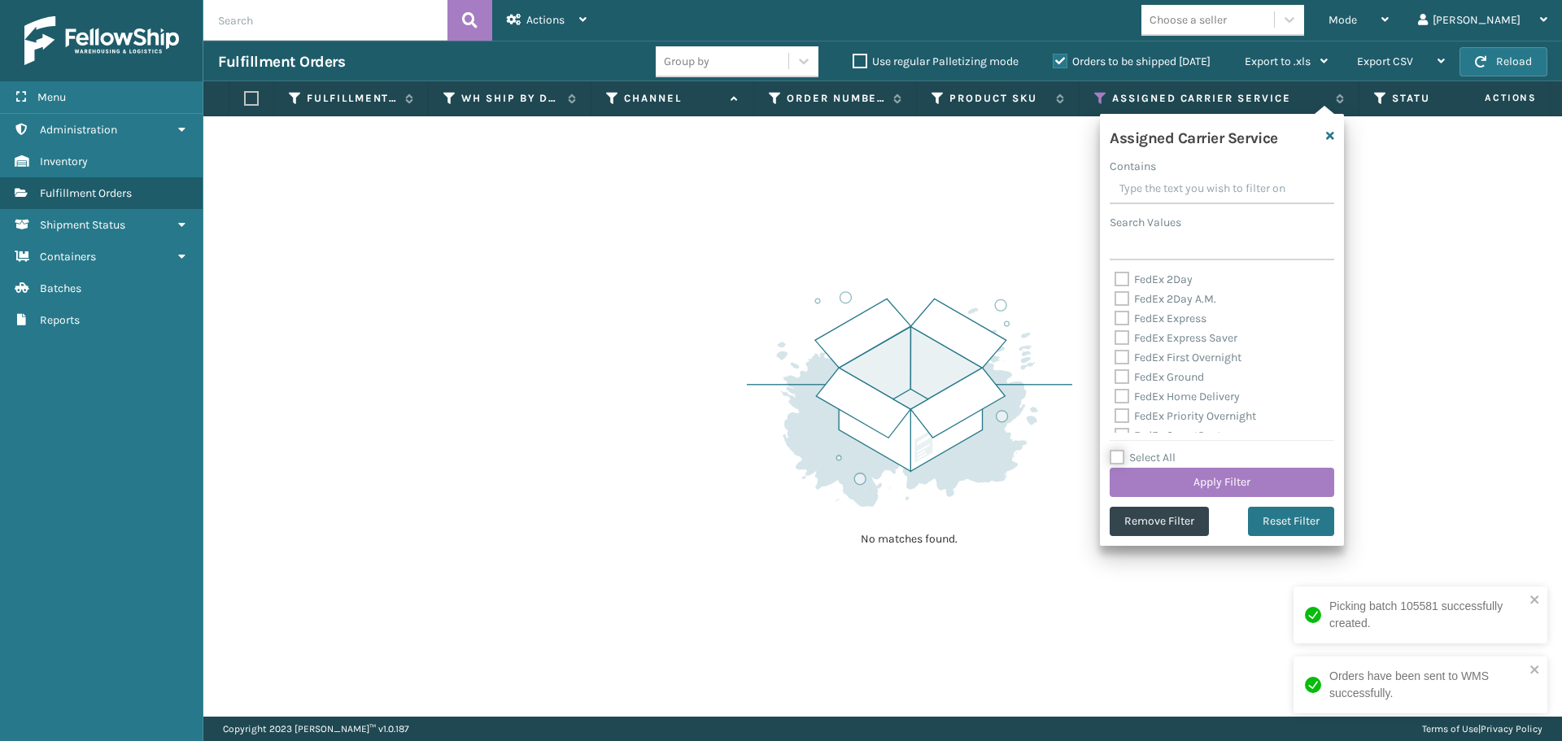
checkbox input "false"
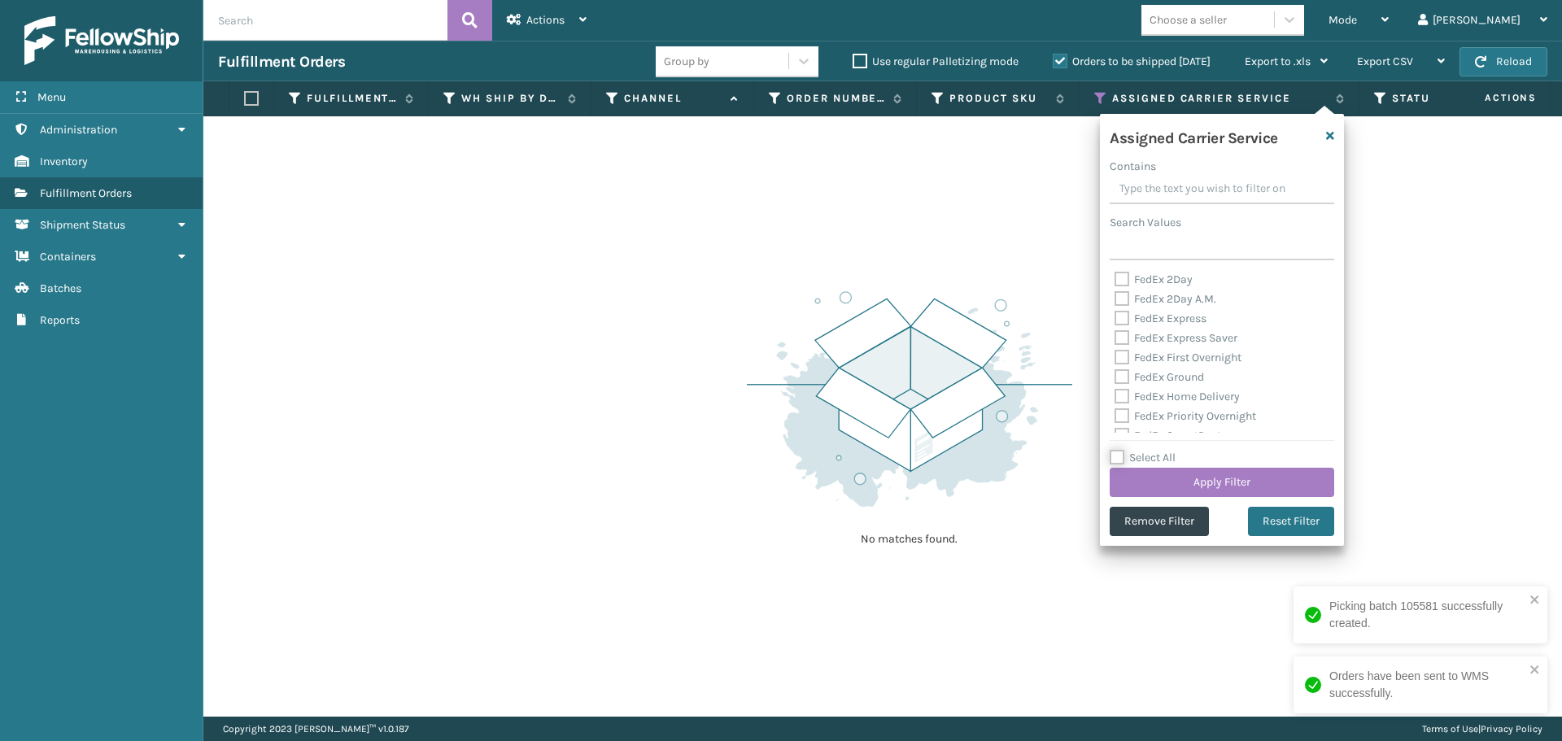
checkbox input "false"
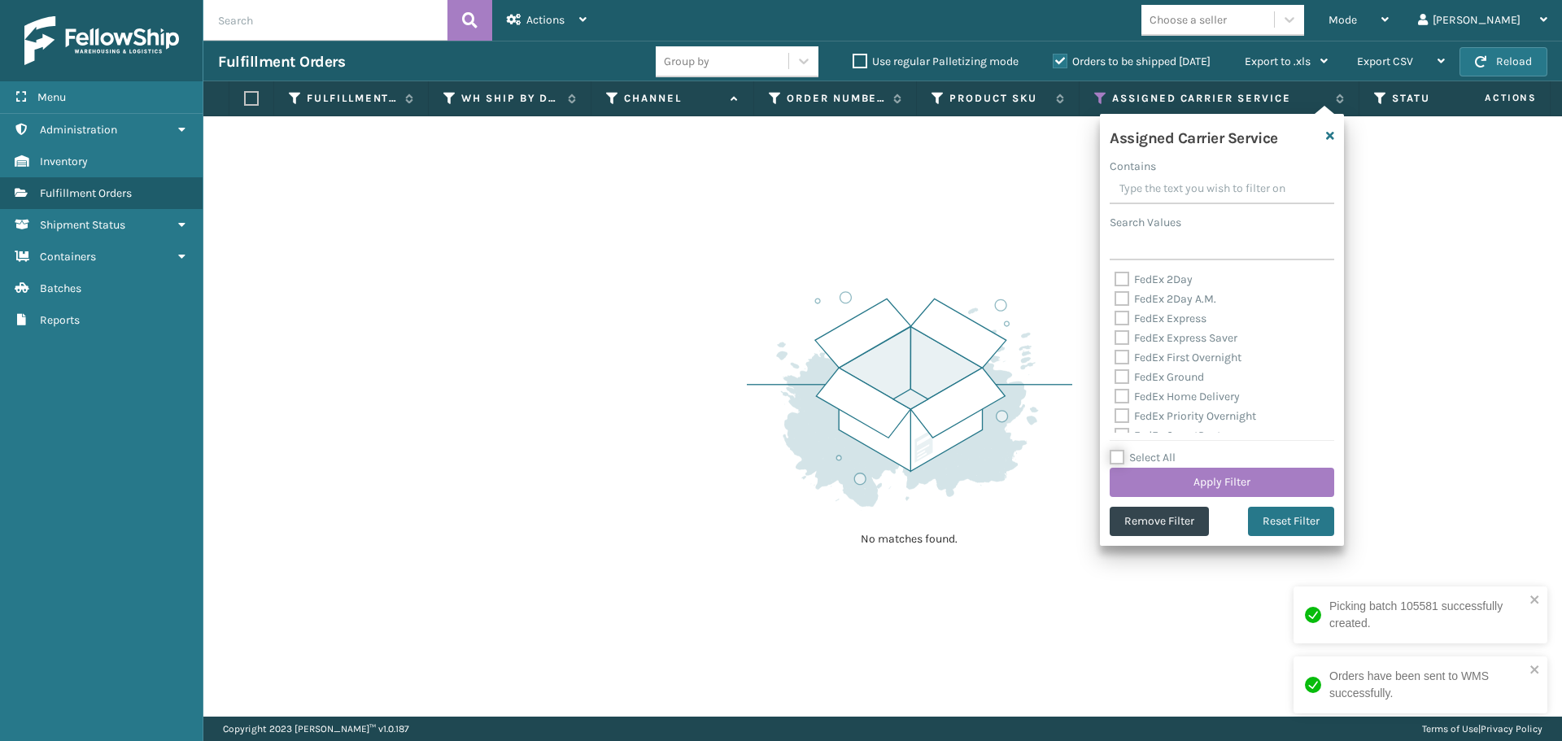
checkbox input "false"
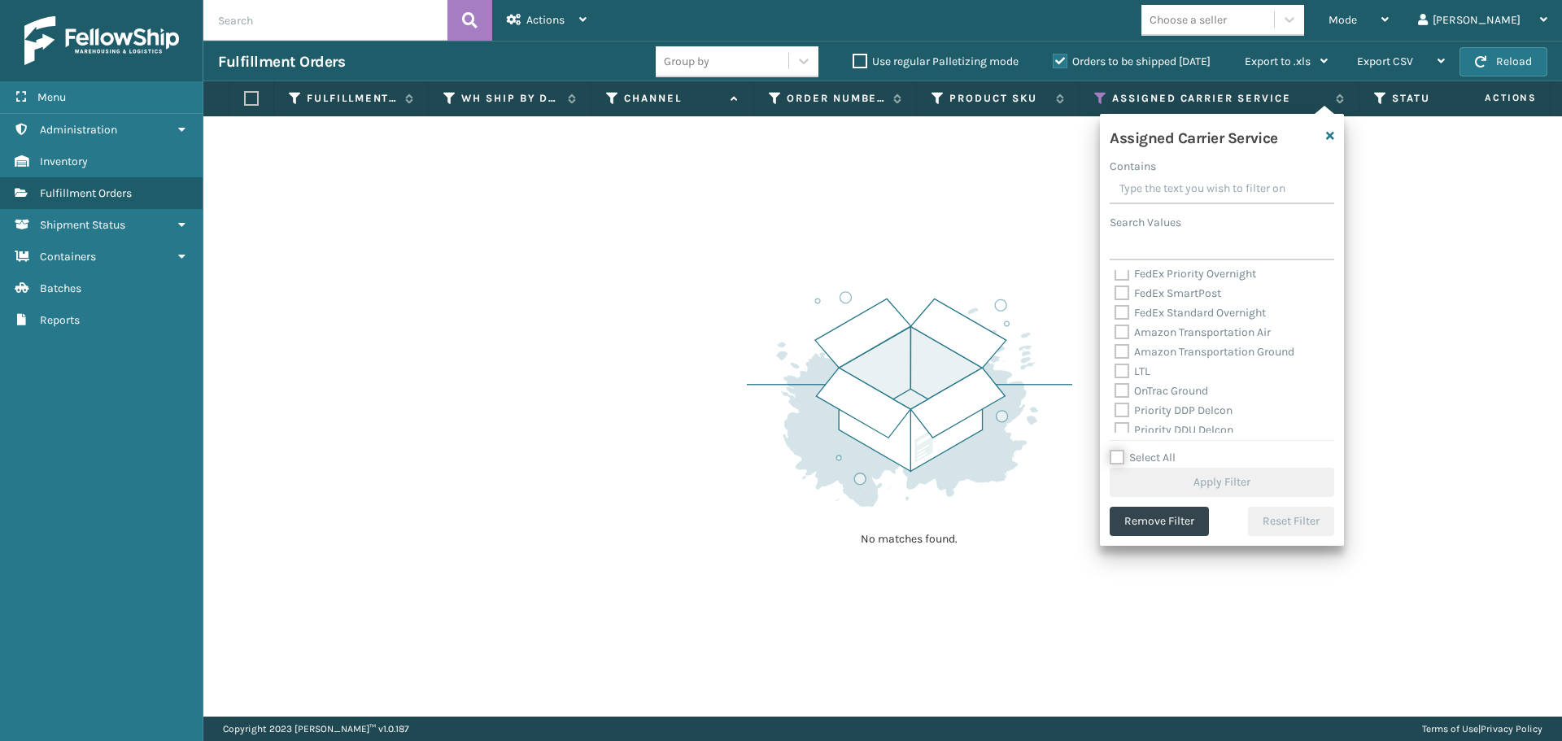
scroll to position [163, 0]
click at [1122, 380] on div "OnTrac Ground" at bounding box center [1222, 371] width 215 height 20
click at [1121, 374] on label "OnTrac Ground" at bounding box center [1162, 371] width 94 height 14
click at [1116, 372] on input "OnTrac Ground" at bounding box center [1115, 366] width 1 height 11
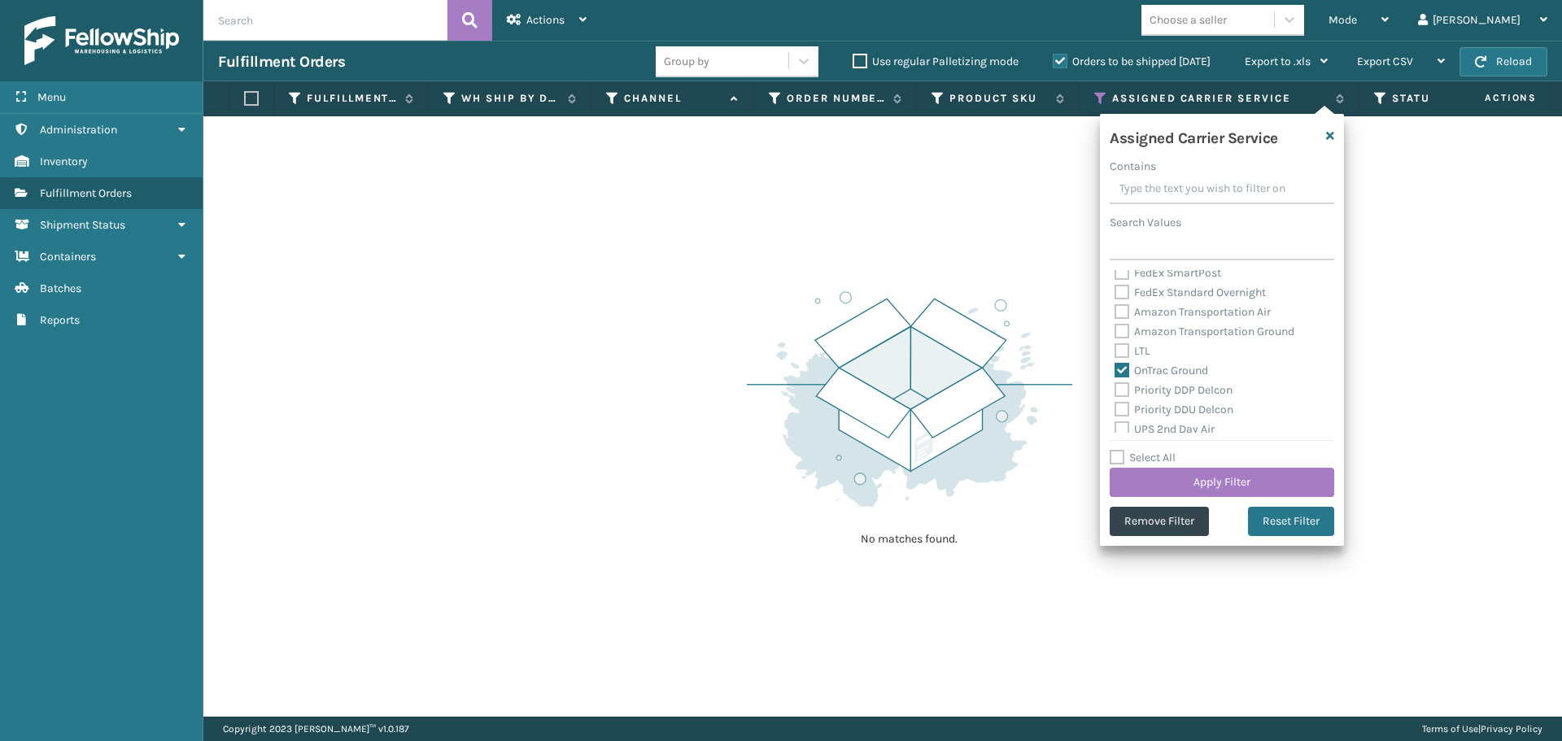
click at [1121, 392] on label "Priority DDP Delcon" at bounding box center [1174, 390] width 118 height 14
click at [1116, 391] on input "Priority DDP Delcon" at bounding box center [1115, 386] width 1 height 11
click at [1121, 410] on label "Priority DDU Delcon" at bounding box center [1174, 410] width 119 height 14
click at [1116, 410] on input "Priority DDU Delcon" at bounding box center [1115, 405] width 1 height 11
click at [1121, 428] on label "UPS 2nd Day Air" at bounding box center [1165, 429] width 100 height 14
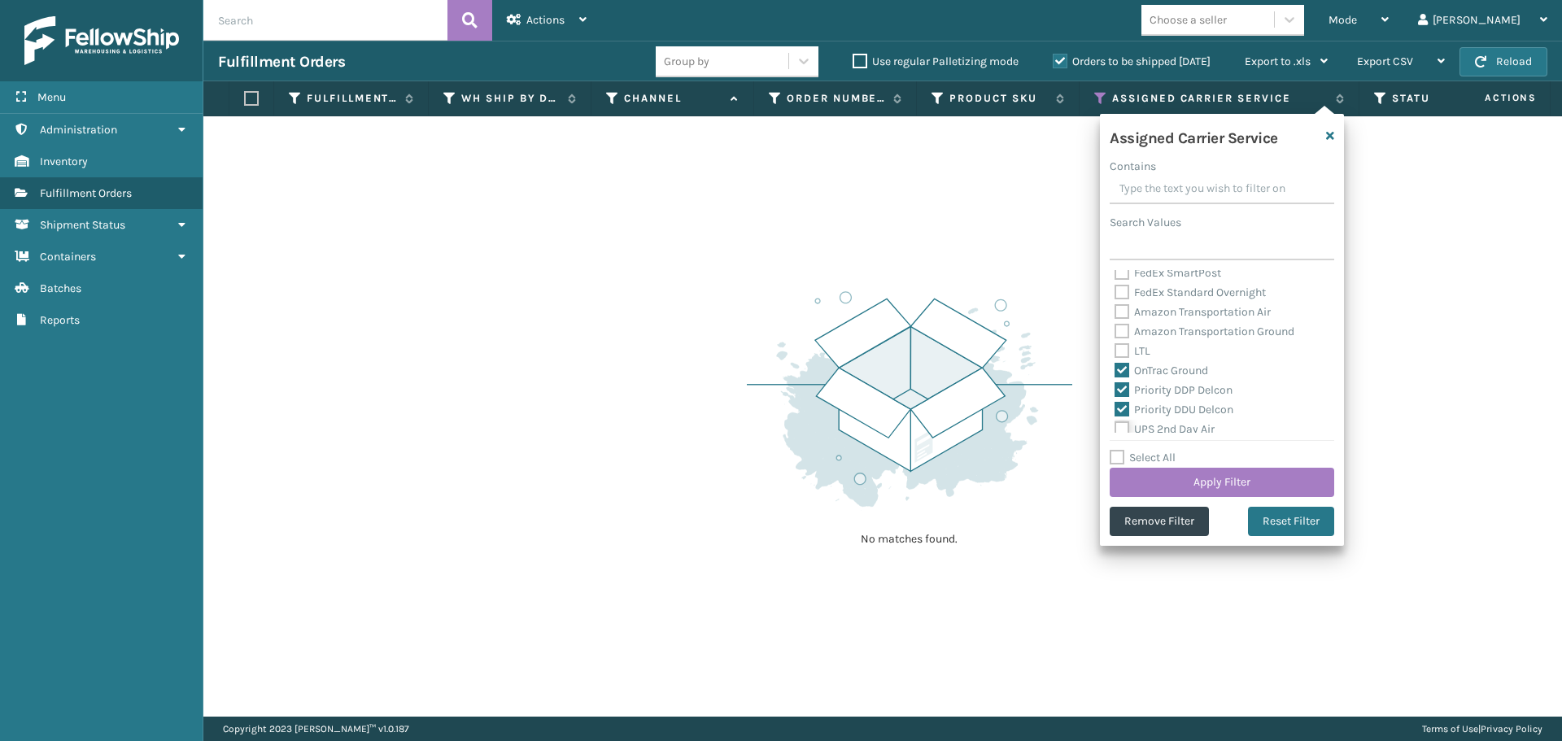
click at [1116, 428] on input "UPS 2nd Day Air" at bounding box center [1115, 425] width 1 height 11
click at [1122, 287] on label "UPS 2nd Day Air A.M." at bounding box center [1177, 286] width 124 height 14
click at [1116, 287] on input "UPS 2nd Day Air A.M." at bounding box center [1115, 282] width 1 height 11
click at [1119, 314] on div "UPS 3 Day Select" at bounding box center [1222, 306] width 215 height 20
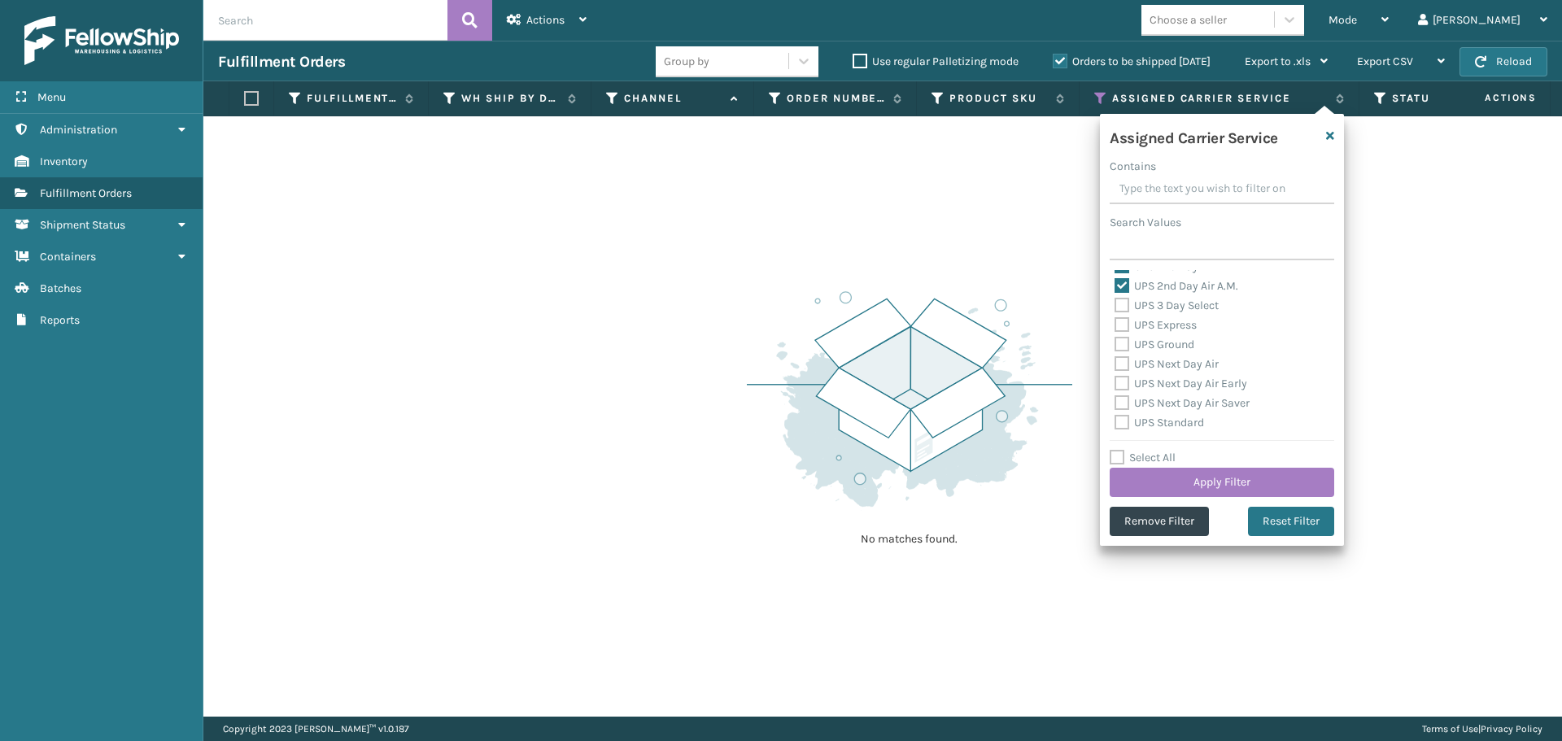
click at [1119, 308] on label "UPS 3 Day Select" at bounding box center [1167, 306] width 104 height 14
click at [1116, 307] on input "UPS 3 Day Select" at bounding box center [1115, 301] width 1 height 11
click at [1120, 333] on div "UPS Express" at bounding box center [1222, 326] width 215 height 20
click at [1121, 331] on label "UPS Express" at bounding box center [1156, 325] width 82 height 14
click at [1116, 326] on input "UPS Express" at bounding box center [1115, 321] width 1 height 11
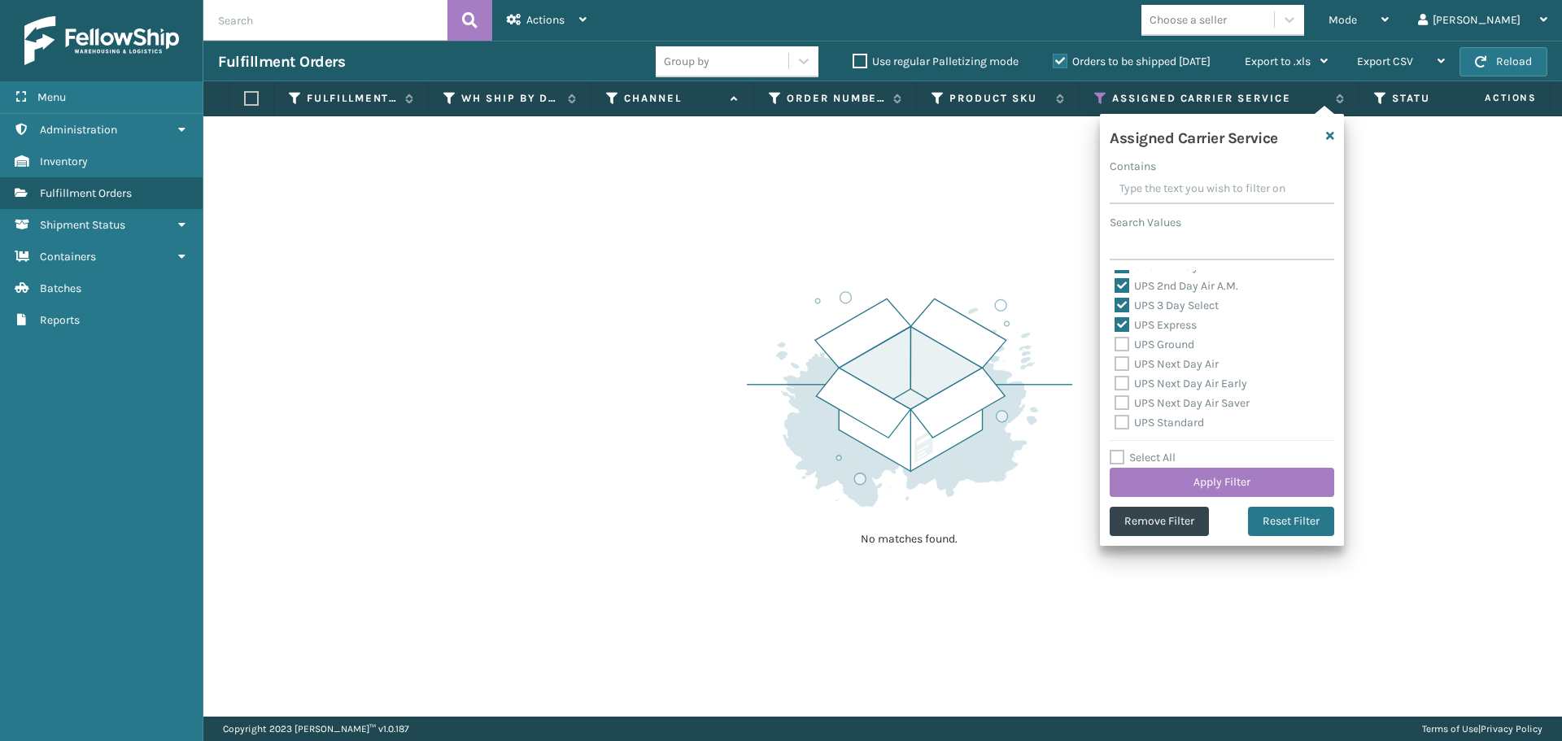
click at [1122, 346] on label "UPS Ground" at bounding box center [1155, 345] width 80 height 14
click at [1116, 346] on input "UPS Ground" at bounding box center [1115, 340] width 1 height 11
click at [1122, 365] on label "UPS Next Day Air" at bounding box center [1167, 364] width 104 height 14
click at [1116, 365] on input "UPS Next Day Air" at bounding box center [1115, 360] width 1 height 11
click at [1121, 382] on label "UPS Next Day Air Early" at bounding box center [1181, 384] width 133 height 14
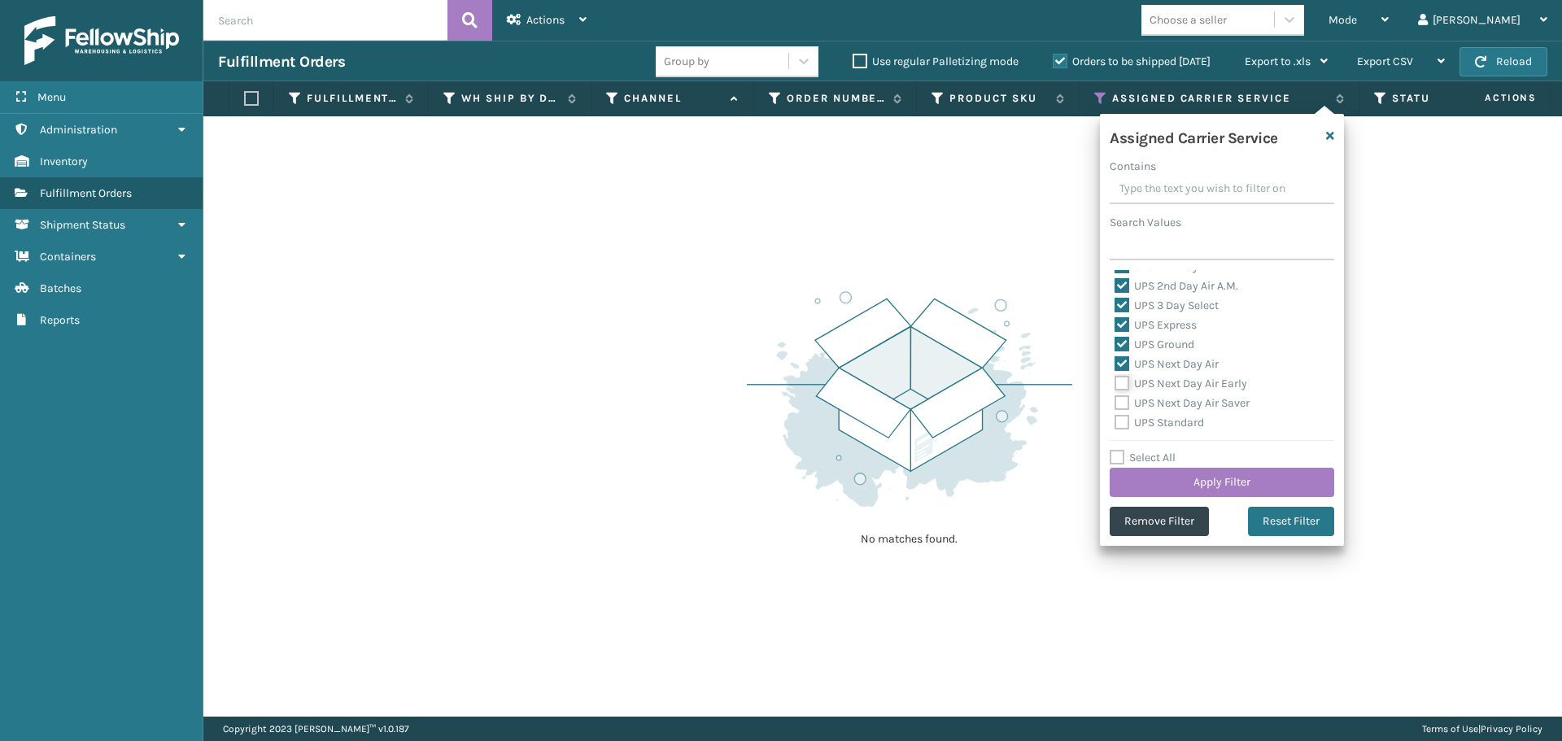
click at [1116, 382] on input "UPS Next Day Air Early" at bounding box center [1115, 379] width 1 height 11
click at [1122, 398] on label "UPS Next Day Air Saver" at bounding box center [1182, 403] width 135 height 14
click at [1116, 398] on input "UPS Next Day Air Saver" at bounding box center [1115, 399] width 1 height 11
click at [1122, 417] on label "UPS Standard" at bounding box center [1160, 423] width 90 height 14
click at [1116, 417] on input "UPS Standard" at bounding box center [1115, 418] width 1 height 11
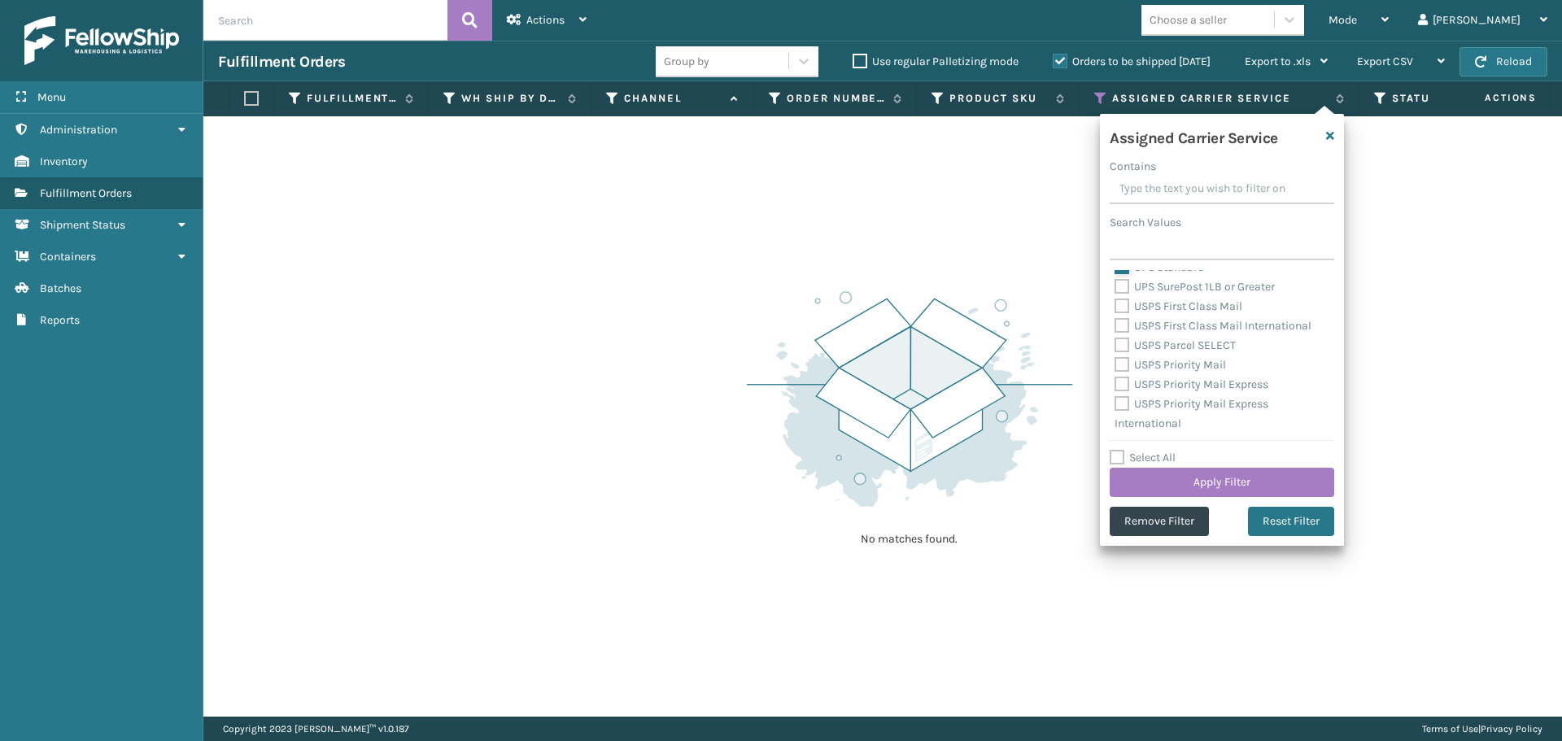
scroll to position [488, 0]
click at [1123, 282] on label "UPS SurePost 1LB or Greater" at bounding box center [1195, 280] width 160 height 14
click at [1116, 281] on input "UPS SurePost 1LB or Greater" at bounding box center [1115, 275] width 1 height 11
click at [1129, 379] on label "USPS First Class Mail" at bounding box center [1179, 380] width 128 height 14
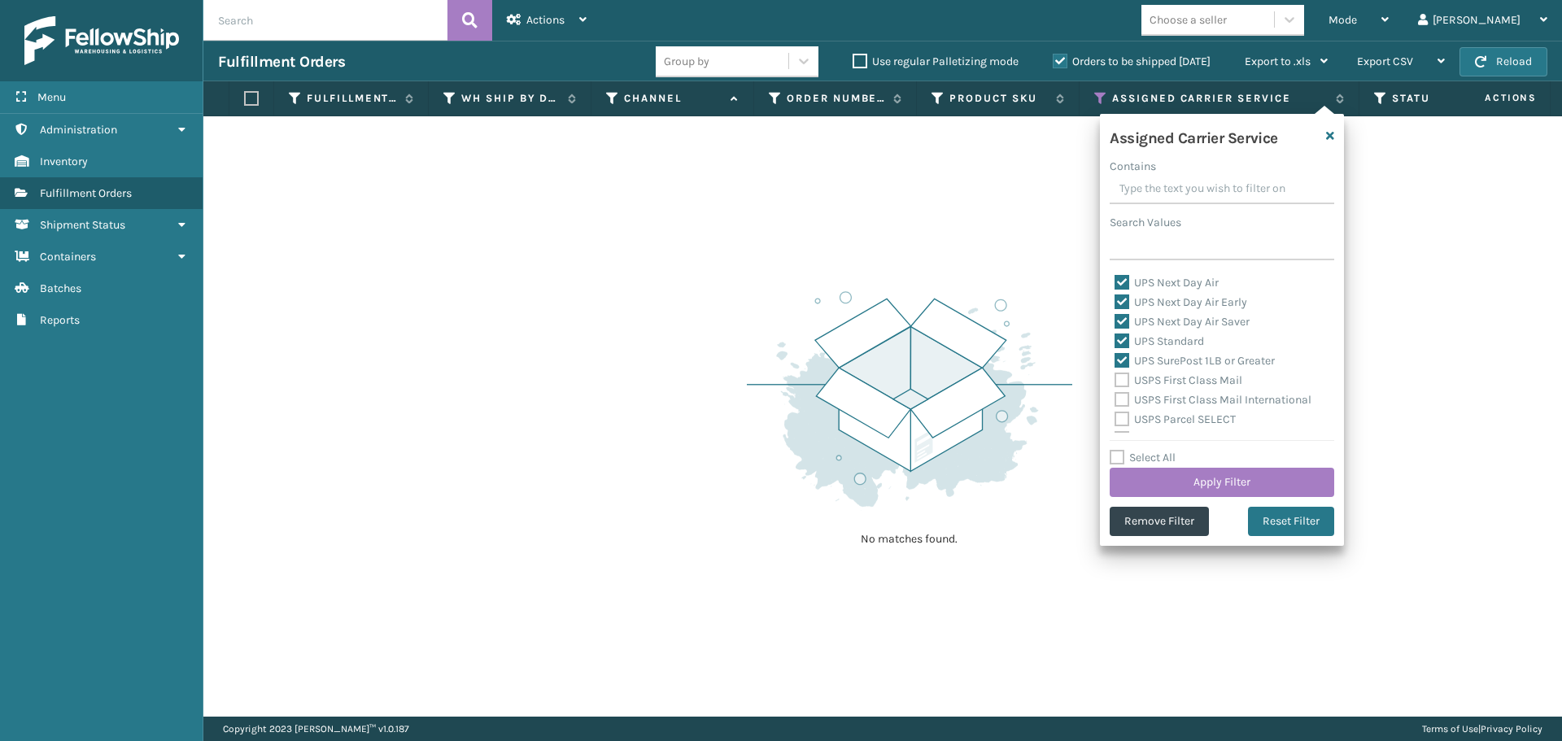
click at [1116, 379] on input "USPS First Class Mail" at bounding box center [1115, 376] width 1 height 11
click at [1122, 398] on label "USPS First Class Mail International" at bounding box center [1213, 400] width 197 height 14
click at [1116, 398] on input "USPS First Class Mail International" at bounding box center [1115, 396] width 1 height 11
click at [1122, 336] on label "USPS Parcel SELECT" at bounding box center [1175, 338] width 121 height 14
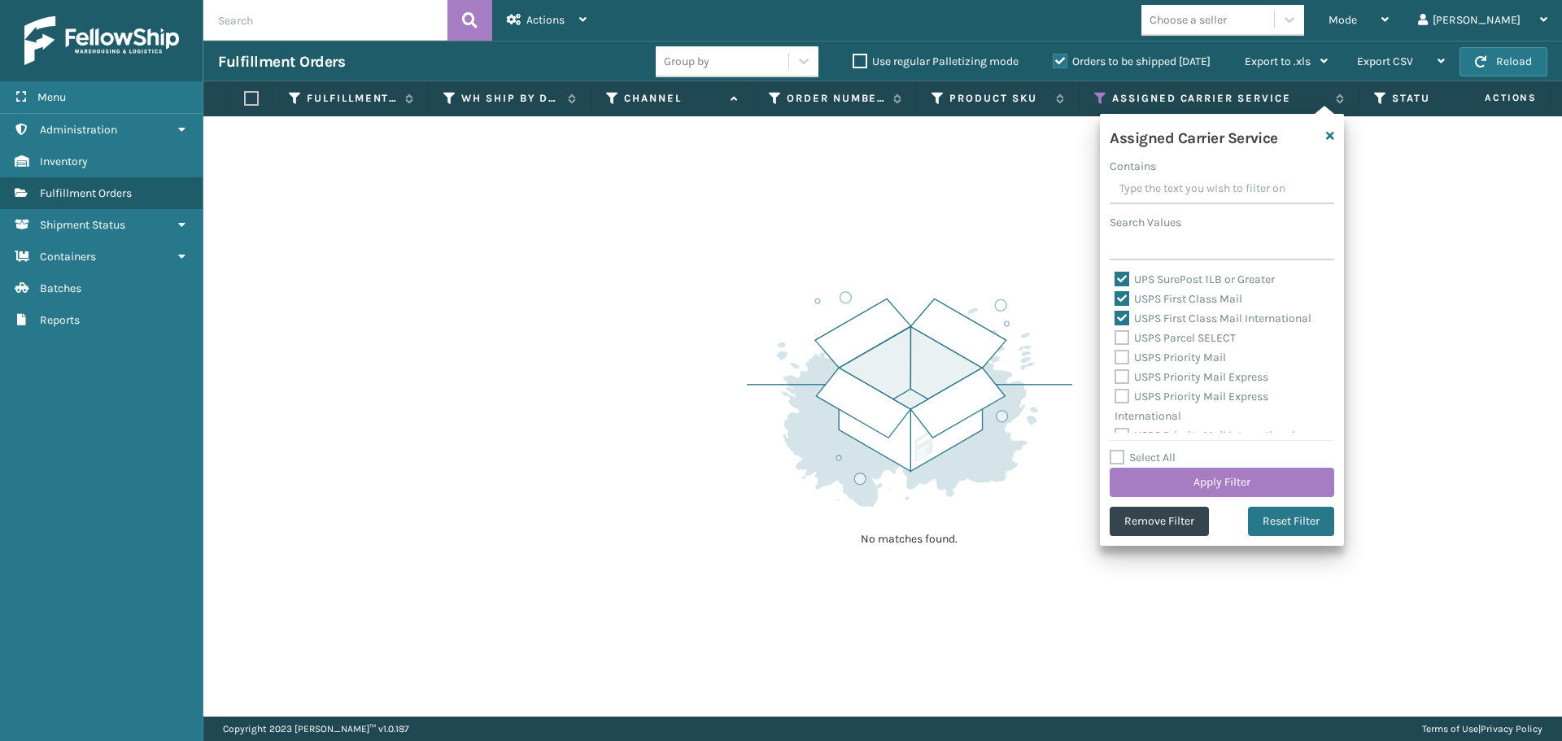
click at [1116, 336] on input "USPS Parcel SELECT" at bounding box center [1115, 334] width 1 height 11
click at [1121, 356] on label "USPS Priority Mail" at bounding box center [1170, 358] width 111 height 14
click at [1116, 356] on input "USPS Priority Mail" at bounding box center [1115, 353] width 1 height 11
click at [1117, 373] on label "USPS Priority Mail Express" at bounding box center [1192, 377] width 154 height 14
click at [1116, 373] on input "USPS Priority Mail Express" at bounding box center [1115, 373] width 1 height 11
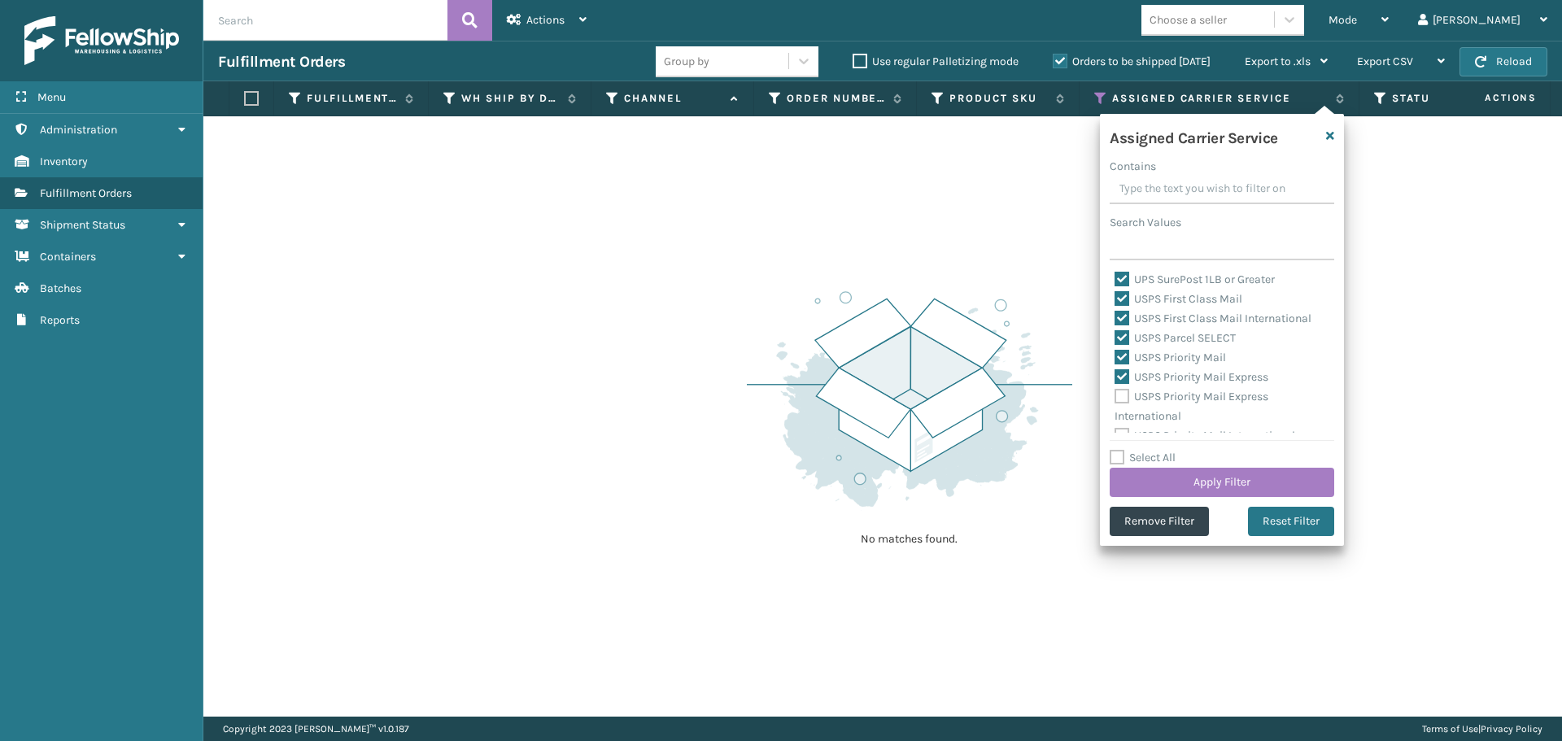
click at [1120, 393] on label "USPS Priority Mail Express International" at bounding box center [1192, 406] width 154 height 33
click at [1116, 393] on input "USPS Priority Mail Express International" at bounding box center [1115, 392] width 1 height 11
click at [1123, 420] on label "USPS Priority Mail International" at bounding box center [1205, 423] width 181 height 14
click at [1116, 420] on input "USPS Priority Mail International" at bounding box center [1115, 418] width 1 height 11
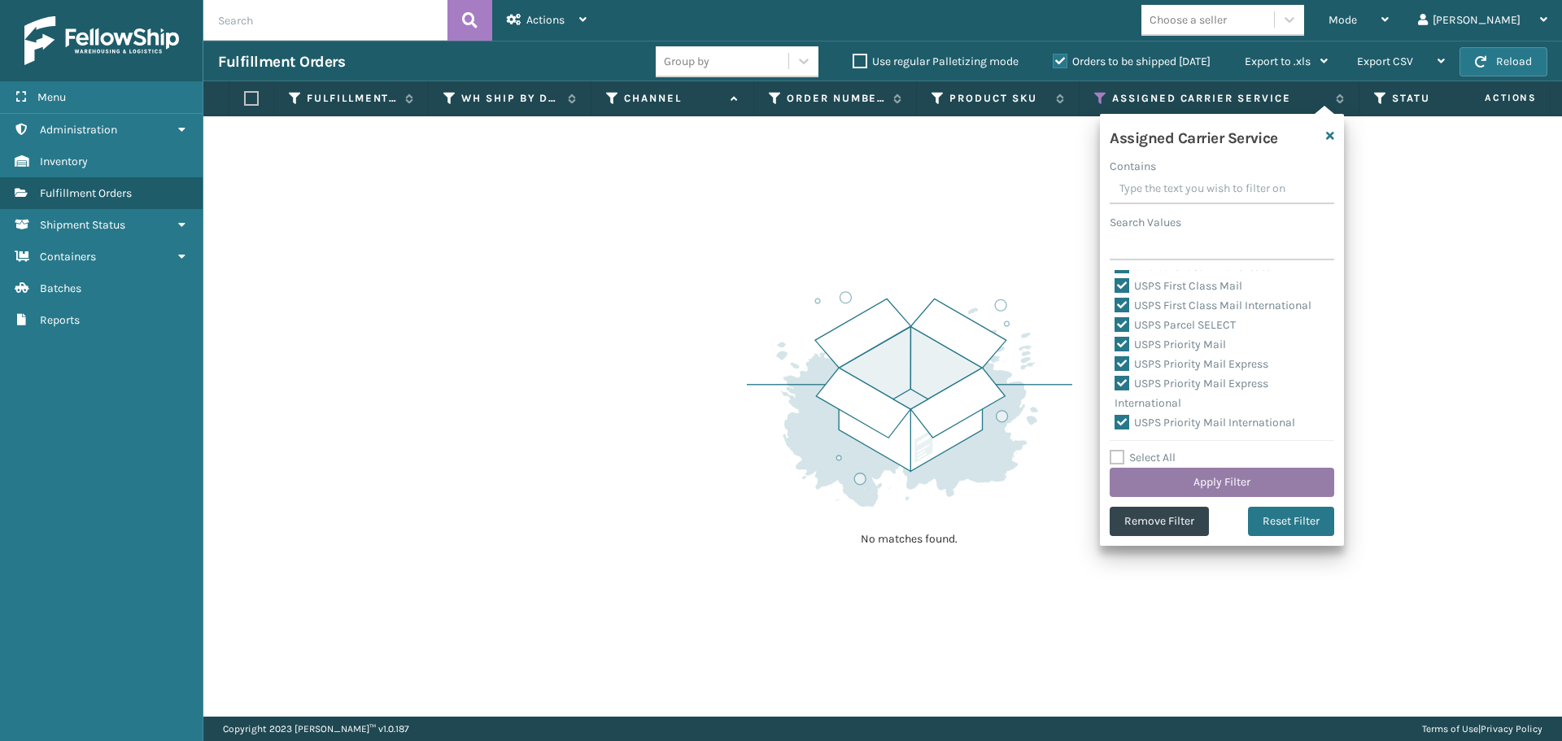
click at [1158, 477] on button "Apply Filter" at bounding box center [1222, 482] width 225 height 29
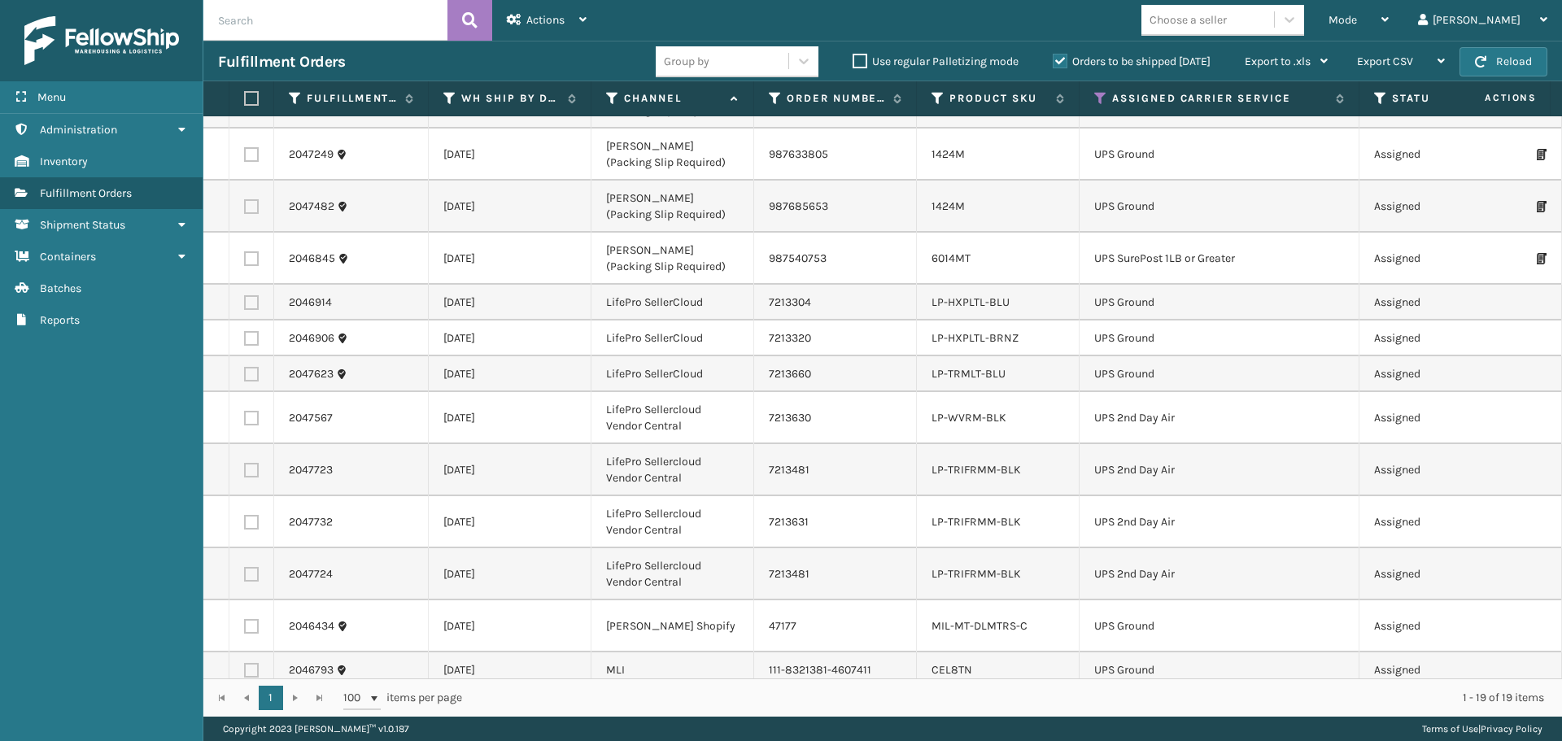
scroll to position [342, 0]
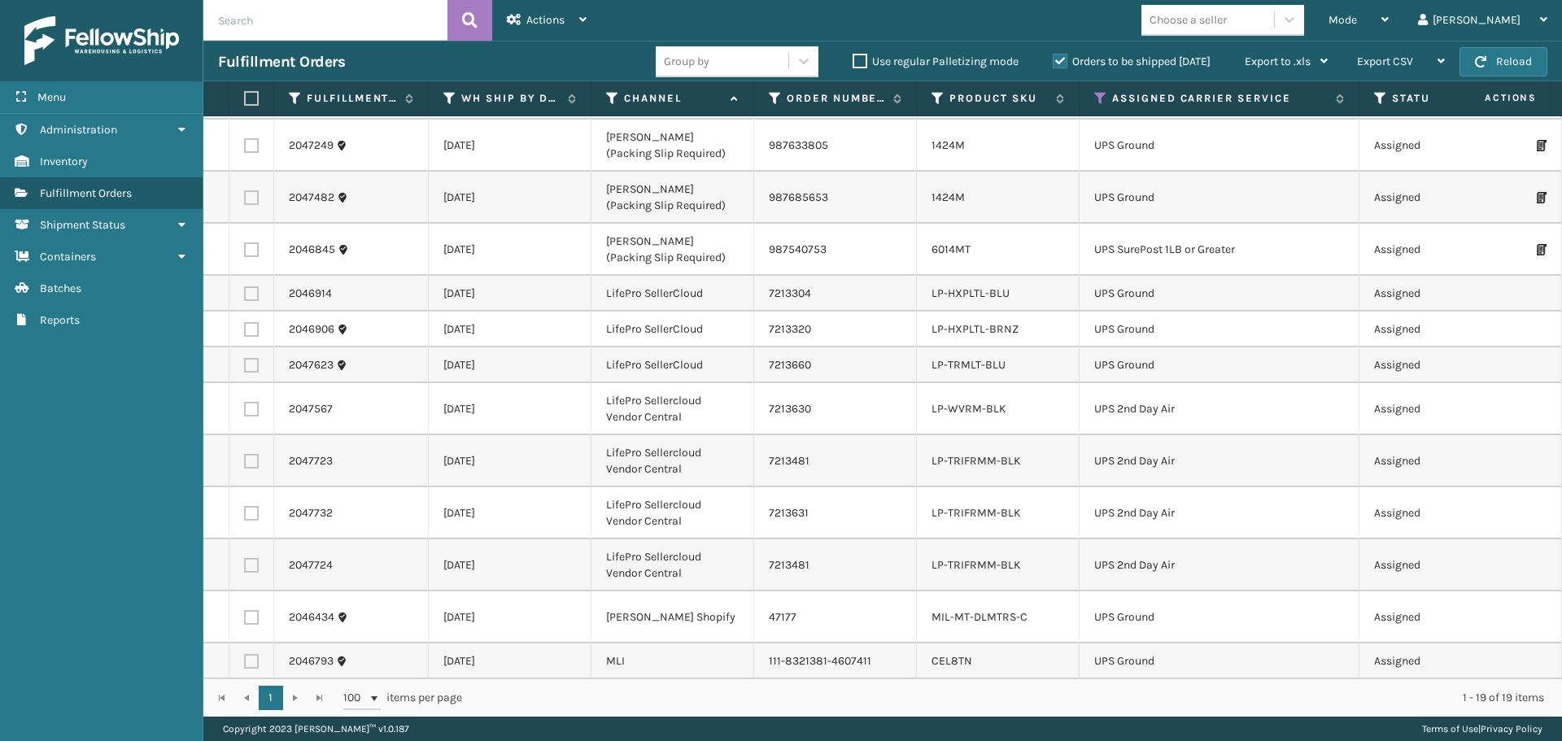
click at [250, 97] on label at bounding box center [249, 98] width 10 height 15
click at [245, 97] on input "checkbox" at bounding box center [244, 99] width 1 height 11
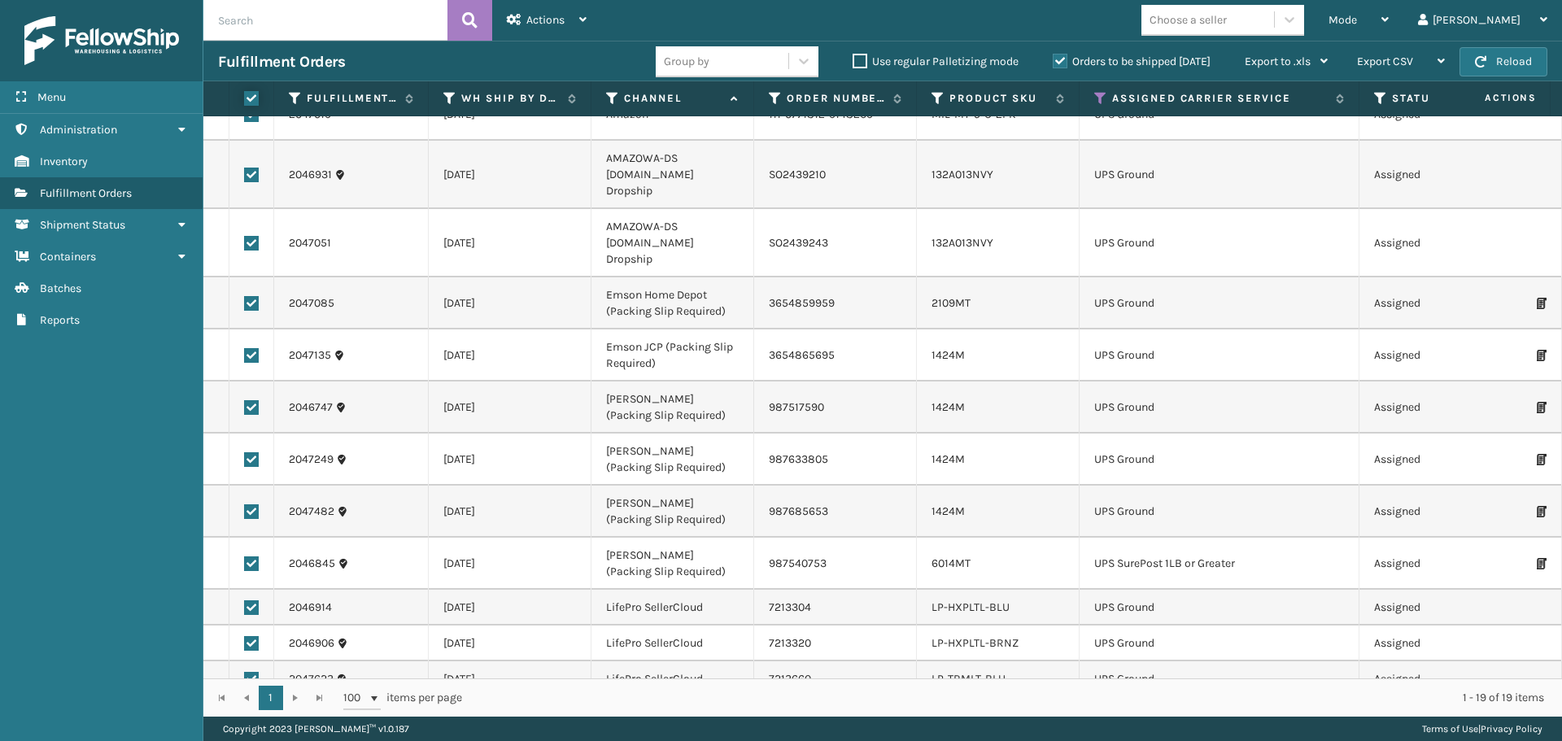
scroll to position [0, 0]
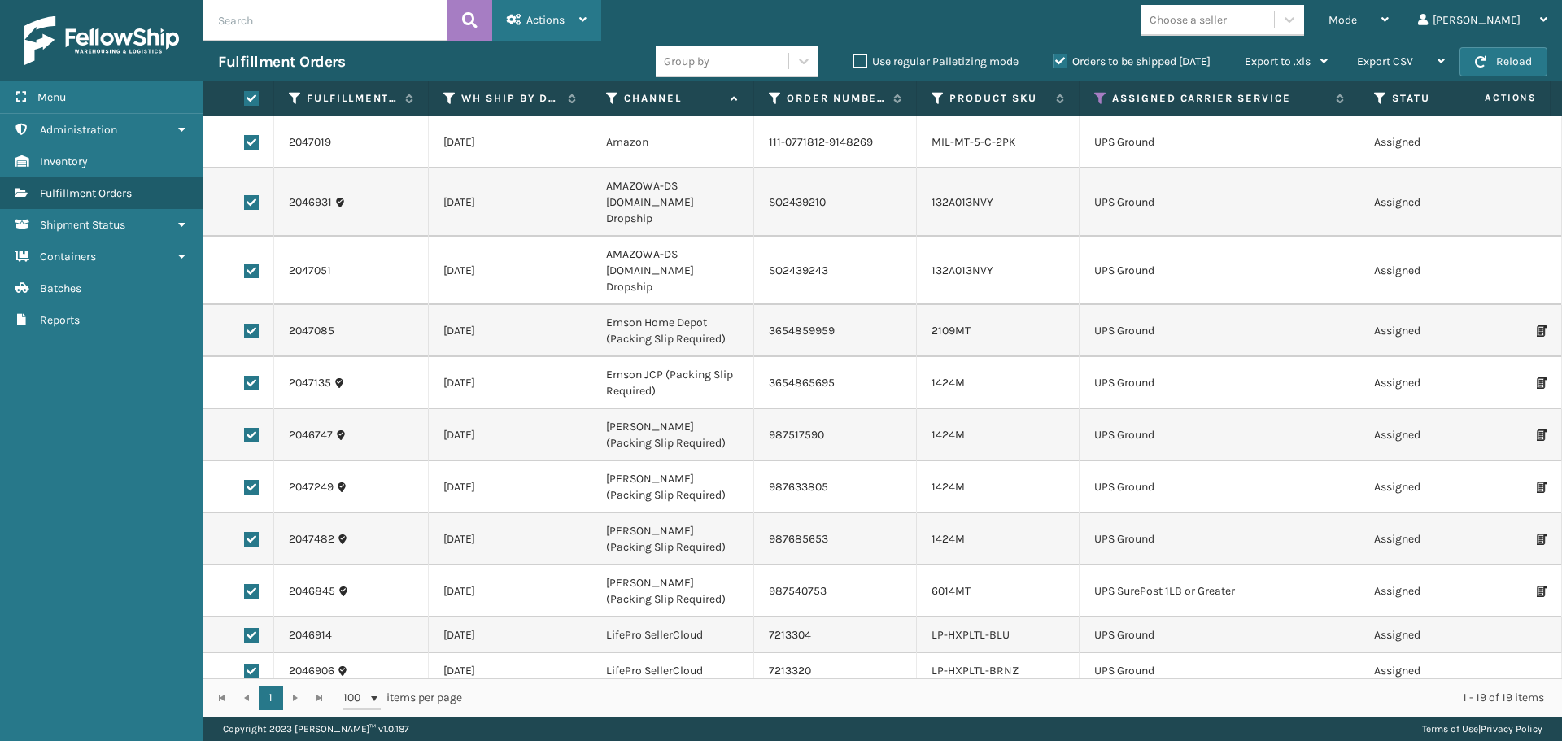
click at [558, 29] on div "Actions" at bounding box center [547, 20] width 80 height 41
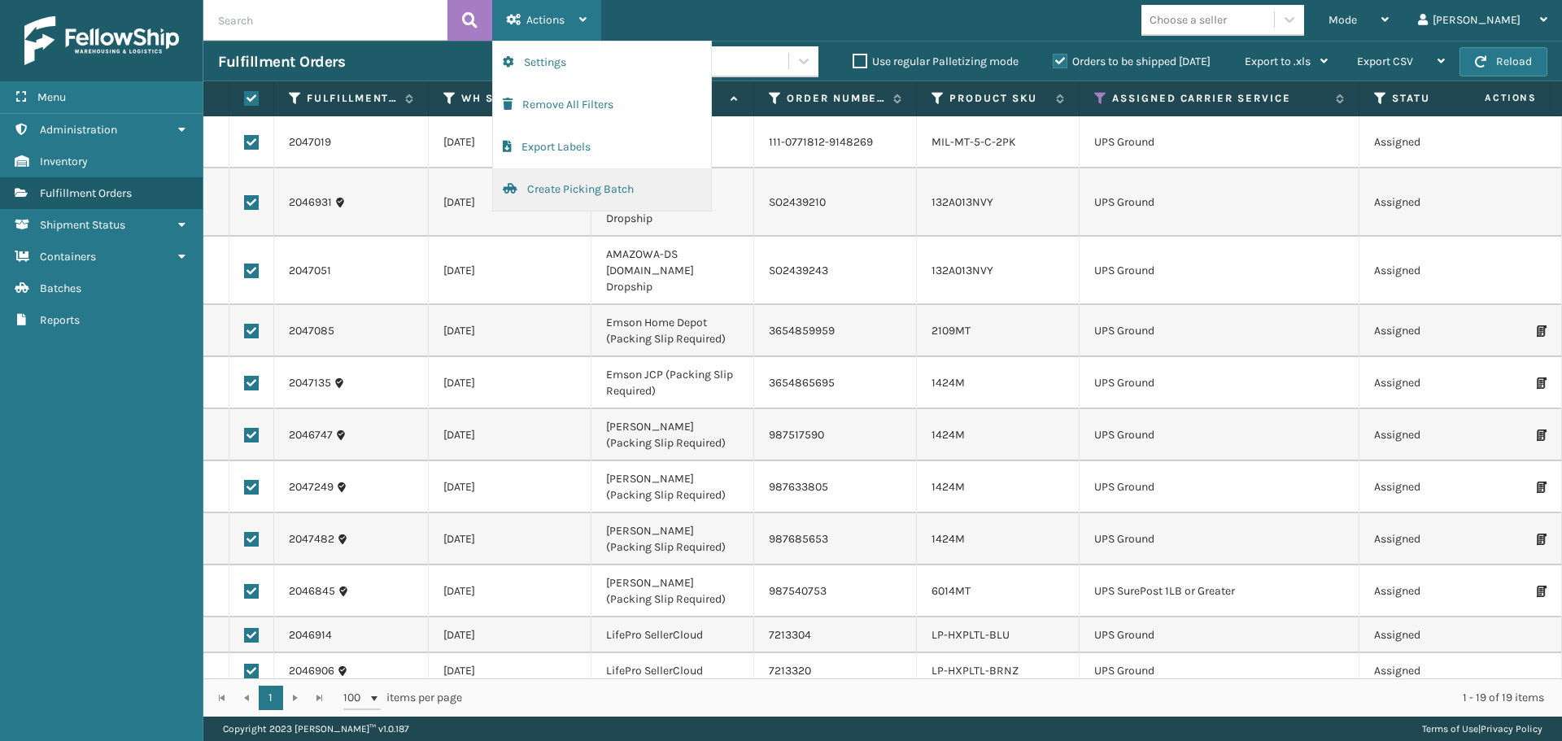
click at [576, 177] on button "Create Picking Batch" at bounding box center [602, 189] width 218 height 42
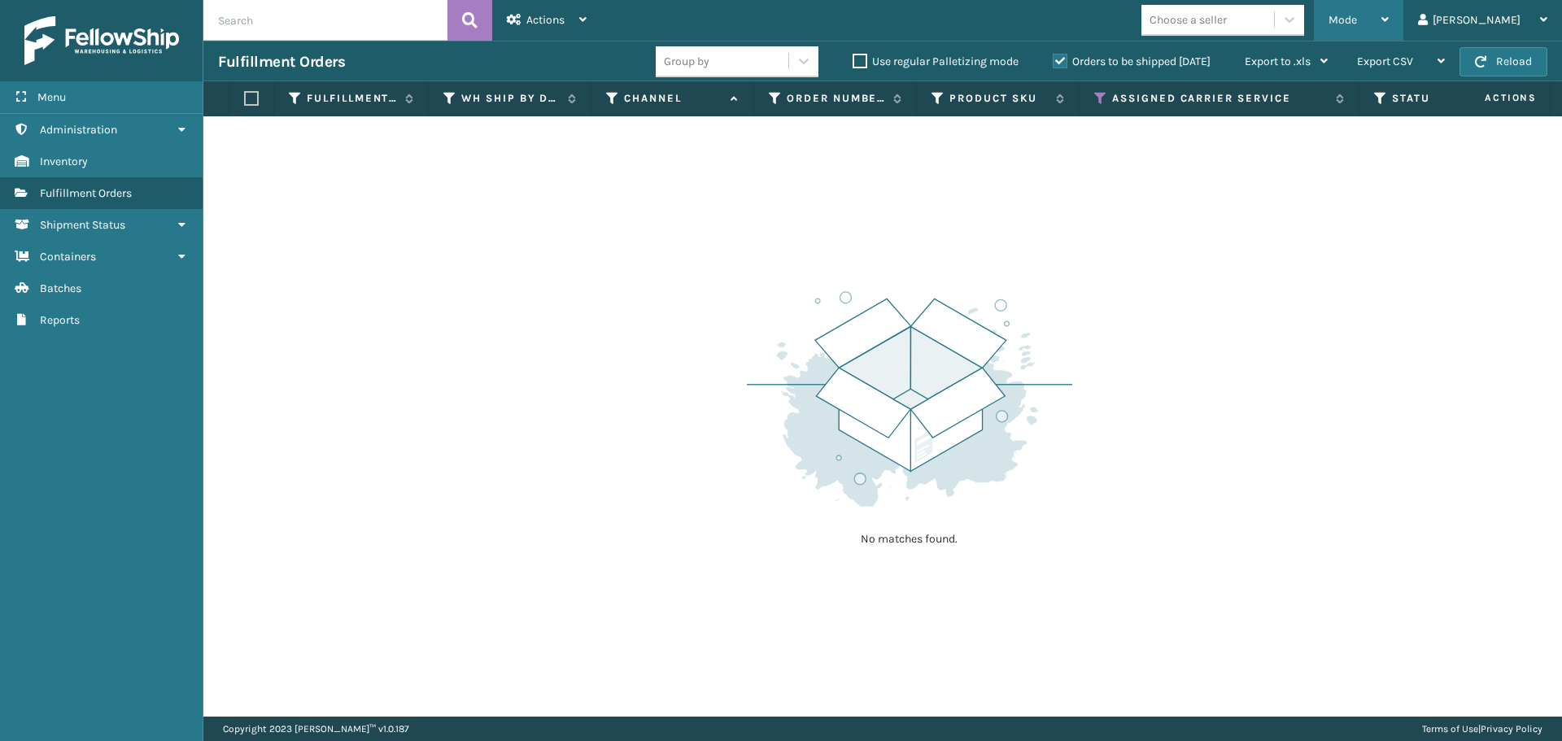
click at [1357, 24] on span "Mode" at bounding box center [1343, 20] width 28 height 14
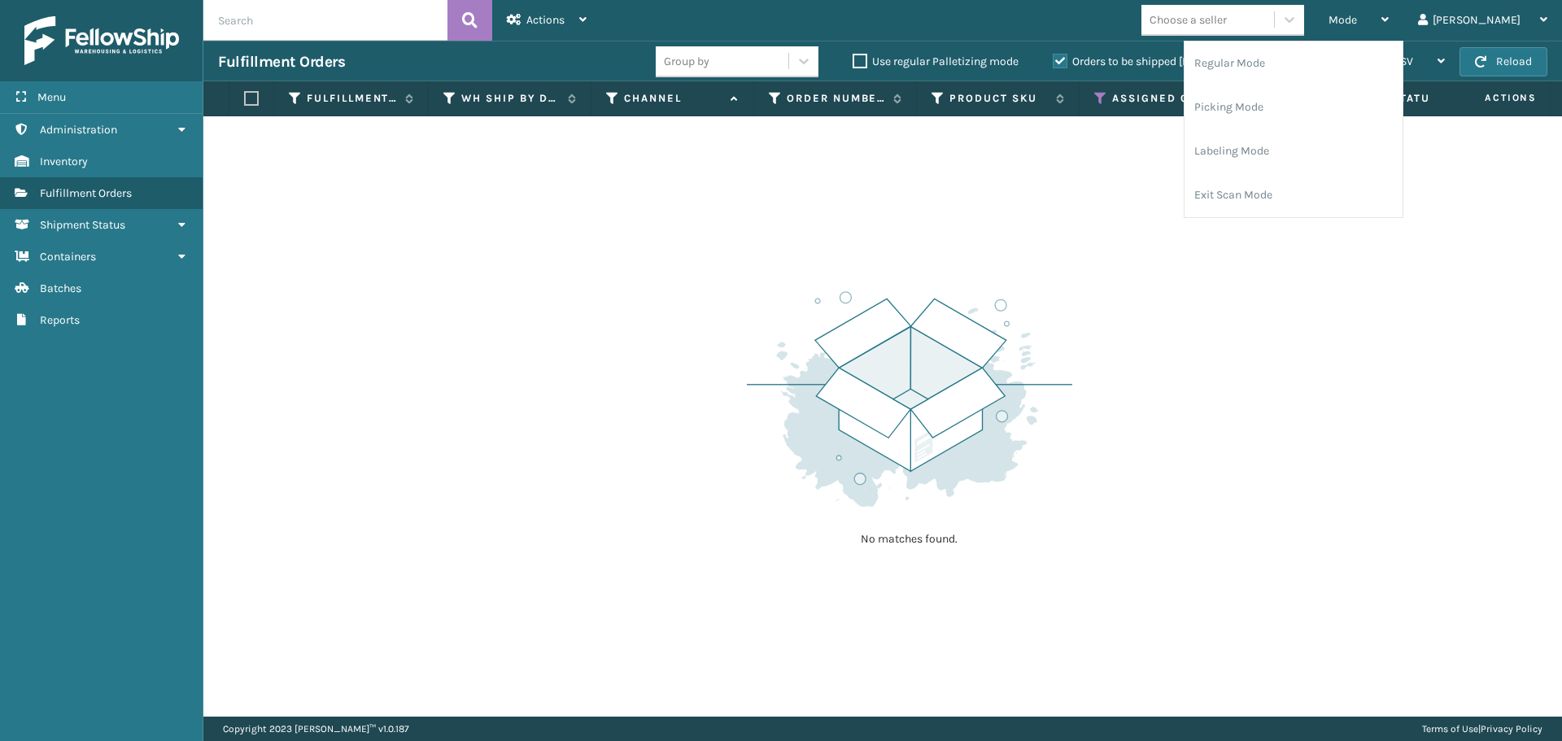
click at [1094, 98] on th "Assigned Carrier Service" at bounding box center [1220, 98] width 280 height 35
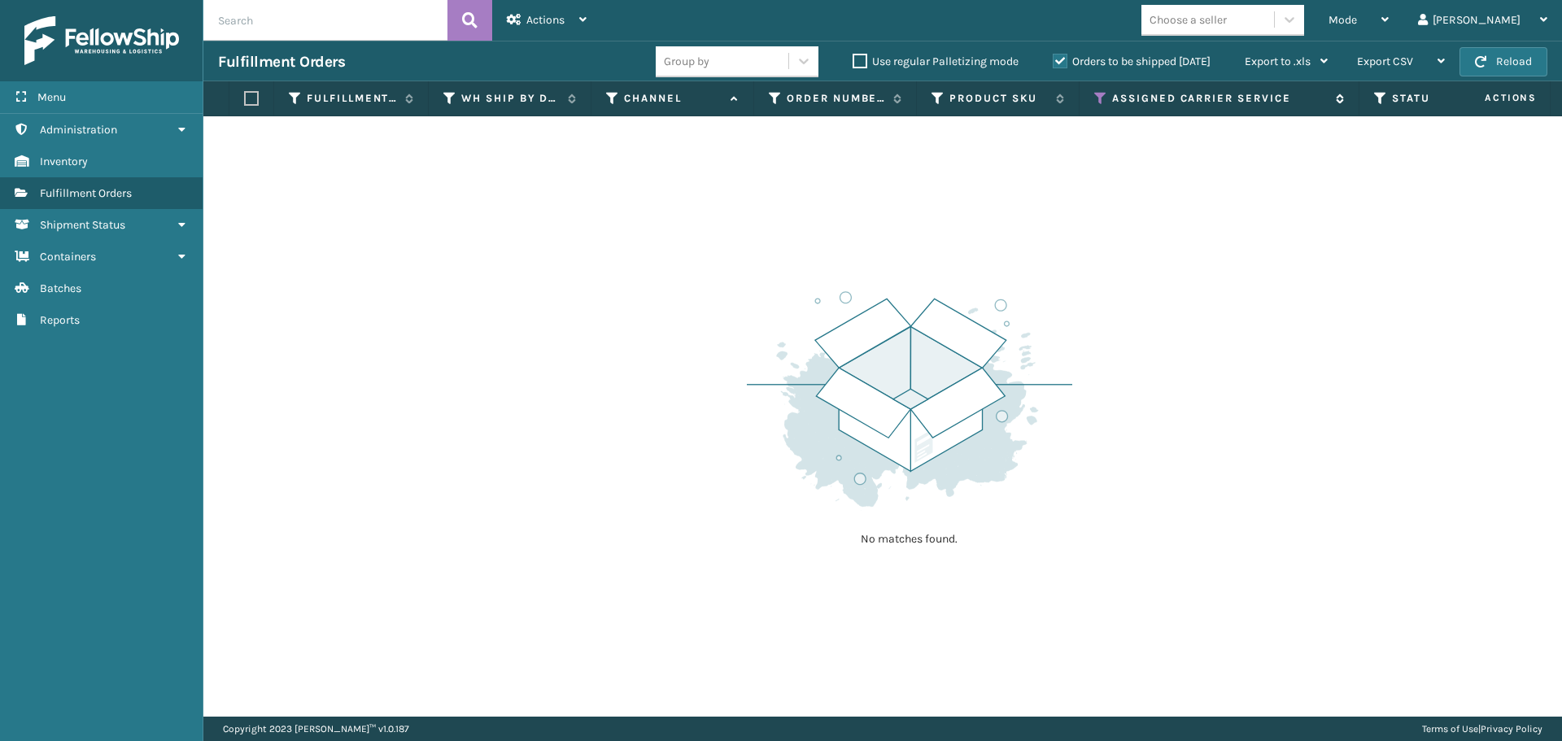
click at [1096, 97] on icon at bounding box center [1100, 98] width 13 height 15
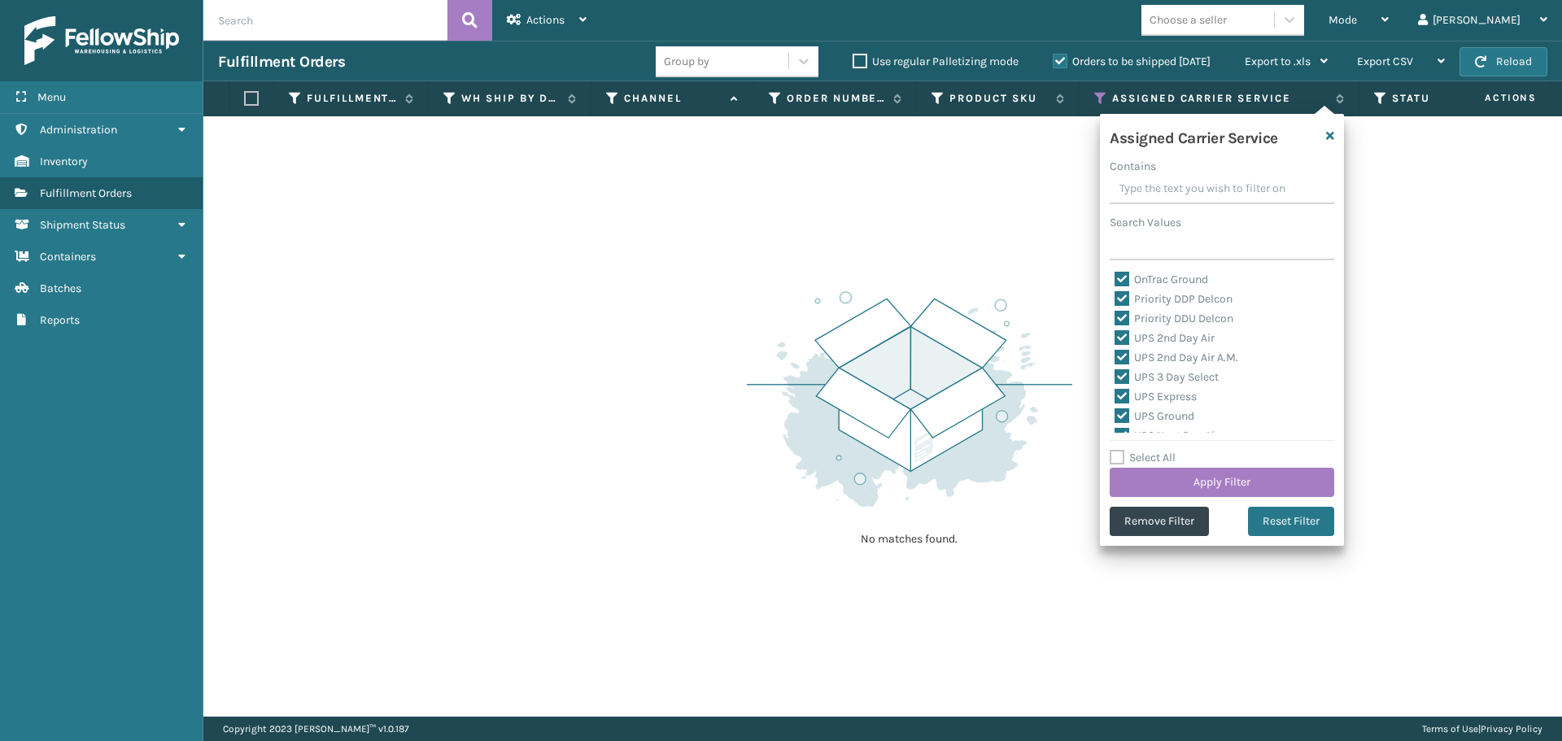
click at [1119, 461] on label "Select All" at bounding box center [1143, 458] width 66 height 14
click at [1119, 450] on input "Select All" at bounding box center [1232, 449] width 244 height 2
click at [1119, 461] on label "Select All" at bounding box center [1143, 458] width 66 height 14
click at [1119, 450] on input "Select All" at bounding box center [1232, 449] width 244 height 2
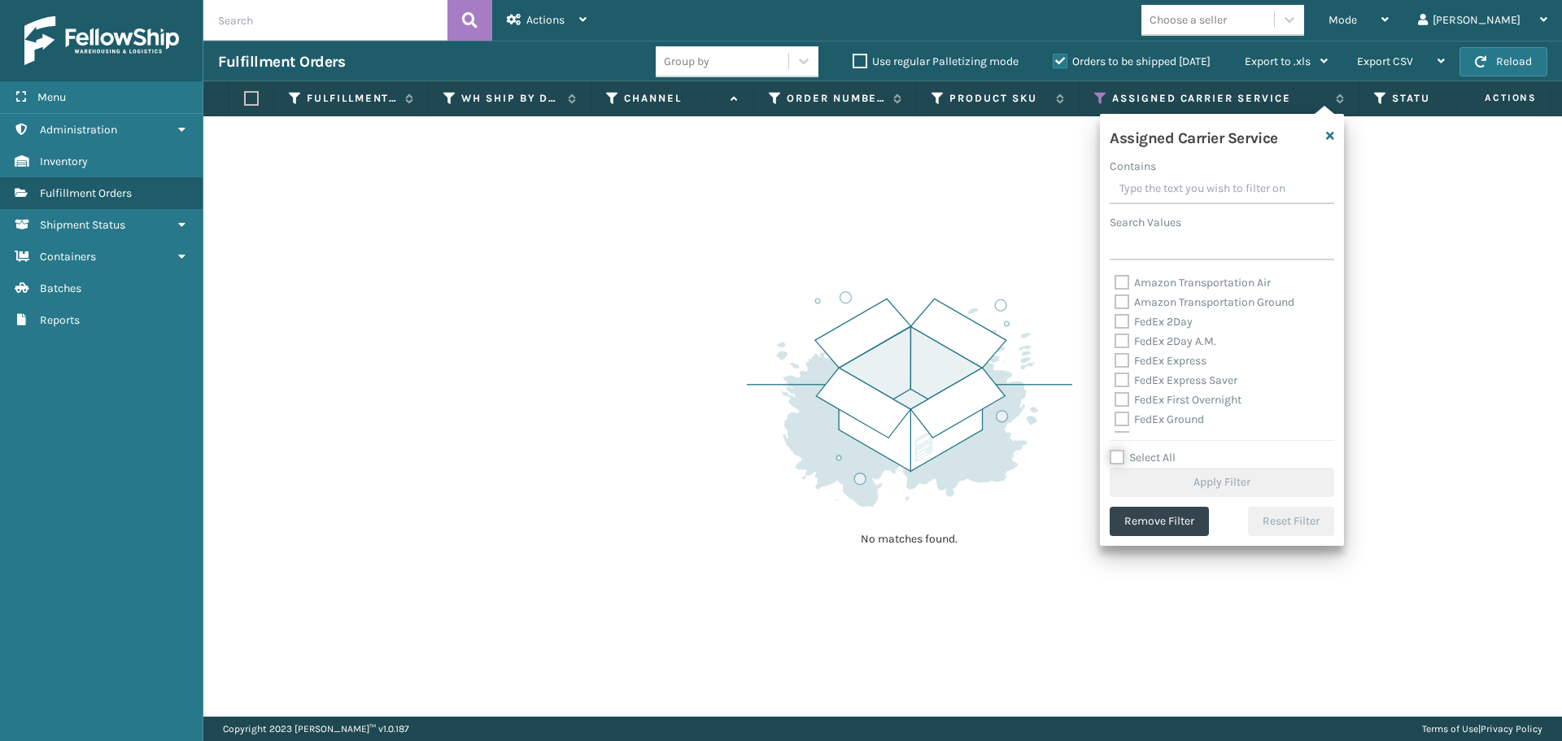
scroll to position [501, 0]
click at [1128, 421] on label "LTL" at bounding box center [1133, 423] width 36 height 14
click at [1116, 421] on input "LTL" at bounding box center [1115, 418] width 1 height 11
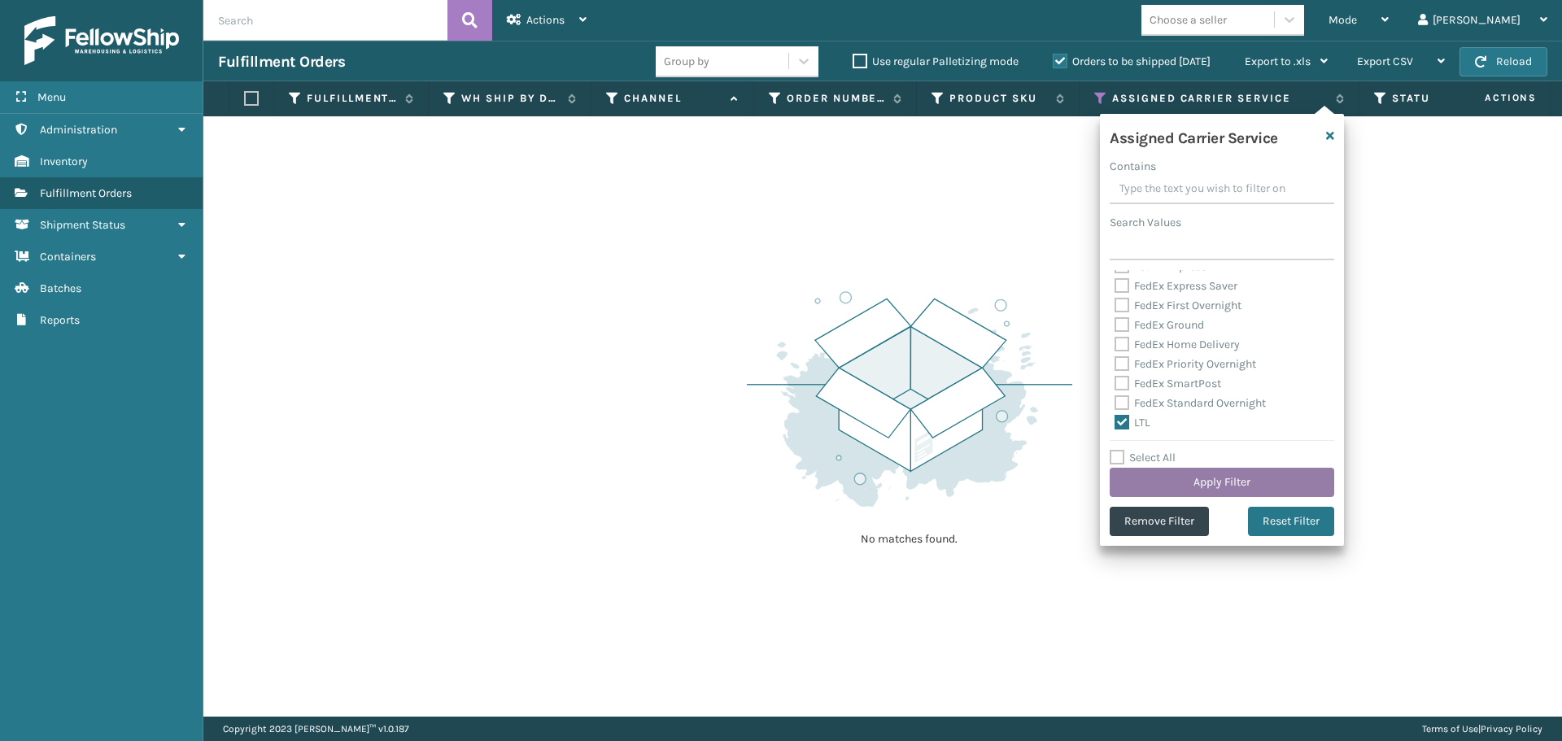
click at [1155, 480] on button "Apply Filter" at bounding box center [1222, 482] width 225 height 29
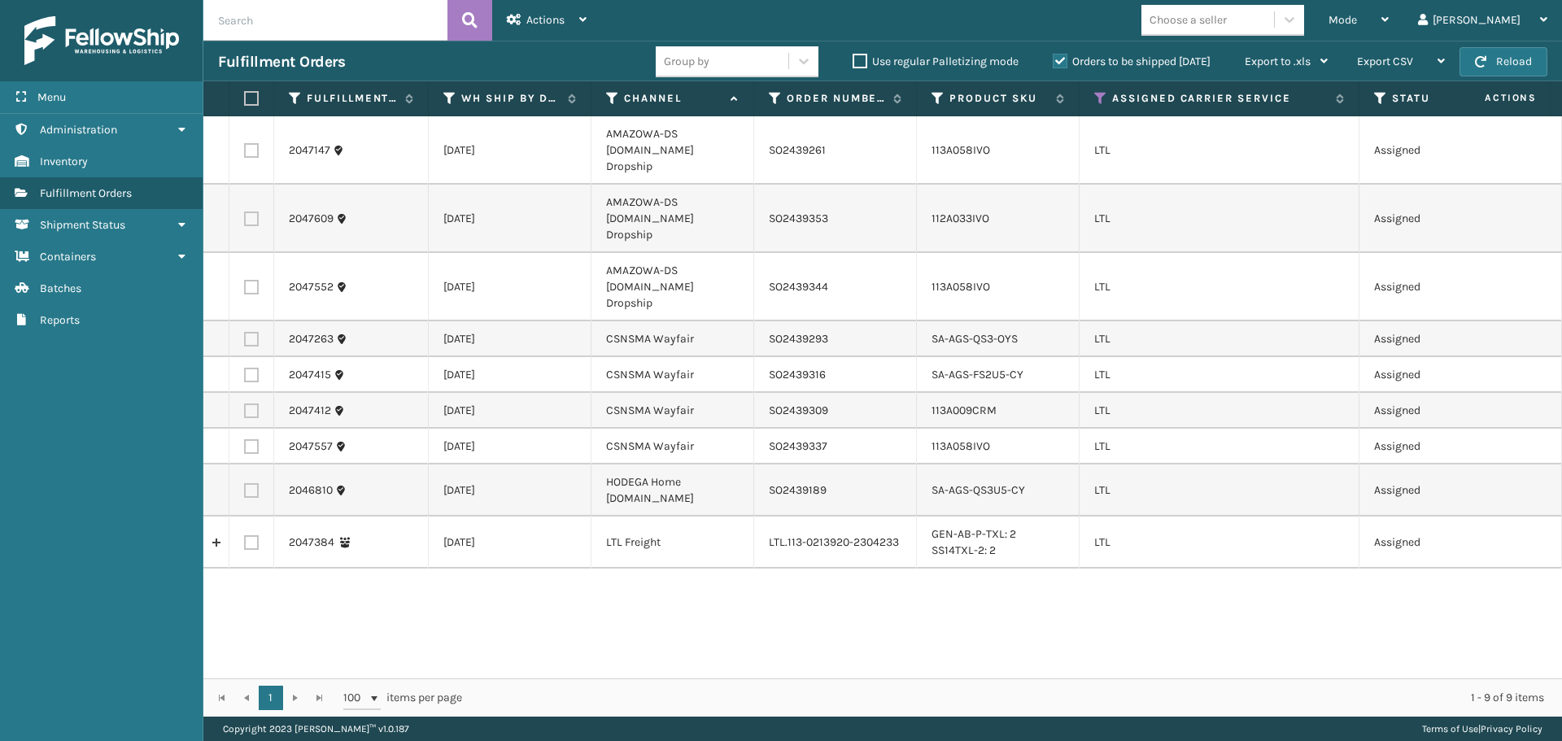
drag, startPoint x: 260, startPoint y: 142, endPoint x: 249, endPoint y: 146, distance: 12.1
click at [260, 142] on td at bounding box center [251, 150] width 45 height 68
click at [249, 146] on label at bounding box center [251, 150] width 15 height 15
click at [245, 146] on input "checkbox" at bounding box center [244, 148] width 1 height 11
click at [253, 212] on label at bounding box center [251, 219] width 15 height 15
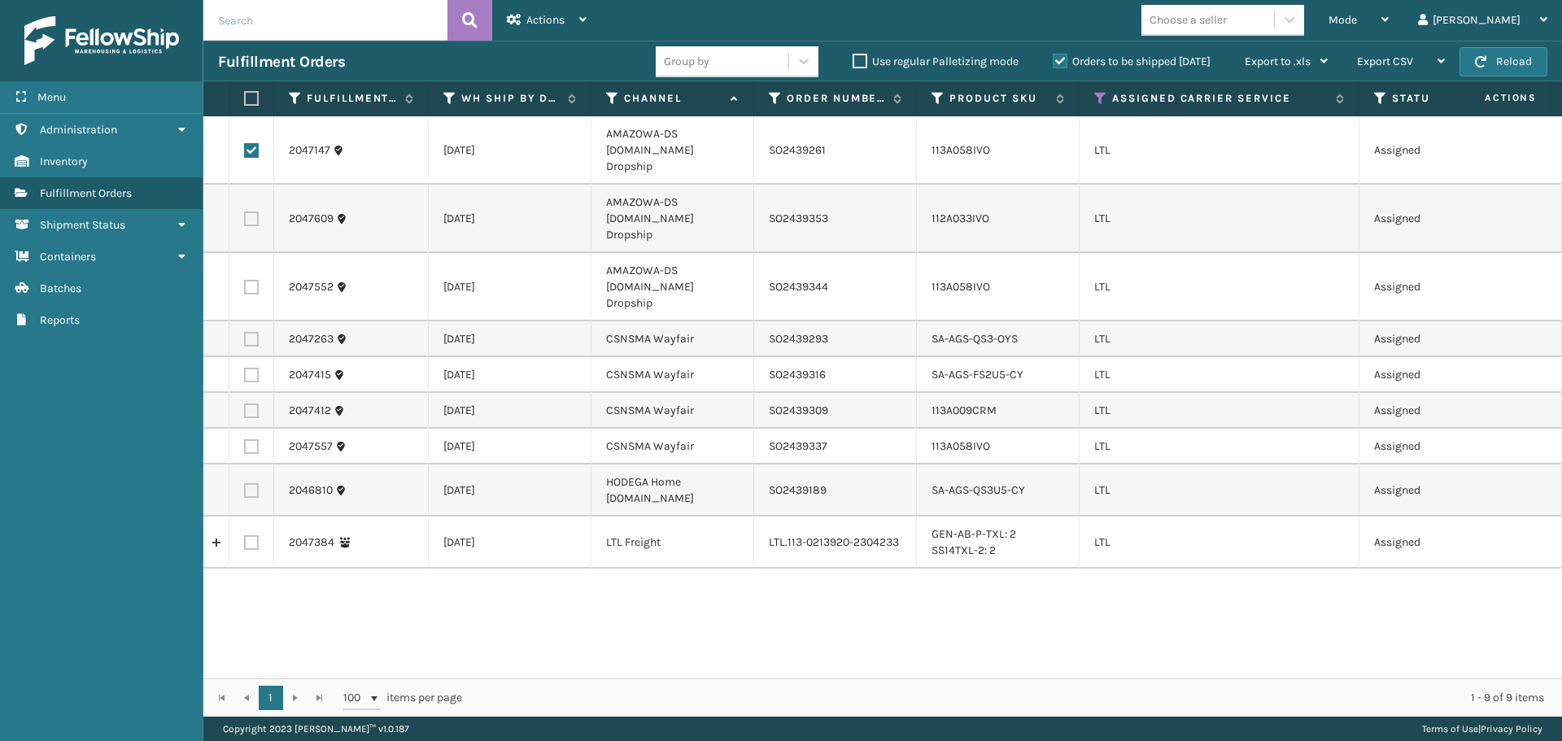
click at [245, 212] on input "checkbox" at bounding box center [244, 217] width 1 height 11
click at [247, 280] on label at bounding box center [251, 287] width 15 height 15
click at [245, 280] on input "checkbox" at bounding box center [244, 285] width 1 height 11
click at [542, 33] on div "Actions" at bounding box center [547, 20] width 80 height 41
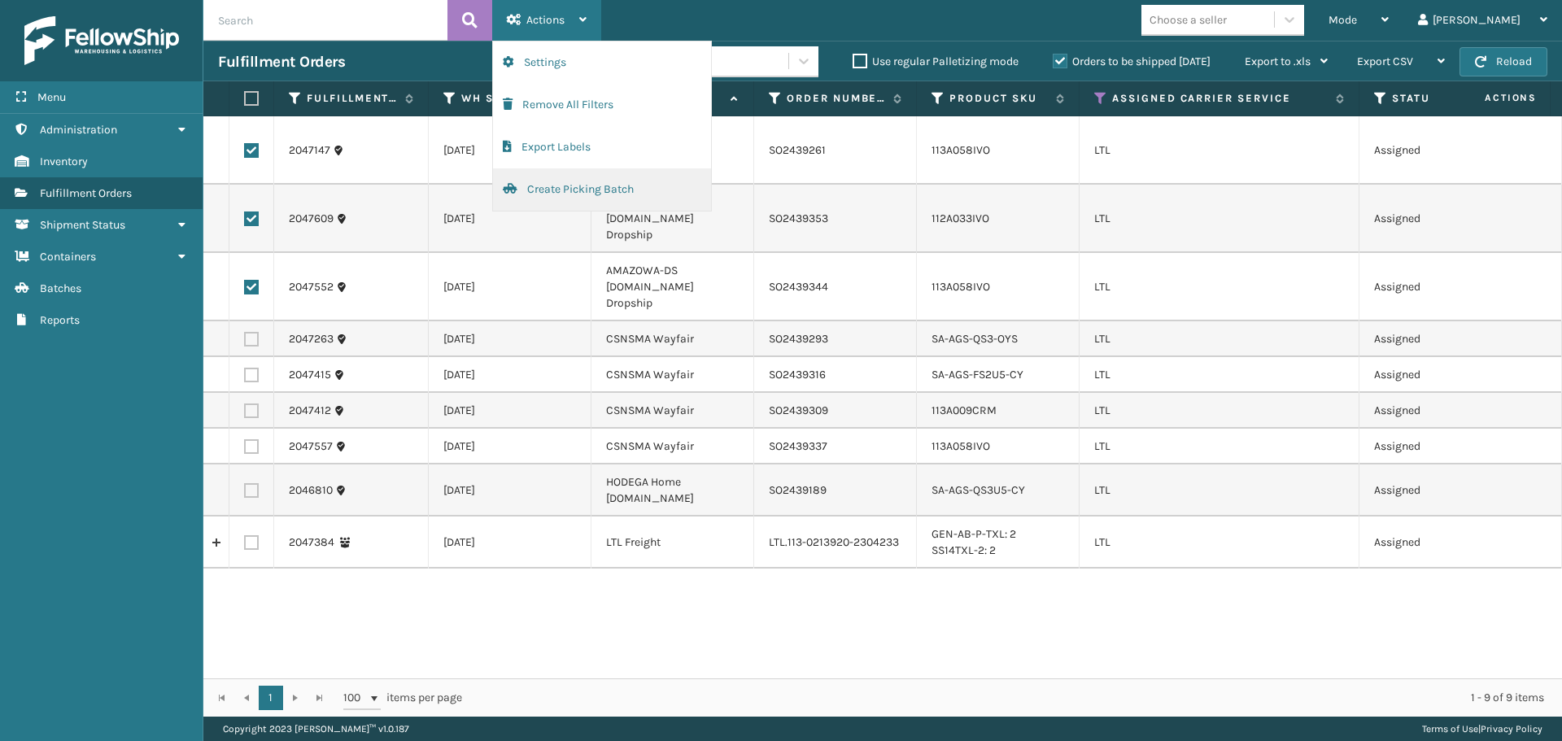
click at [592, 196] on button "Create Picking Batch" at bounding box center [602, 189] width 218 height 42
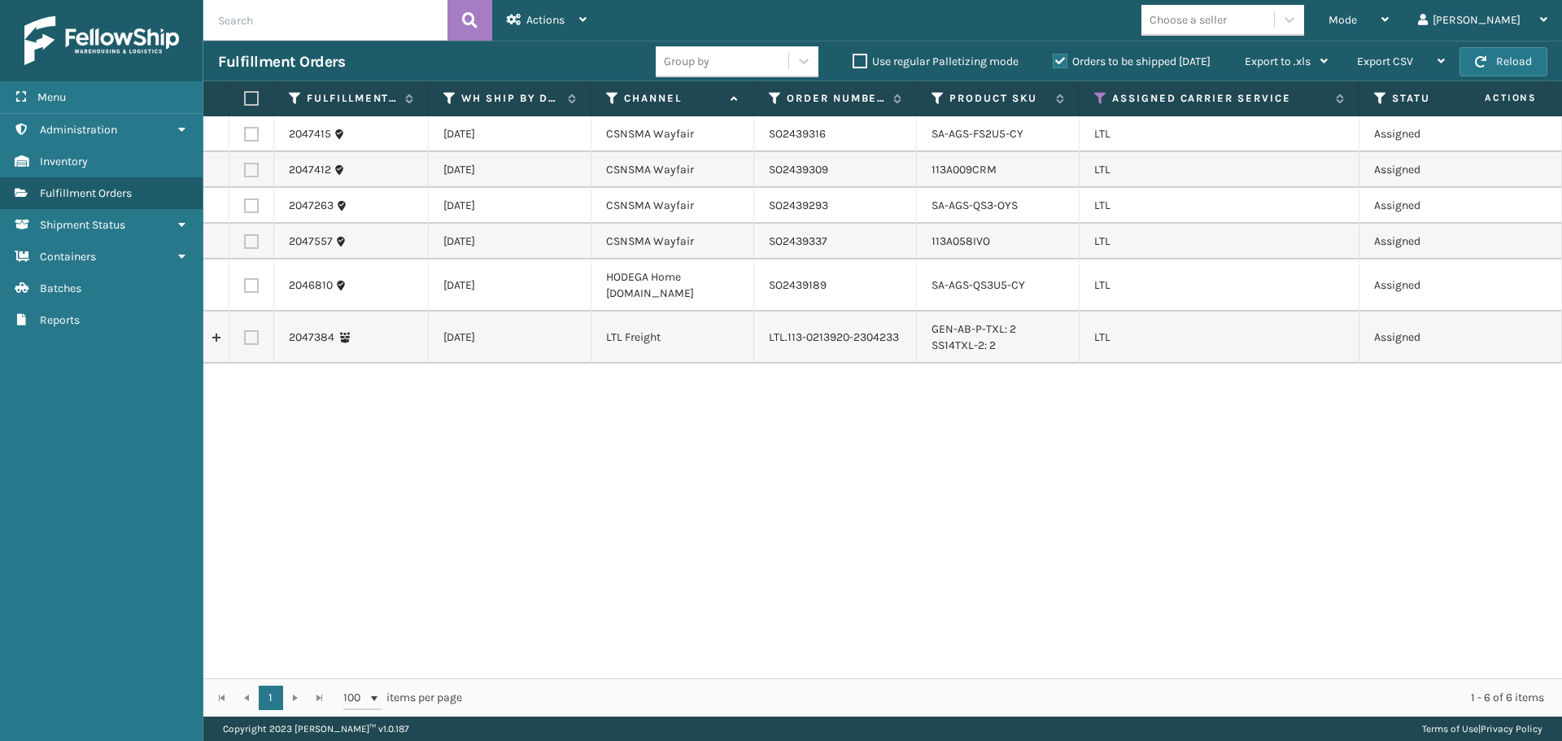
click at [249, 135] on label at bounding box center [251, 134] width 15 height 15
click at [245, 135] on input "checkbox" at bounding box center [244, 132] width 1 height 11
click at [251, 175] on label at bounding box center [251, 170] width 15 height 15
click at [245, 173] on input "checkbox" at bounding box center [244, 168] width 1 height 11
click at [251, 205] on label at bounding box center [251, 206] width 15 height 15
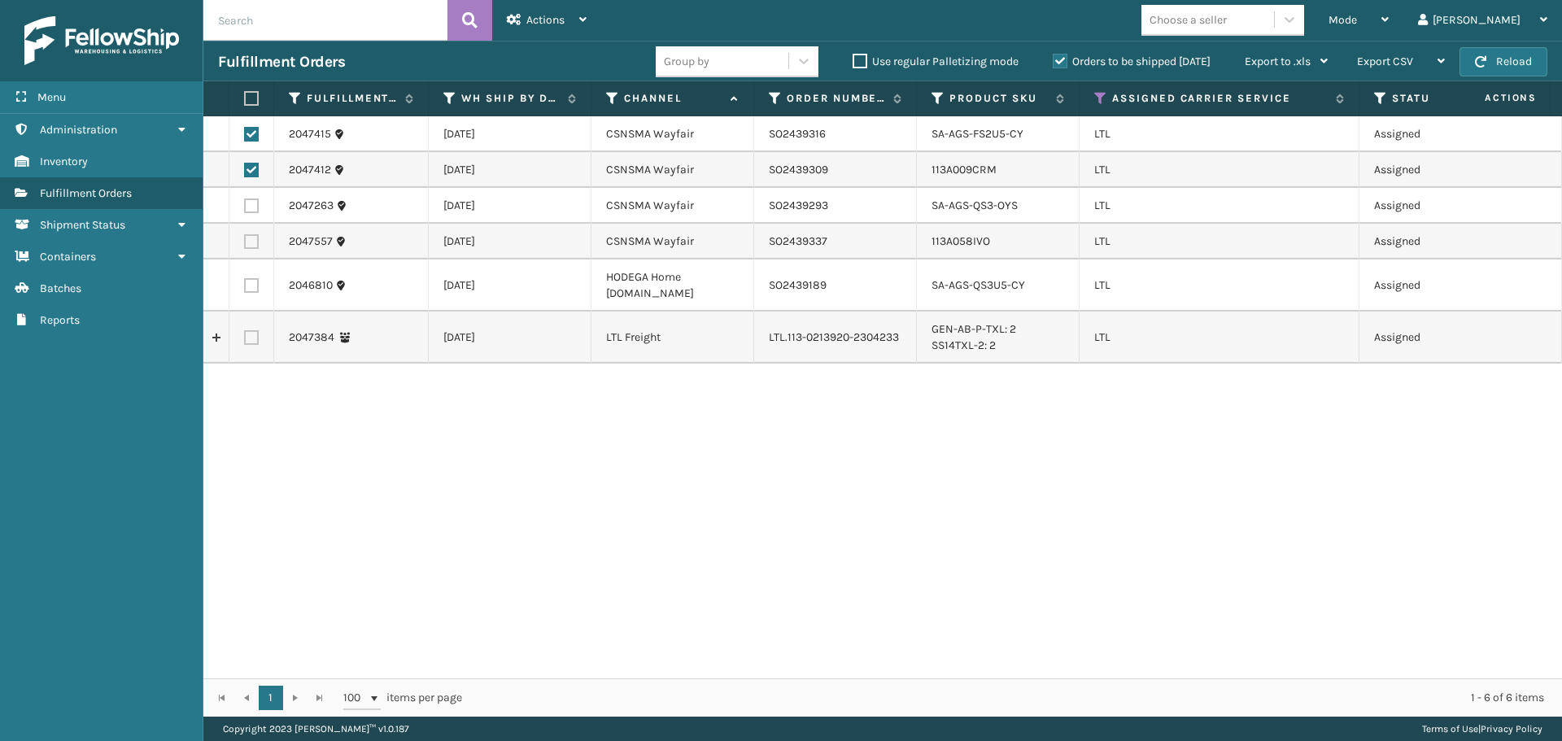
click at [245, 205] on input "checkbox" at bounding box center [244, 204] width 1 height 11
click at [251, 243] on label at bounding box center [251, 241] width 15 height 15
click at [245, 243] on input "checkbox" at bounding box center [244, 239] width 1 height 11
click at [551, 13] on span "Actions" at bounding box center [545, 20] width 38 height 14
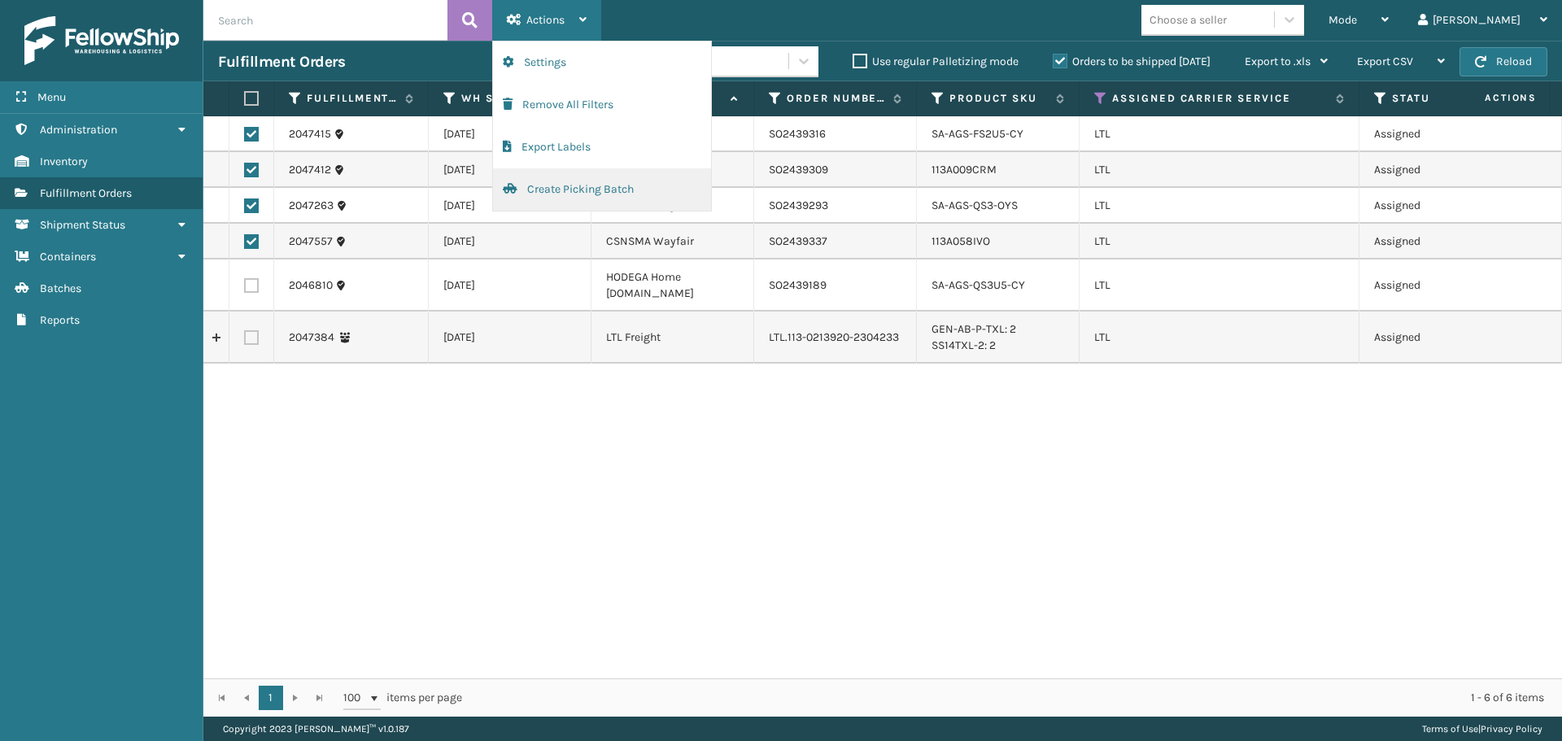
click at [557, 199] on button "Create Picking Batch" at bounding box center [602, 189] width 218 height 42
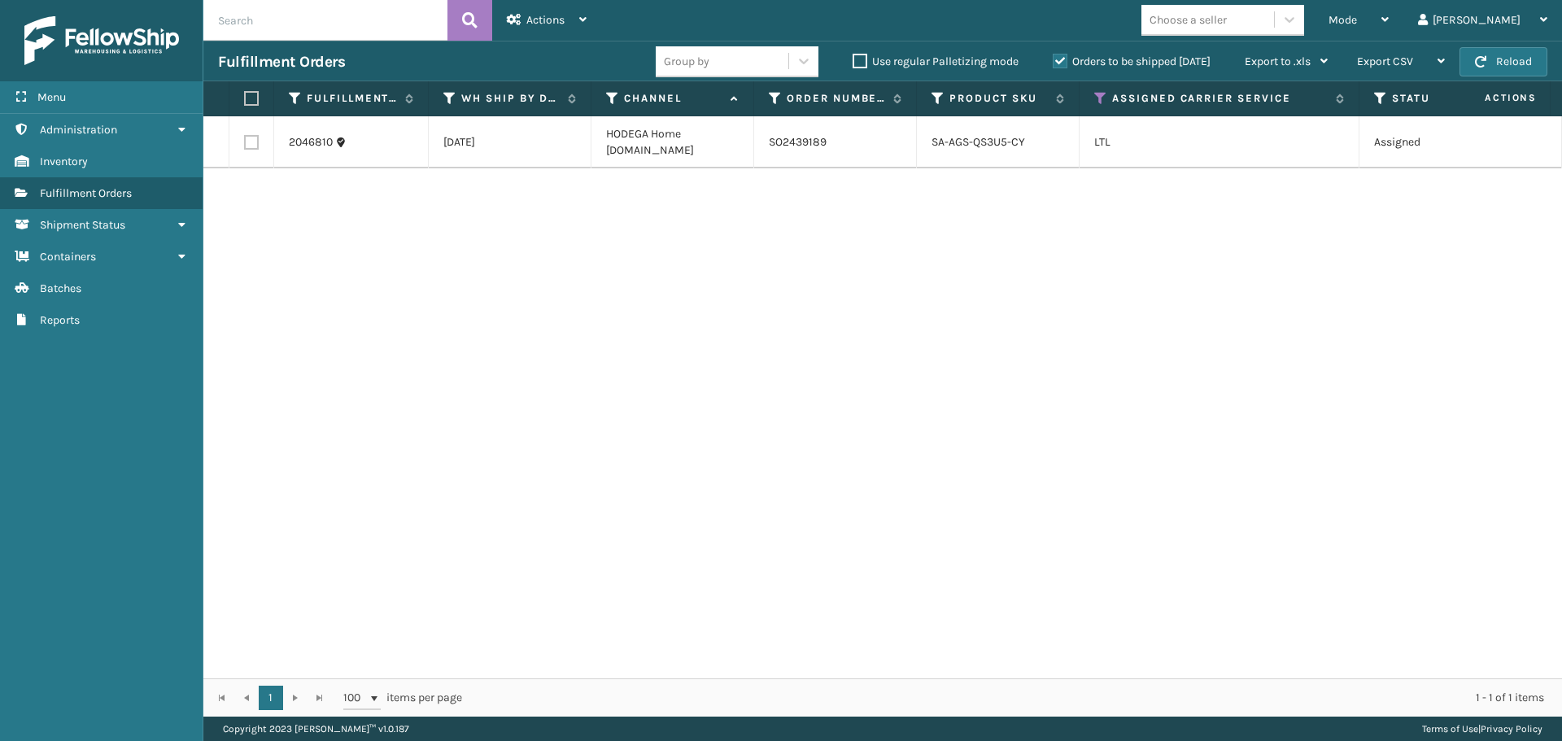
click at [242, 146] on td at bounding box center [251, 142] width 45 height 52
click at [250, 145] on label at bounding box center [251, 142] width 15 height 15
click at [245, 145] on input "checkbox" at bounding box center [244, 140] width 1 height 11
click at [545, 29] on div "Actions" at bounding box center [547, 20] width 80 height 41
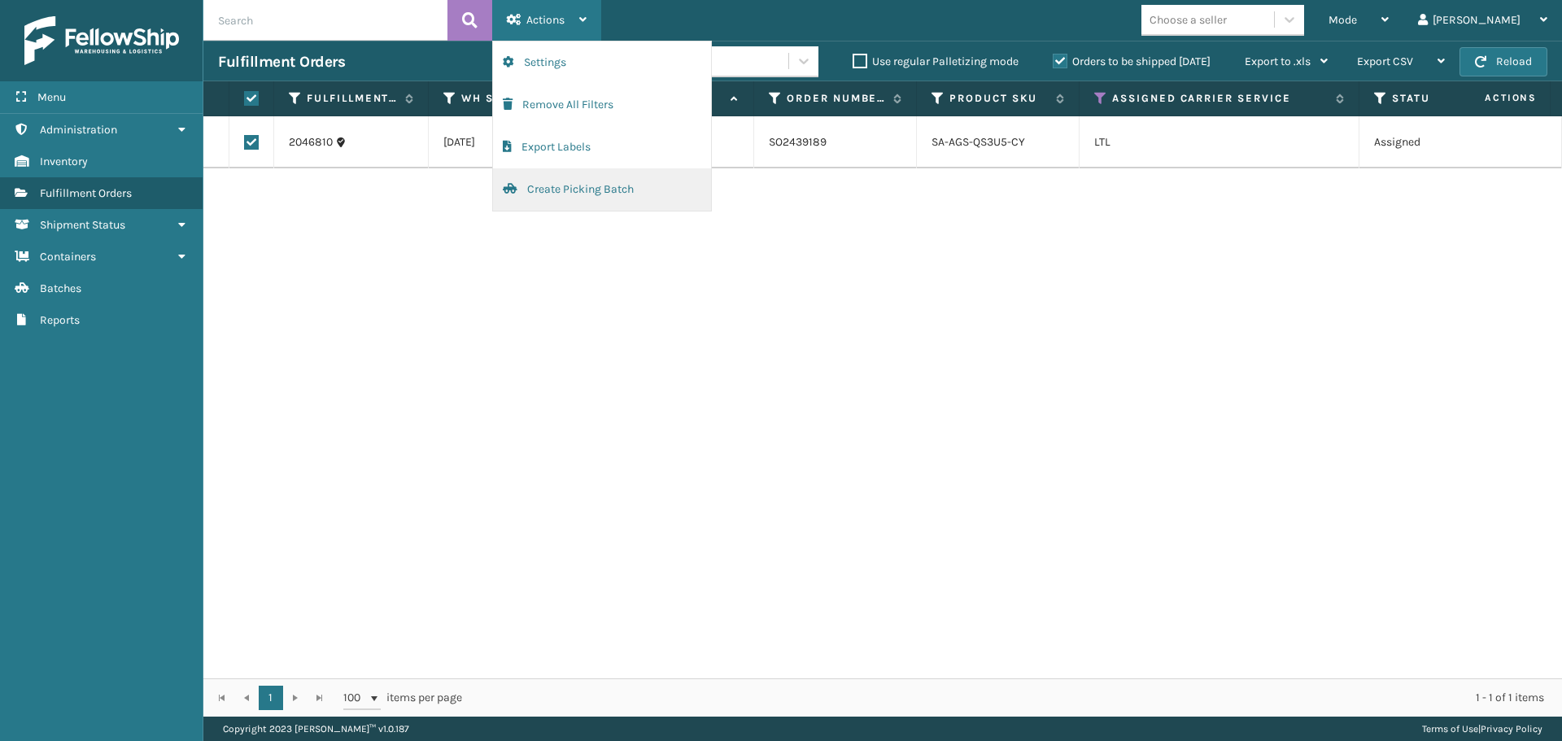
click at [601, 190] on button "Create Picking Batch" at bounding box center [602, 189] width 218 height 42
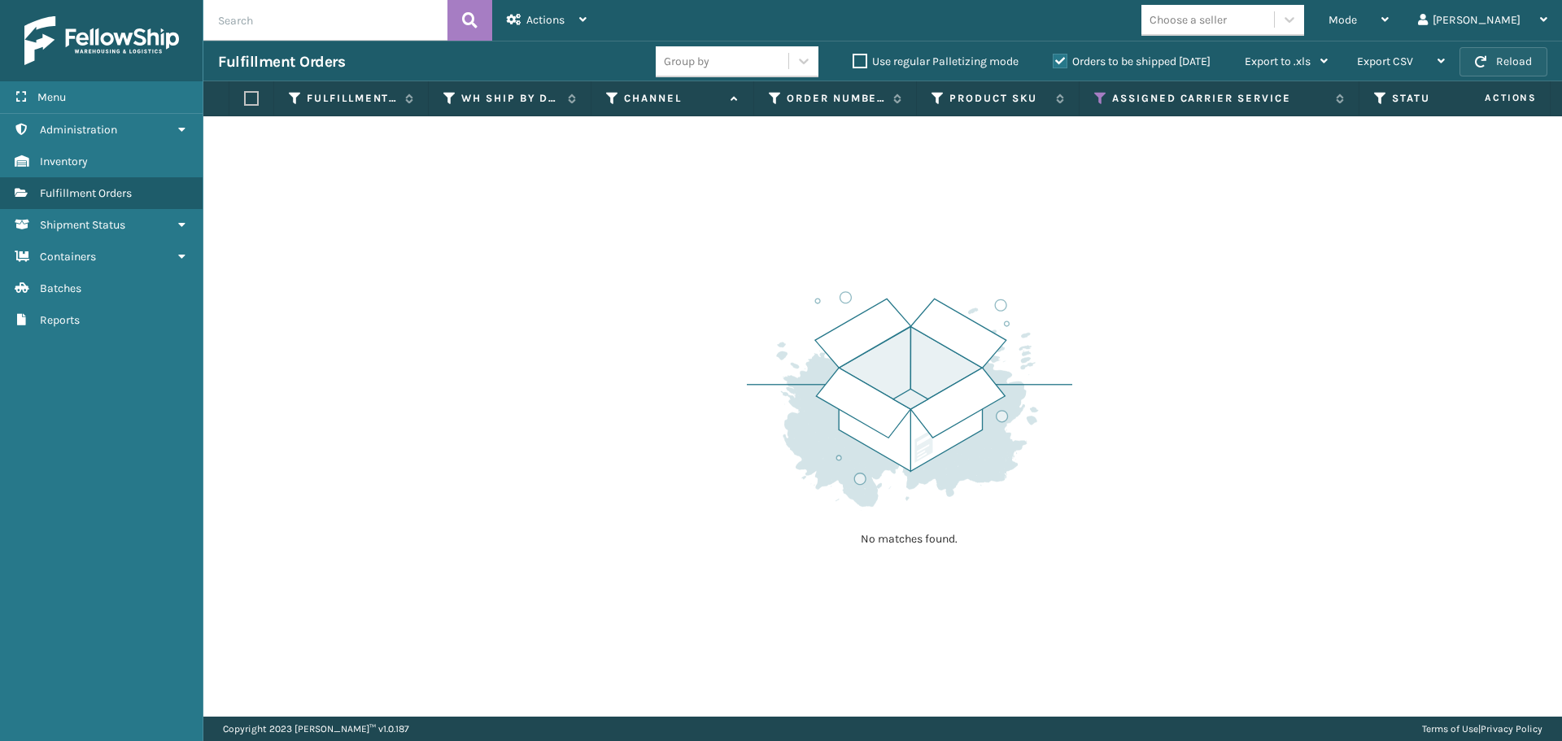
click at [1477, 60] on span "button" at bounding box center [1480, 61] width 11 height 11
